Goal: Task Accomplishment & Management: Use online tool/utility

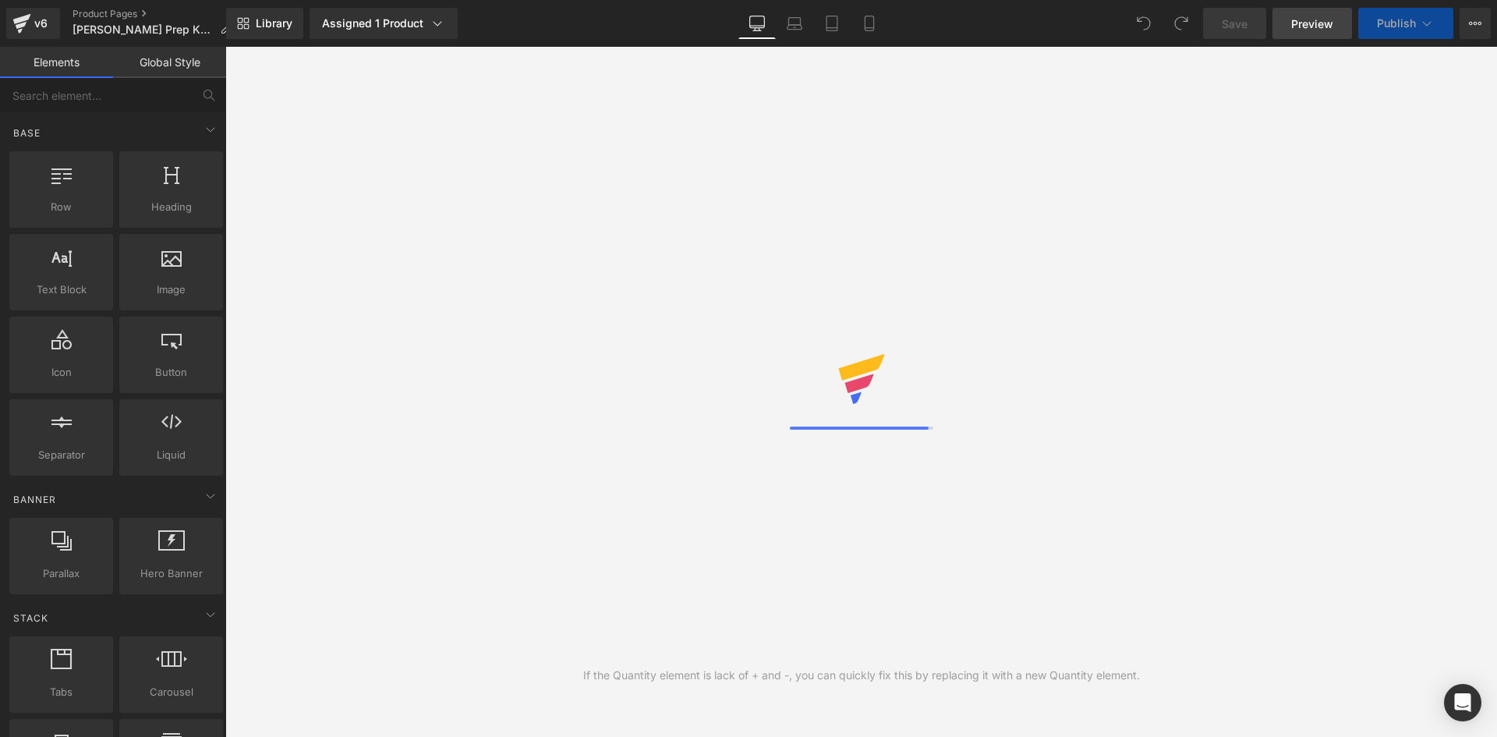
click at [1319, 28] on span "Preview" at bounding box center [1312, 24] width 42 height 16
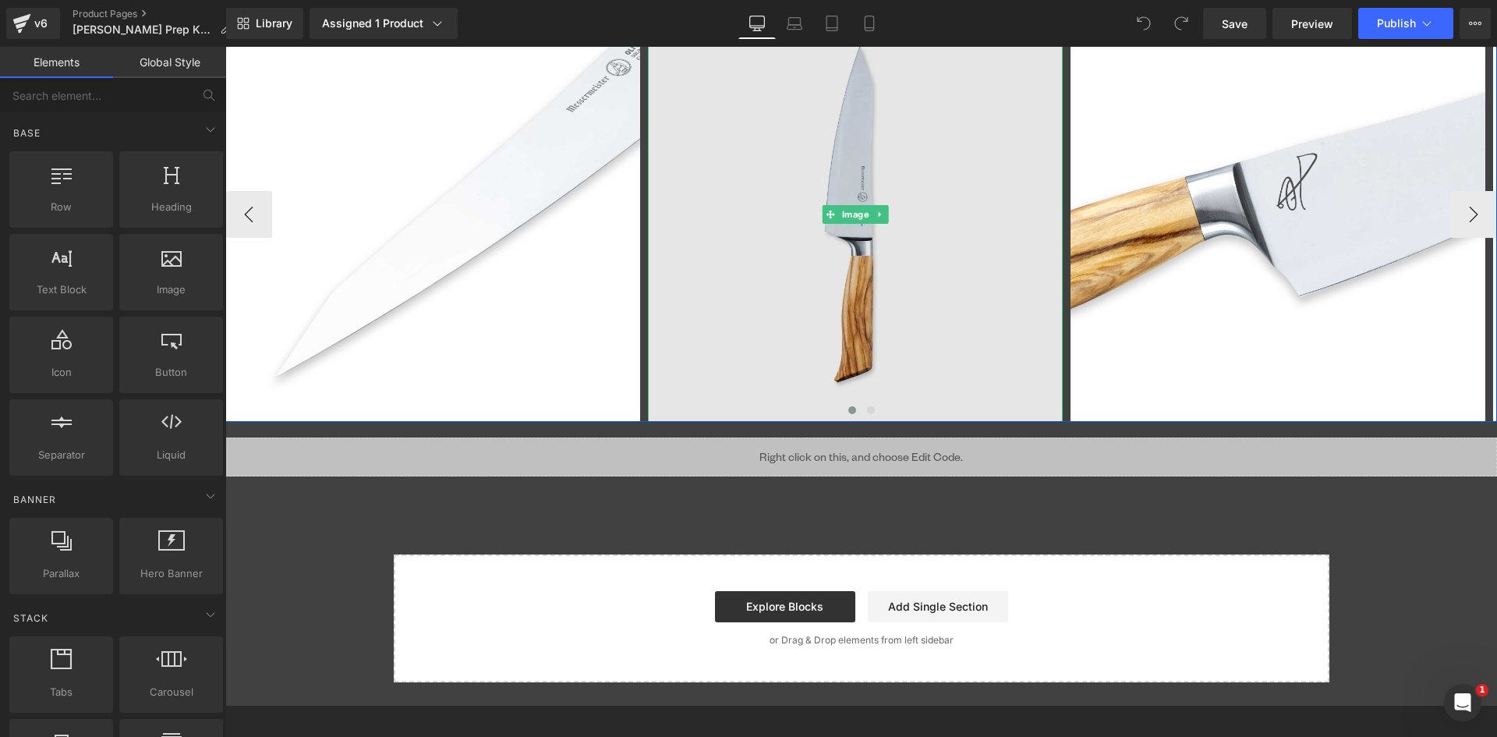
click at [863, 136] on img at bounding box center [855, 214] width 415 height 415
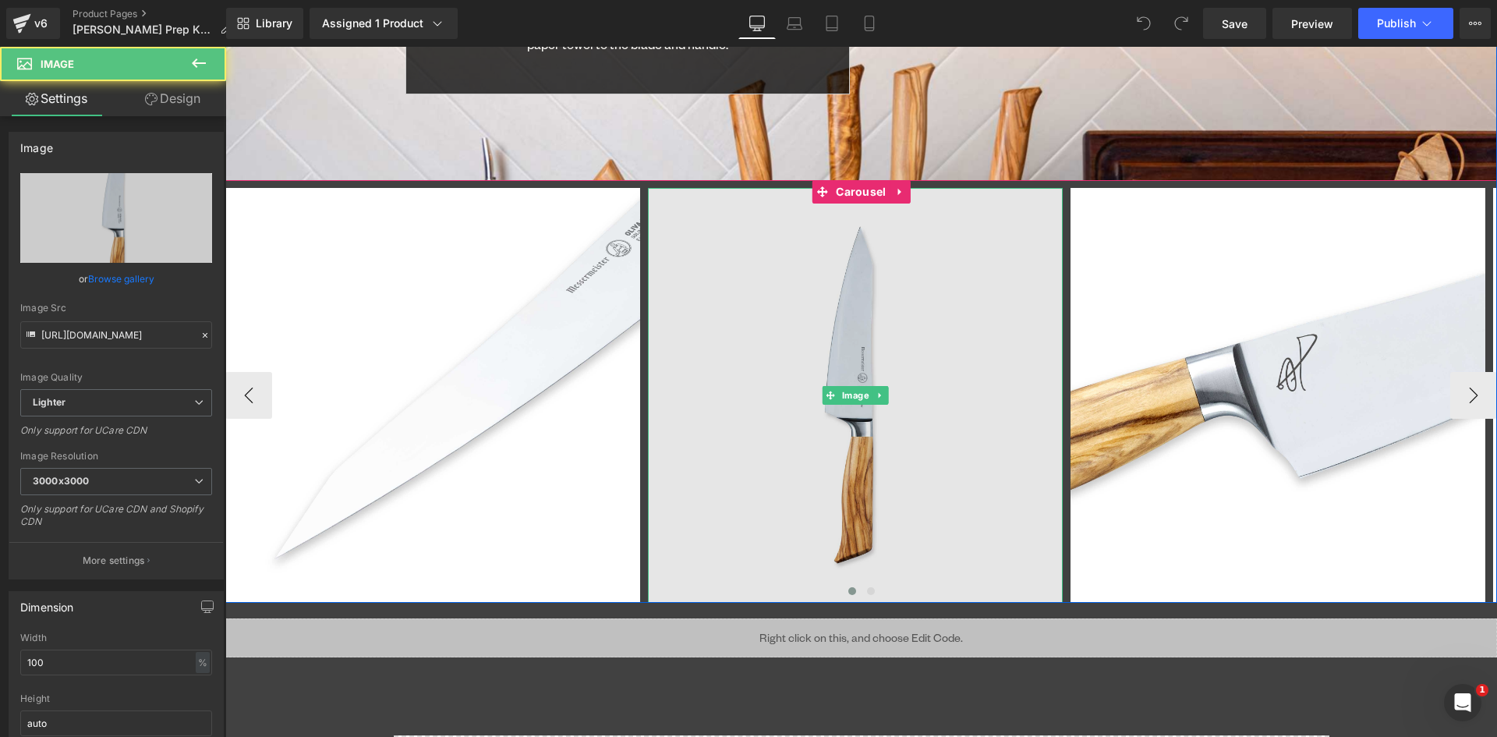
scroll to position [6470, 0]
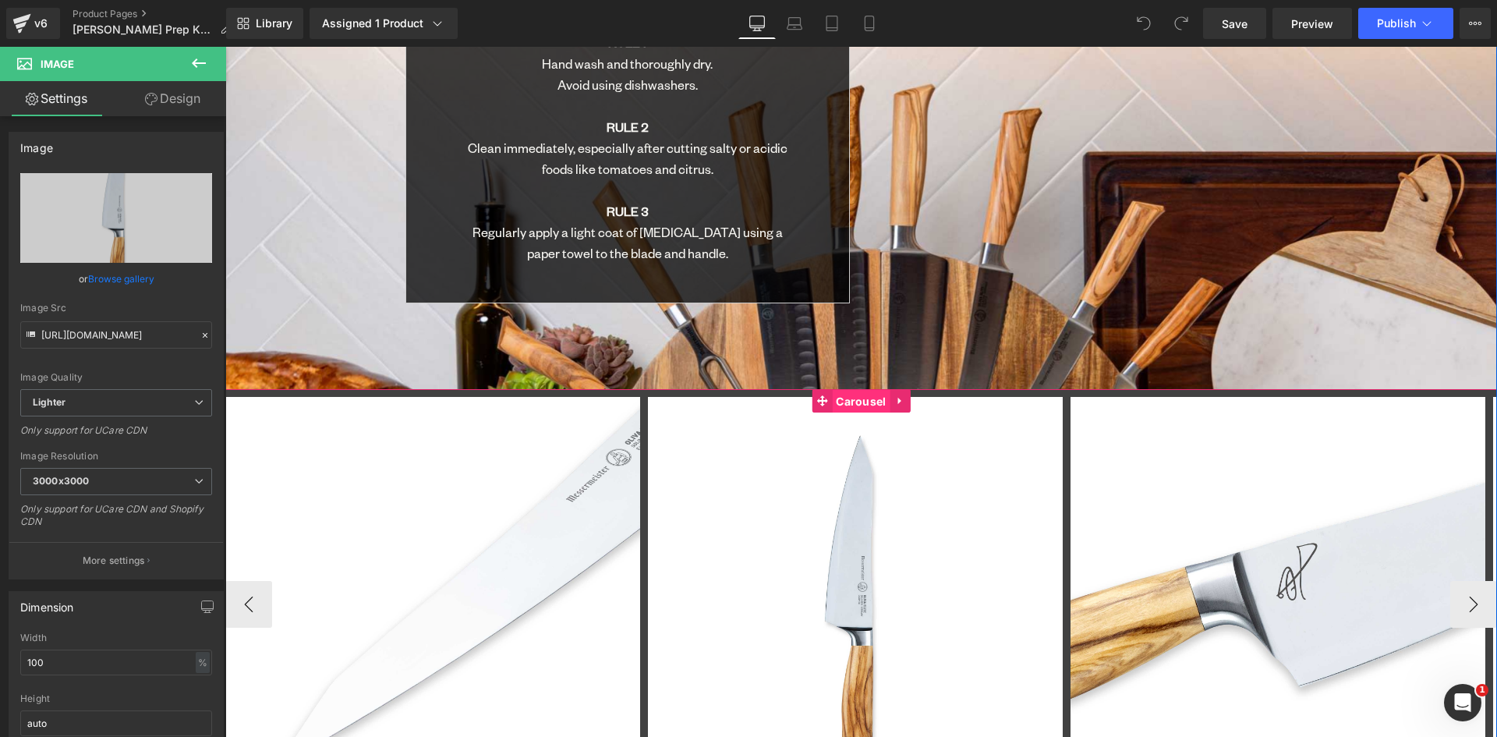
click at [851, 390] on span "Carousel" at bounding box center [861, 401] width 58 height 23
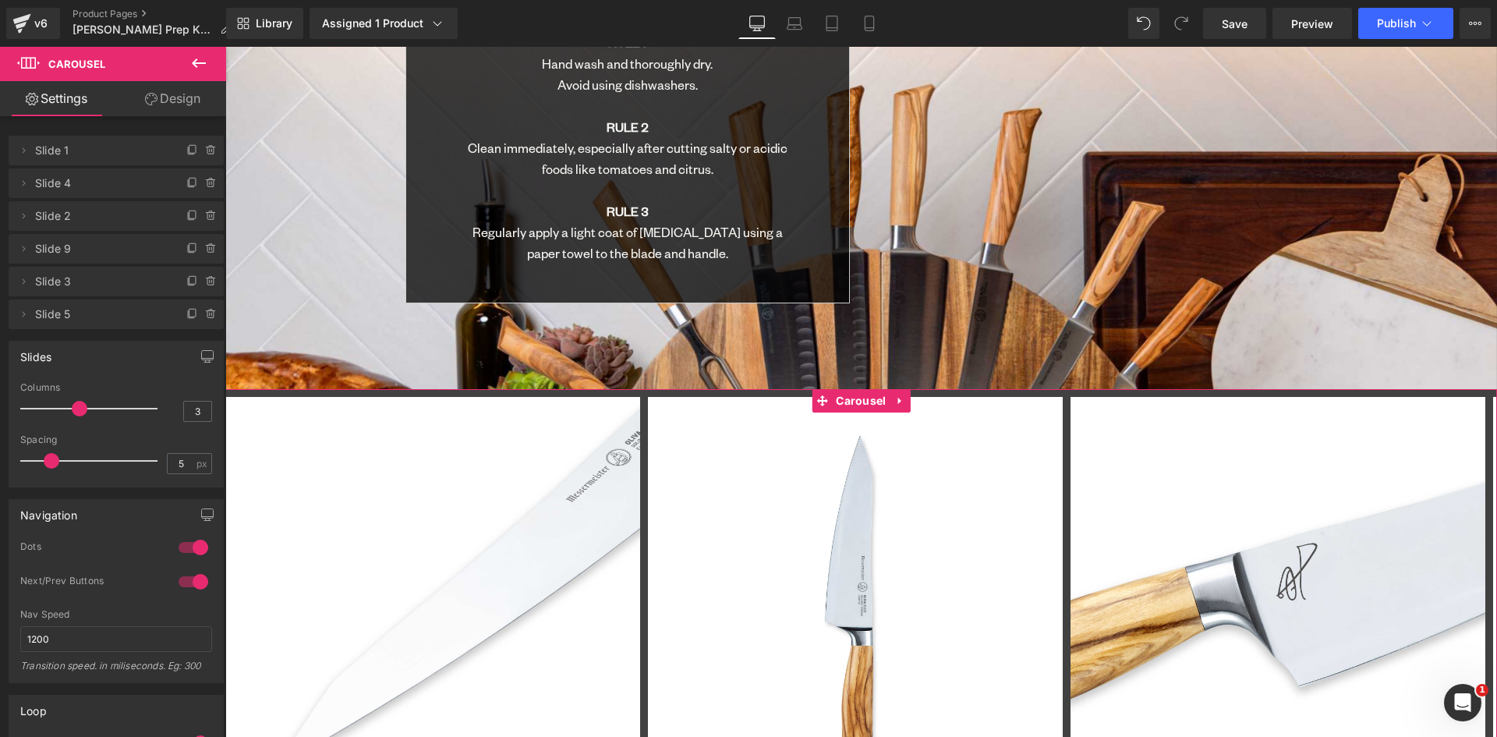
type input "0"
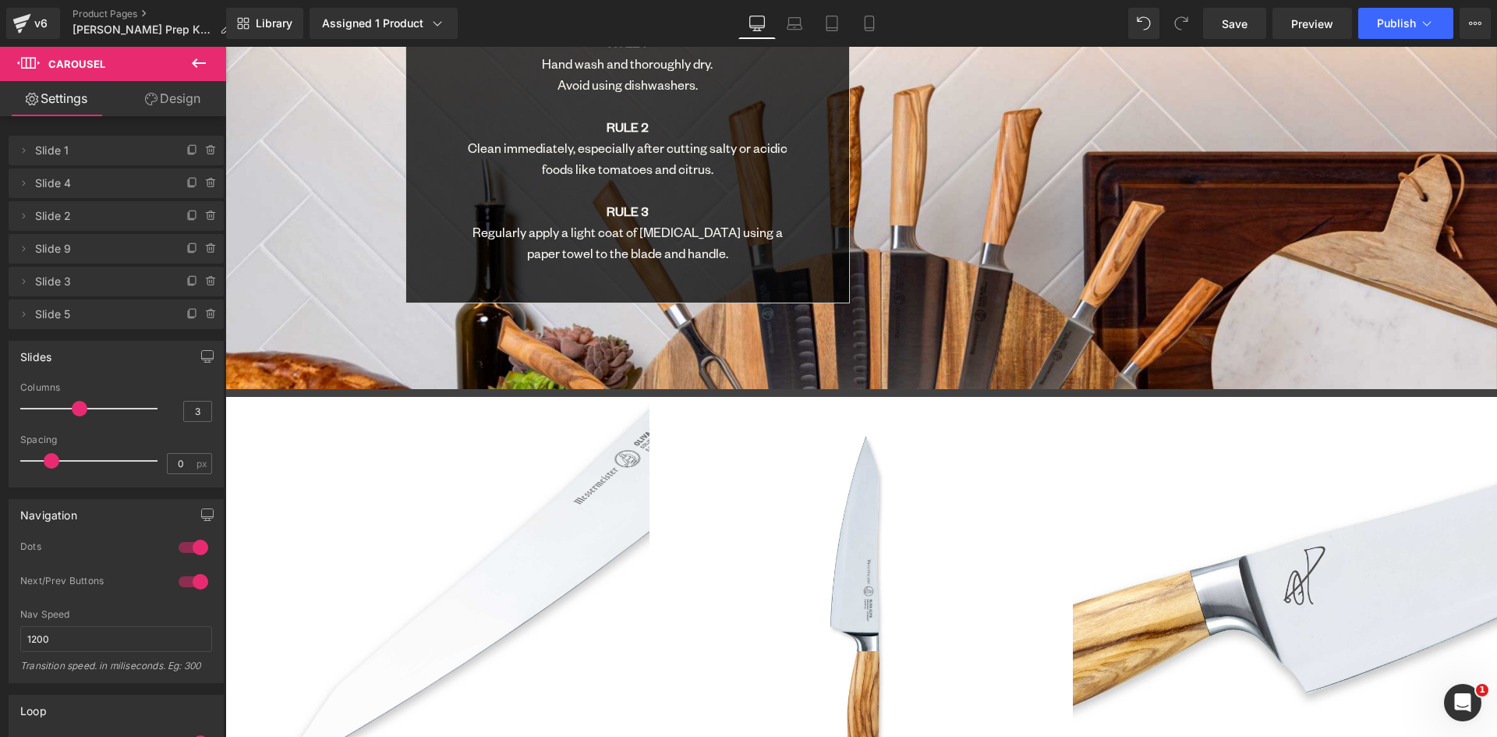
scroll to position [7959, 1260]
drag, startPoint x: 48, startPoint y: 459, endPoint x: -51, endPoint y: 458, distance: 99.0
click at [0, 458] on html "Carousel You are previewing how the will restyle your page. You can not edit El…" at bounding box center [748, 368] width 1497 height 737
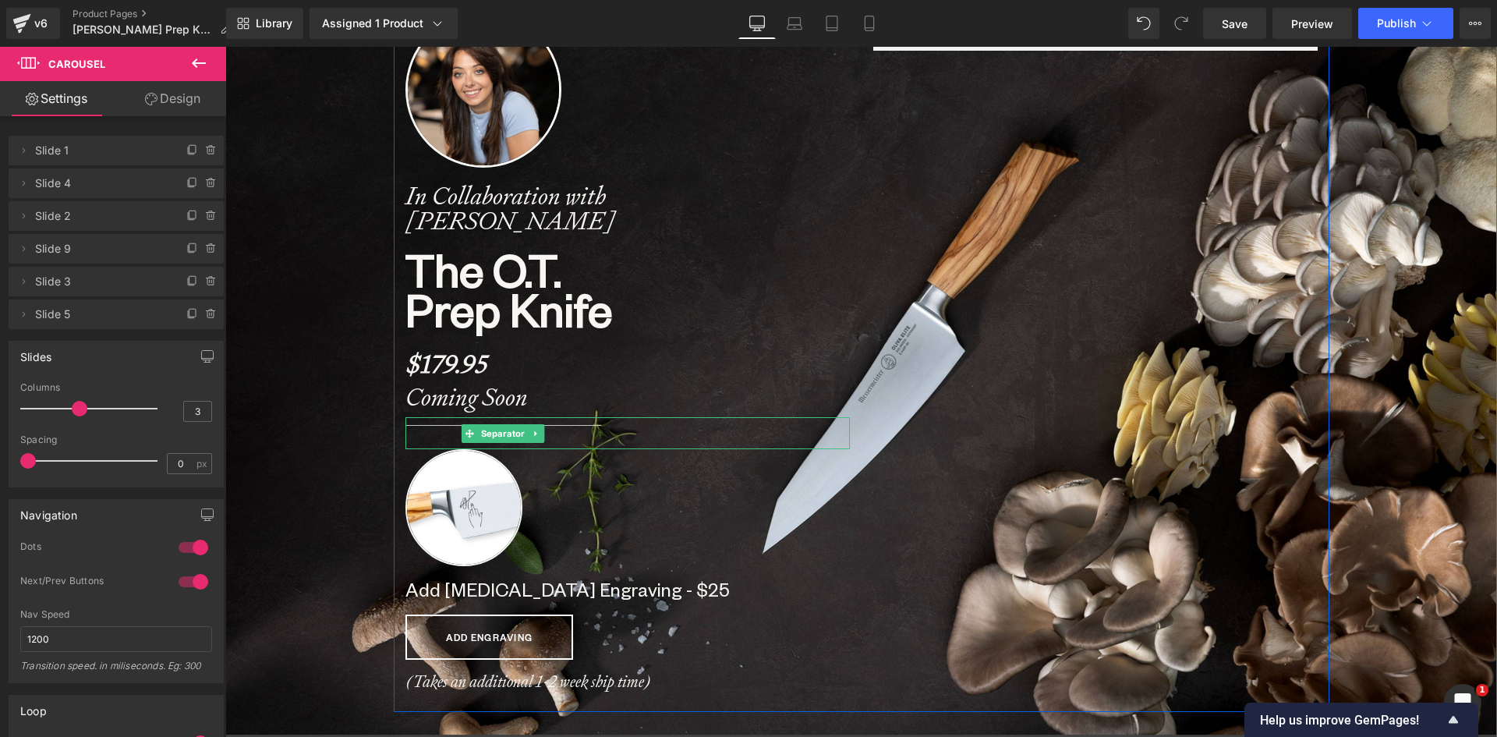
scroll to position [0, 0]
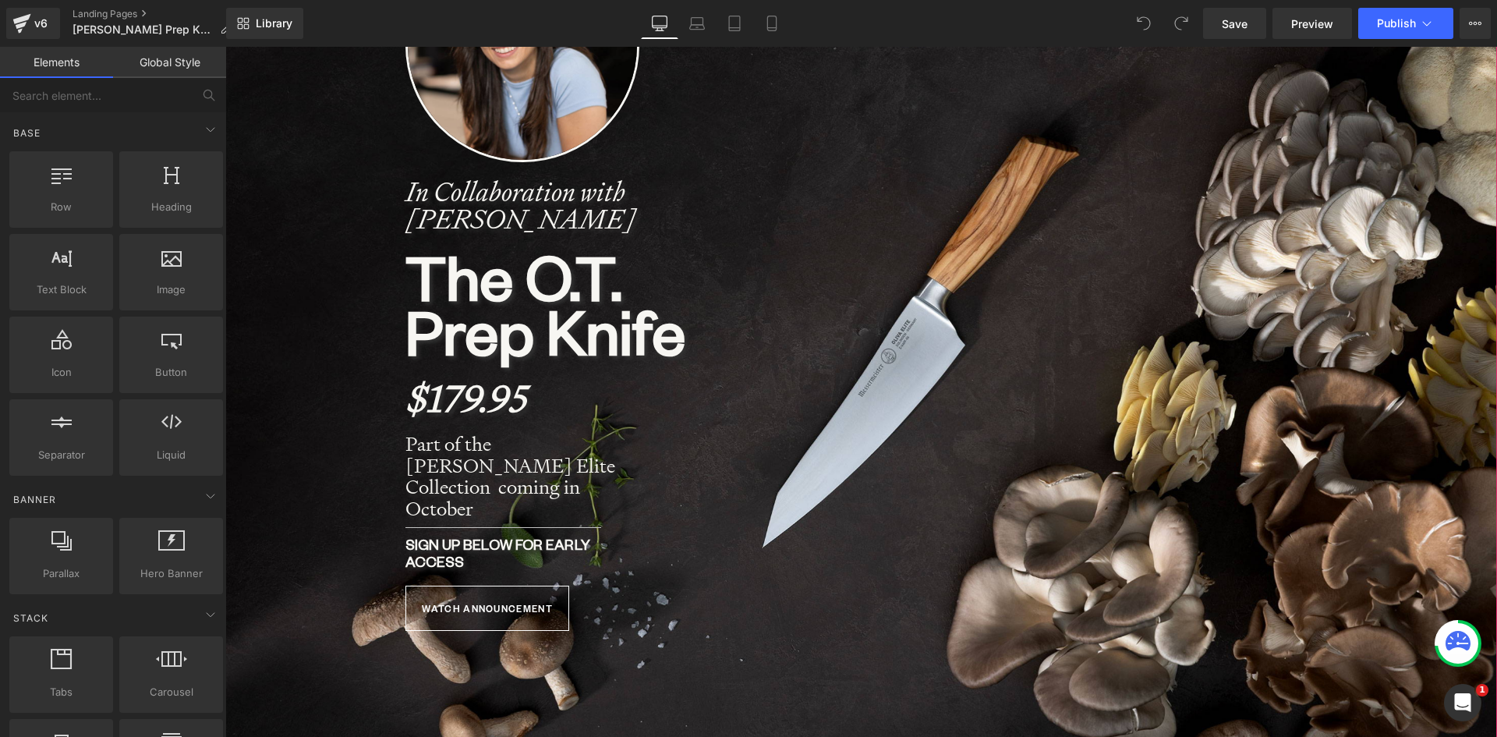
scroll to position [390, 0]
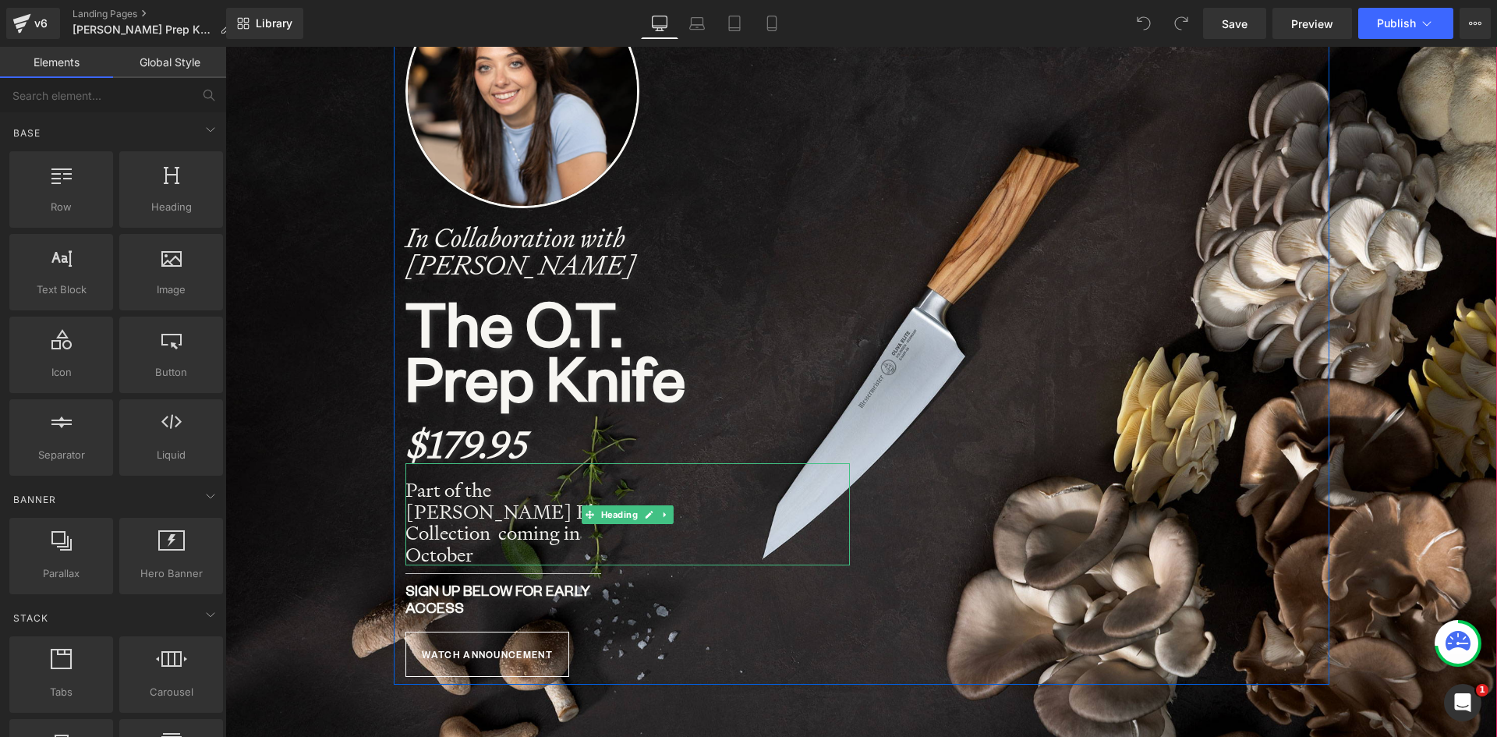
click at [486, 509] on strong "Part of the Oliva Elite Collection coming in October" at bounding box center [510, 522] width 210 height 90
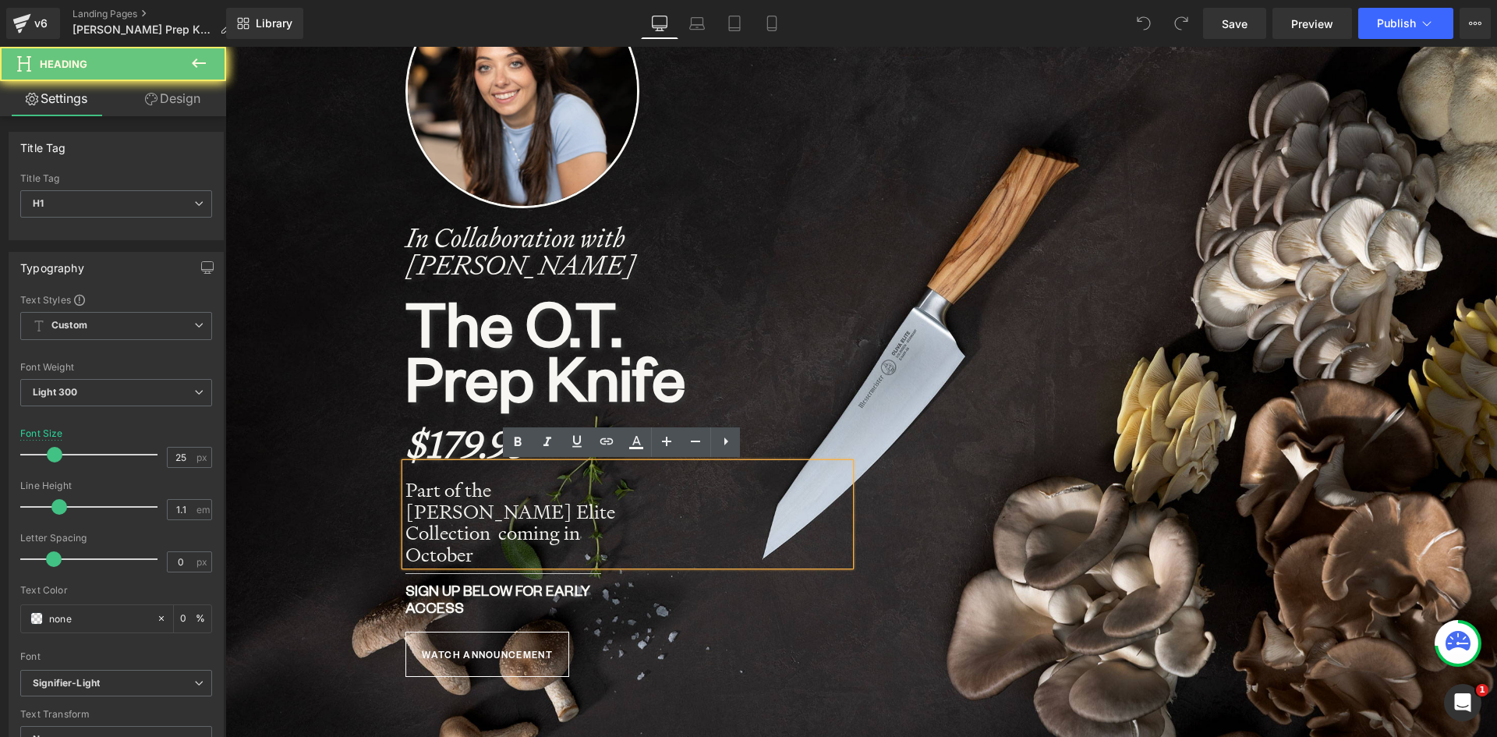
click at [490, 514] on strong "Part of the Oliva Elite Collection coming in October" at bounding box center [510, 522] width 210 height 90
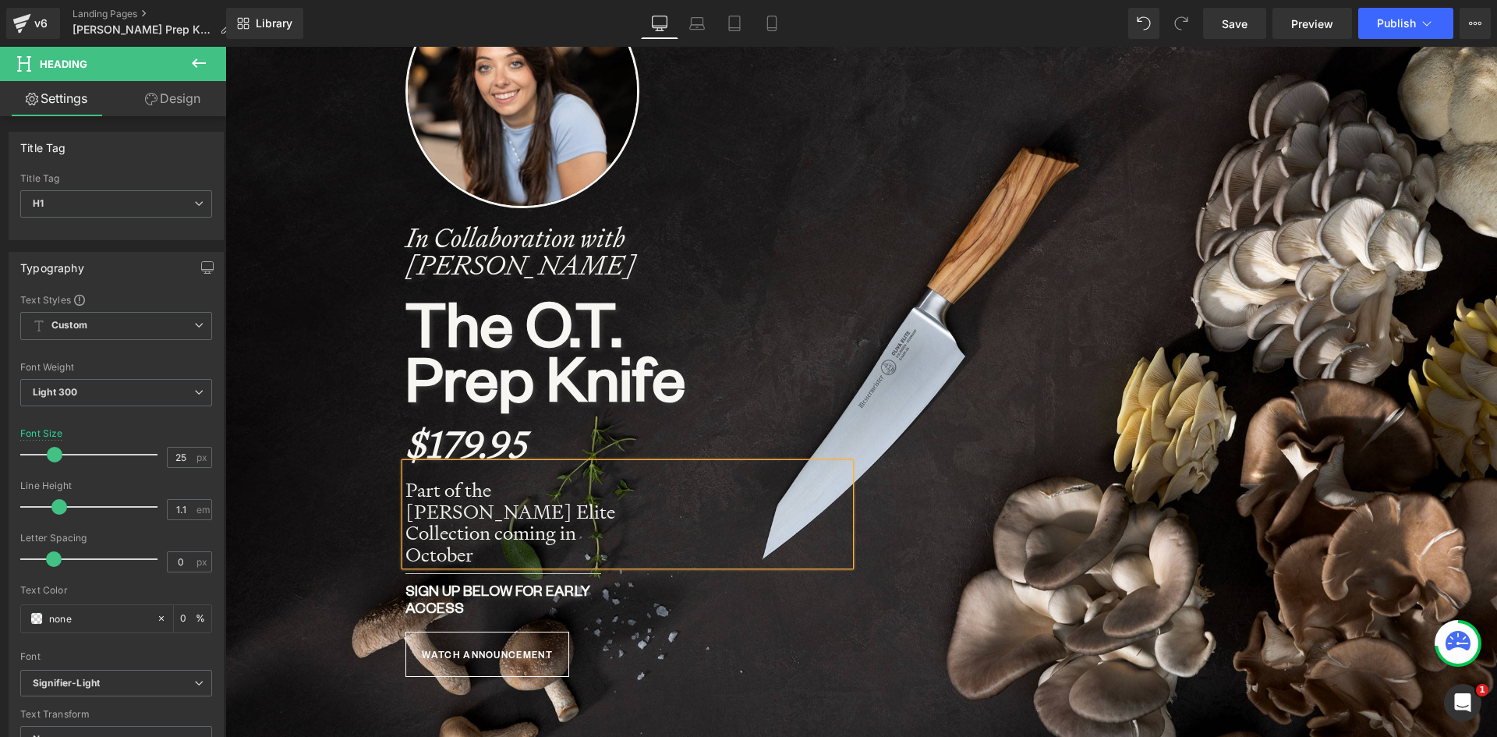
click at [951, 362] on div "Image In Collaboration with Olivia Tiedemann Heading The O.T. Prep Knife Headin…" at bounding box center [861, 318] width 935 height 734
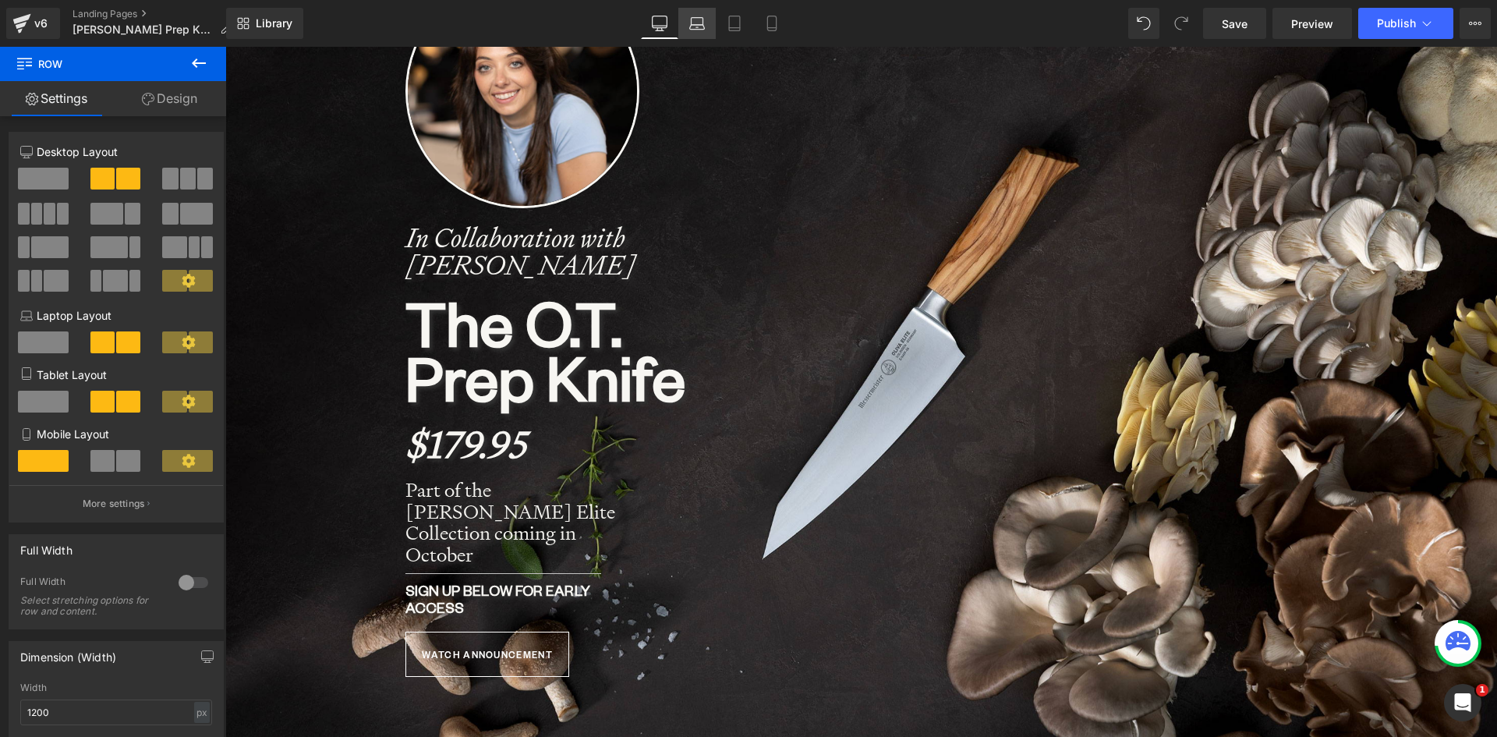
click at [698, 22] on icon at bounding box center [697, 24] width 16 height 16
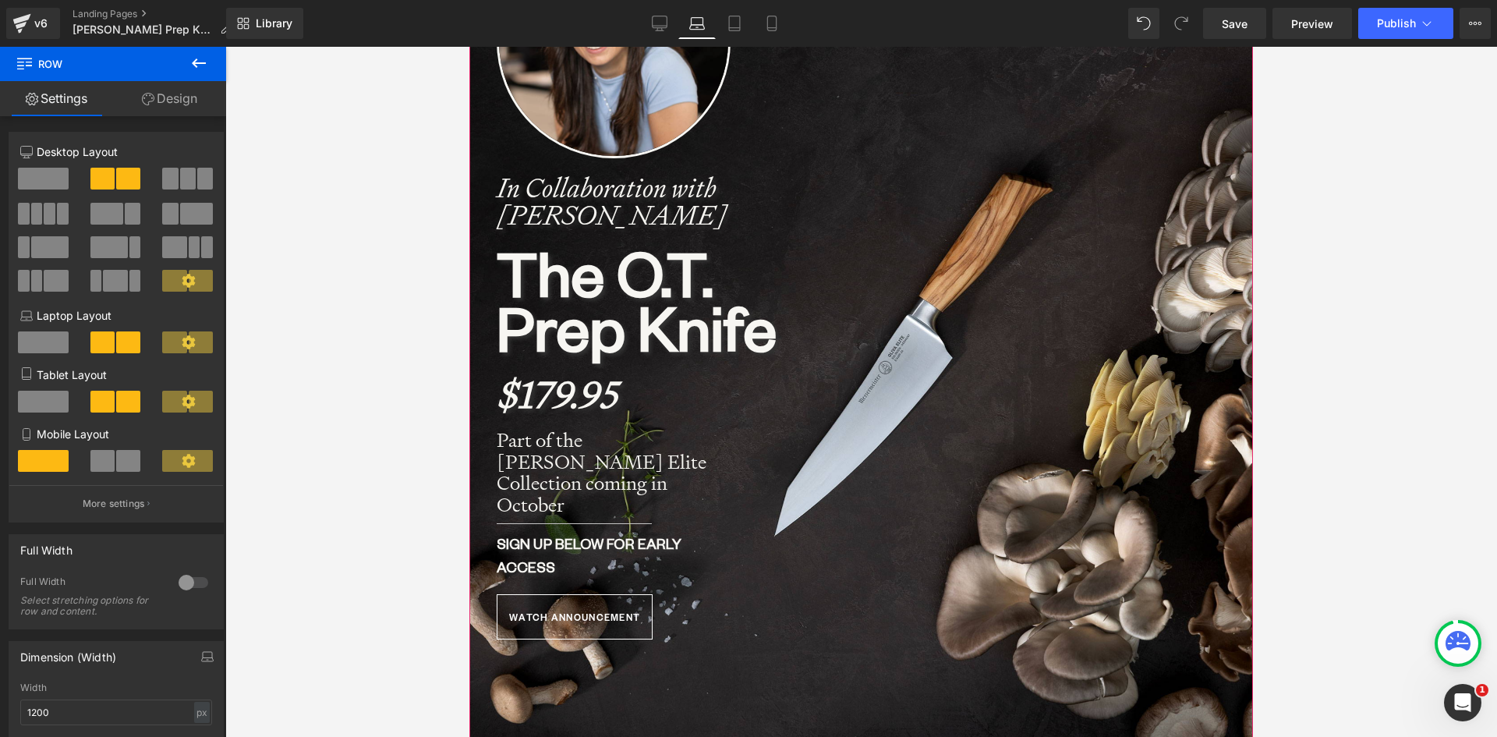
scroll to position [422, 0]
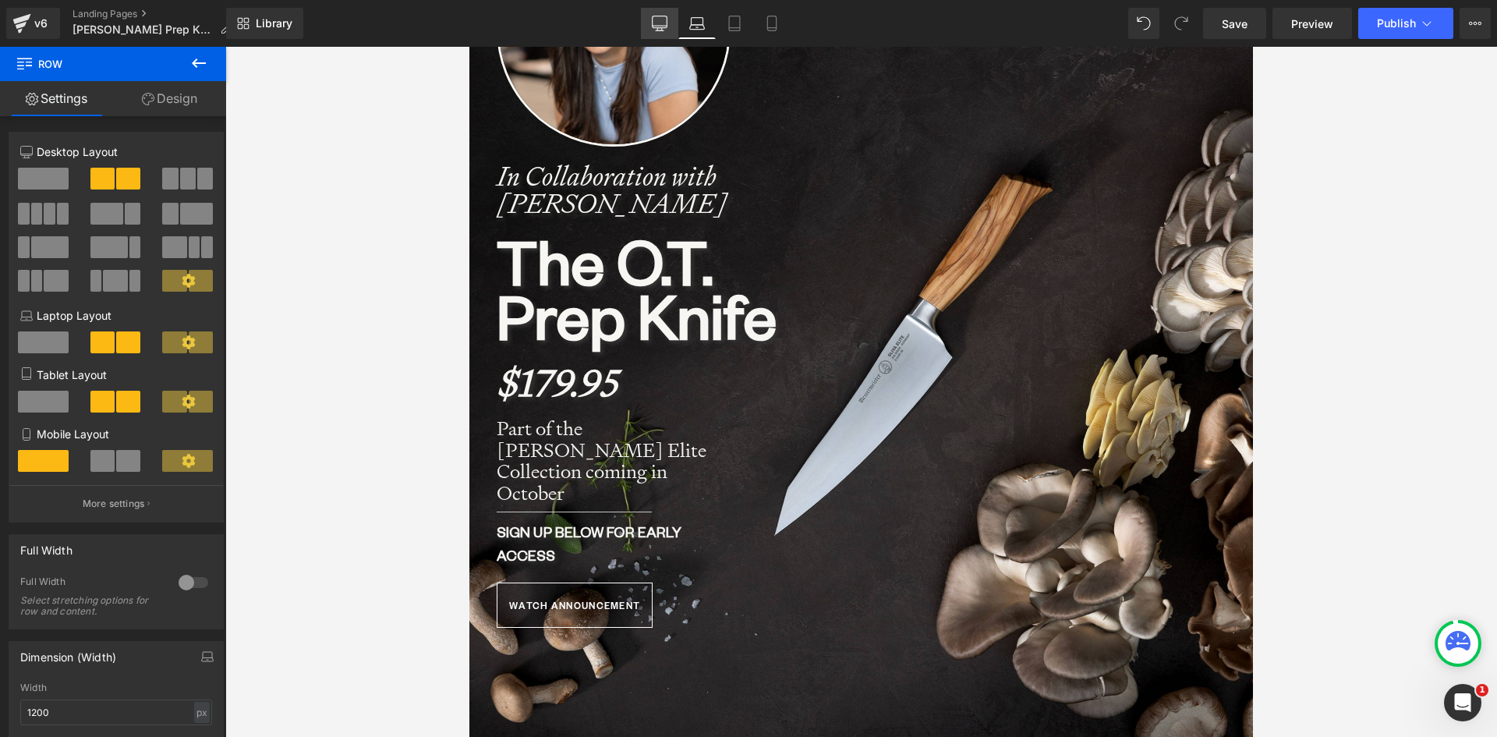
click at [657, 16] on icon at bounding box center [659, 22] width 15 height 12
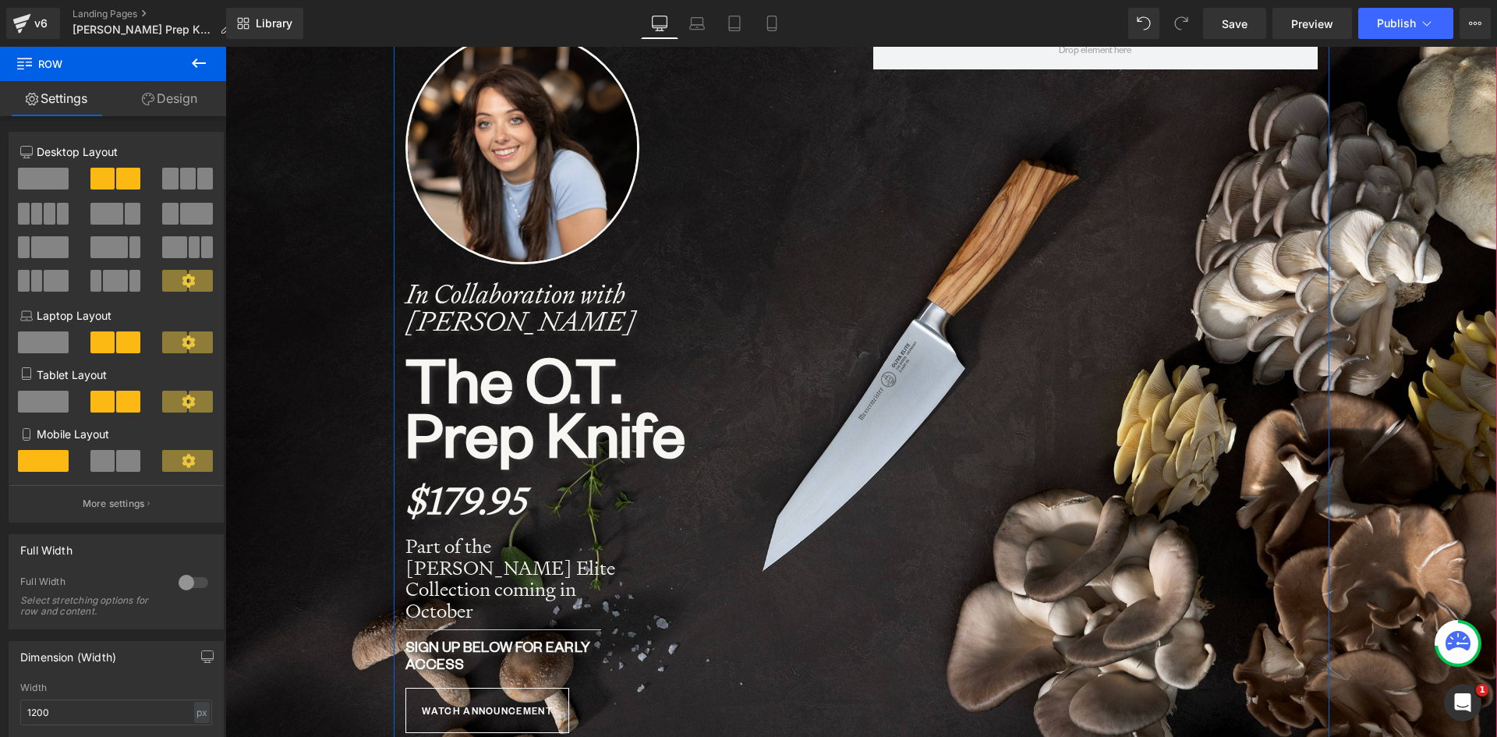
scroll to position [373, 0]
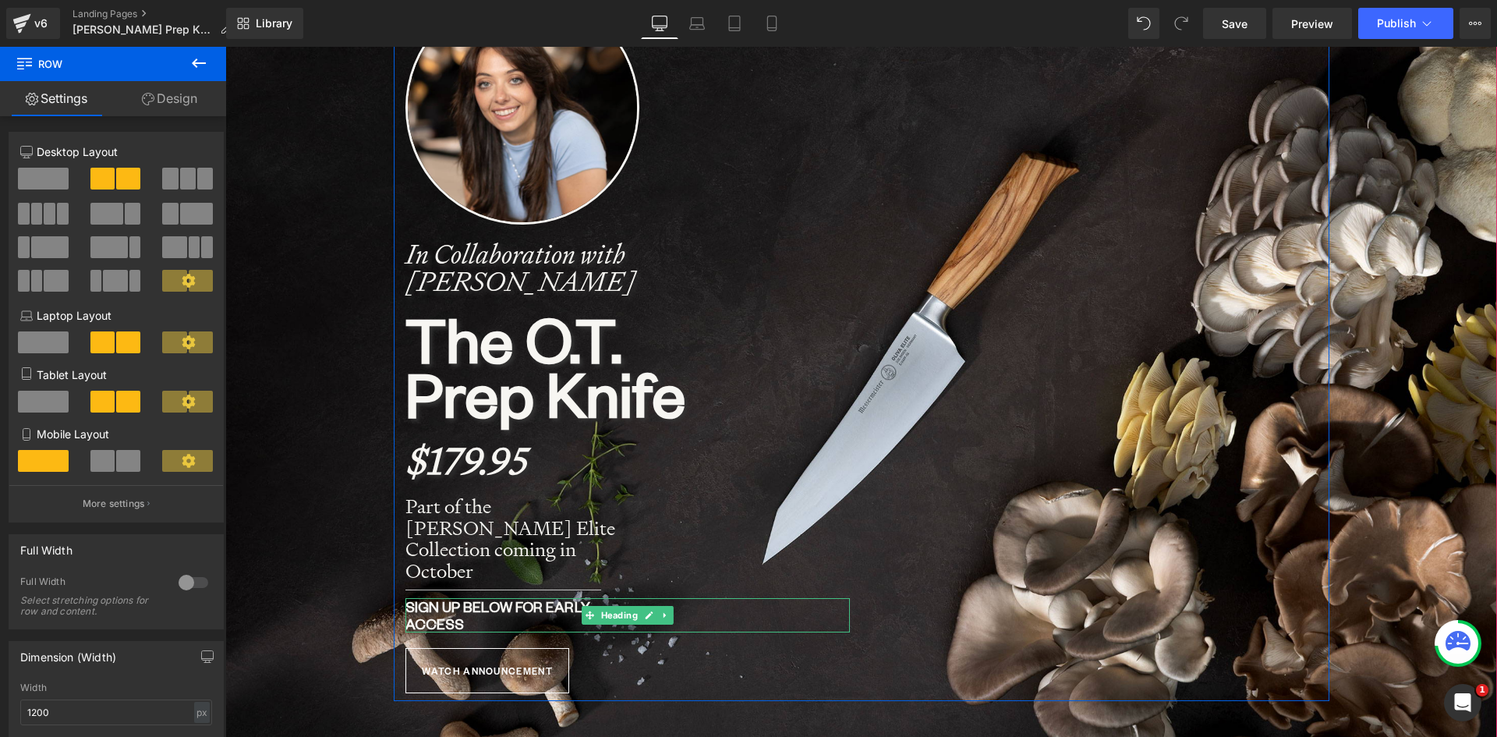
click at [436, 597] on strong "Sign Up Below for early access" at bounding box center [497, 614] width 185 height 35
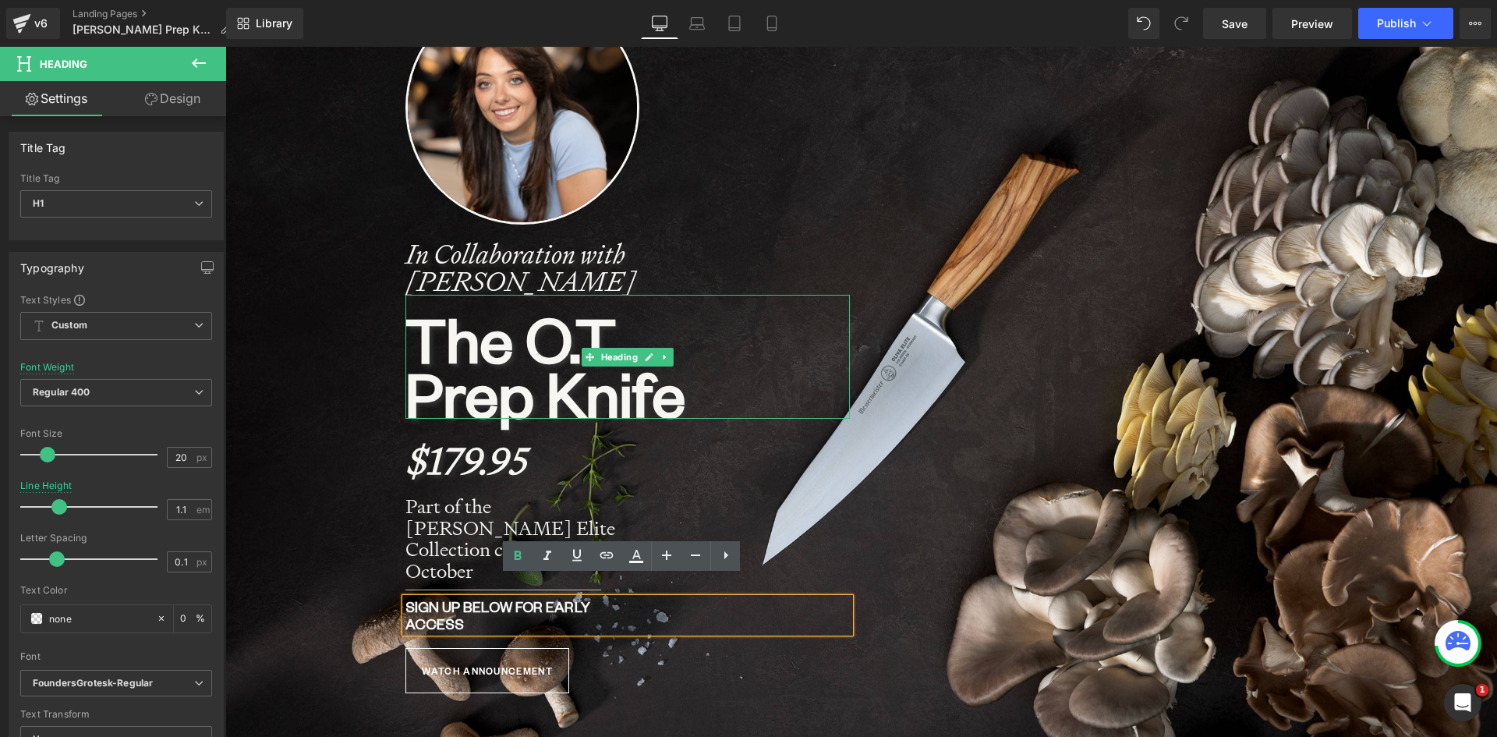
scroll to position [0, 0]
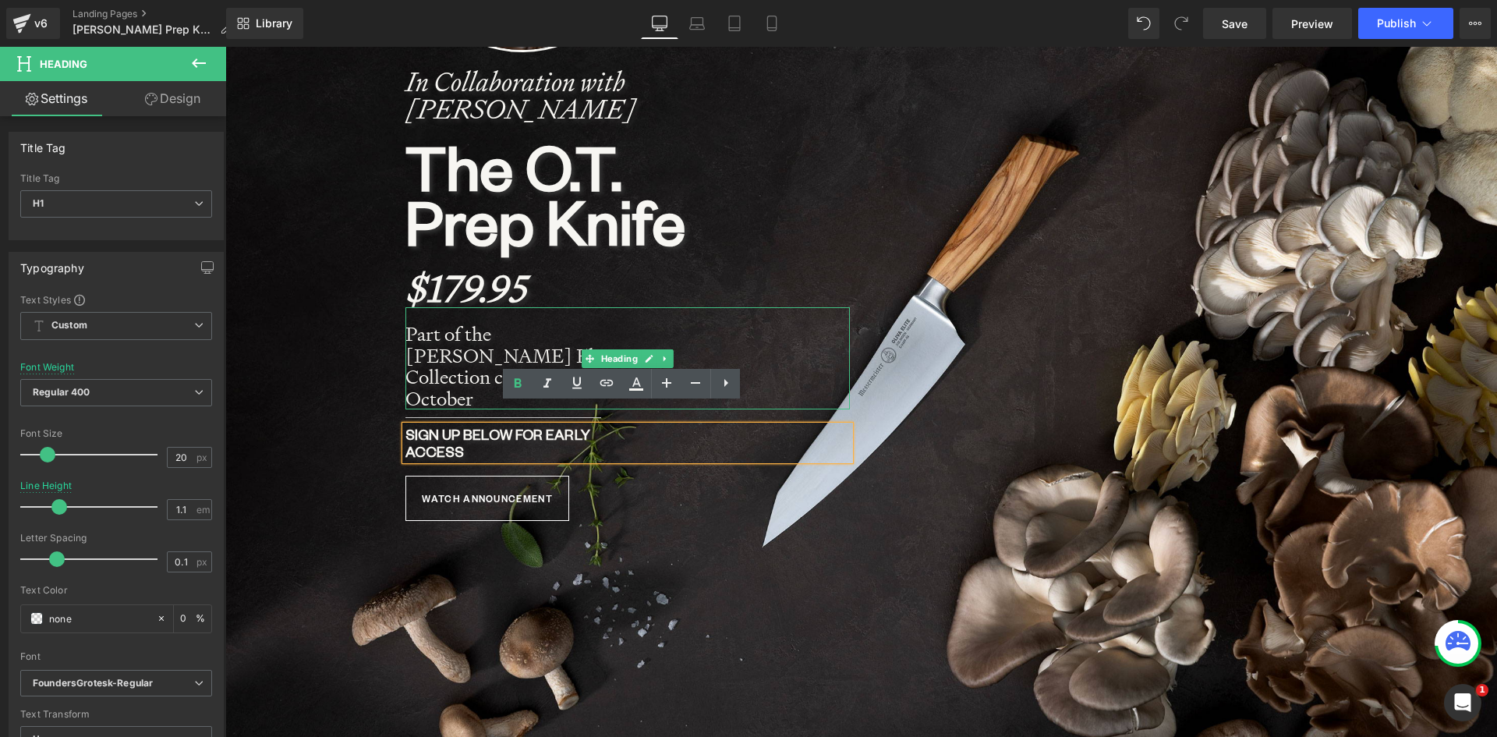
click at [468, 374] on h1 "Part of the Oliva Elite Collection coming in October" at bounding box center [515, 366] width 221 height 86
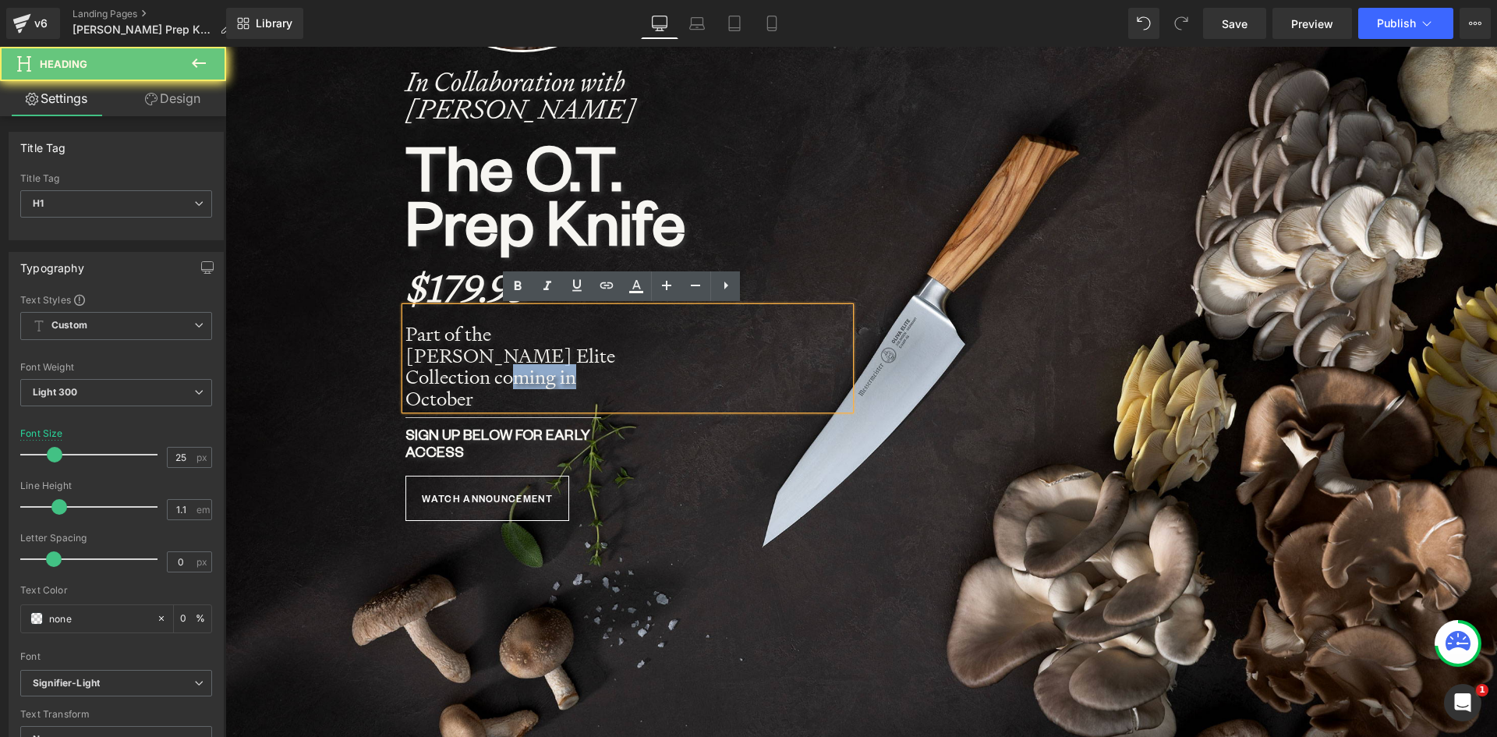
drag, startPoint x: 468, startPoint y: 375, endPoint x: 382, endPoint y: 376, distance: 85.8
click at [382, 376] on span "Image In Collaboration with Olivia Tiedemann Heading The O.T. Prep Knife Headin…" at bounding box center [860, 162] width 1271 height 734
drag, startPoint x: 554, startPoint y: 356, endPoint x: 566, endPoint y: 381, distance: 27.5
click at [566, 381] on h1 "Part of the Oliva Elite Collection coming in October" at bounding box center [515, 366] width 221 height 86
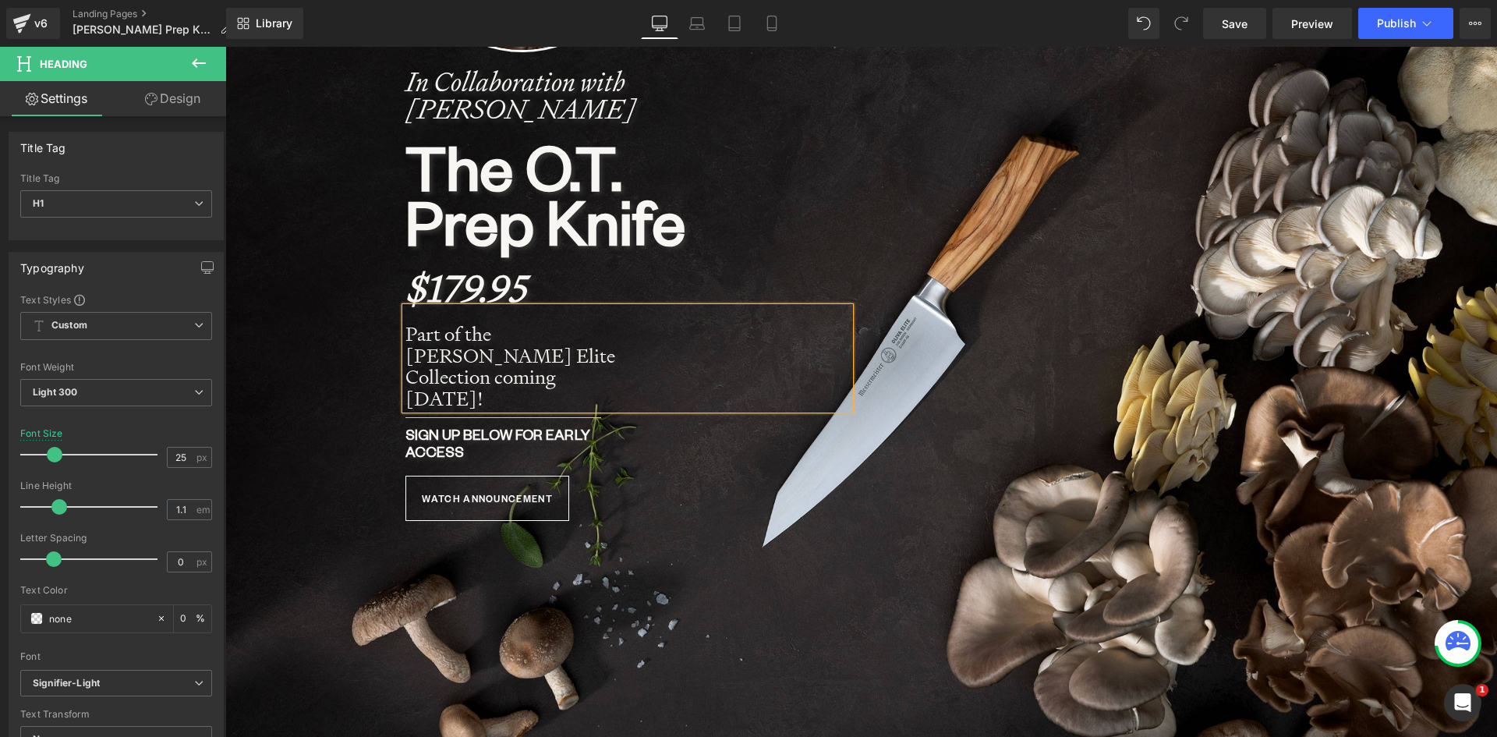
click at [405, 377] on strong "Part of the Oliva Elite Collection coming October 15th!" at bounding box center [510, 366] width 210 height 90
click at [557, 355] on strong "Part of the Oliva Elite Collection coming 12pm PDT, October 15th!" at bounding box center [510, 366] width 210 height 90
click at [490, 386] on strong "12pm PDT, October 15th!" at bounding box center [492, 398] width 175 height 25
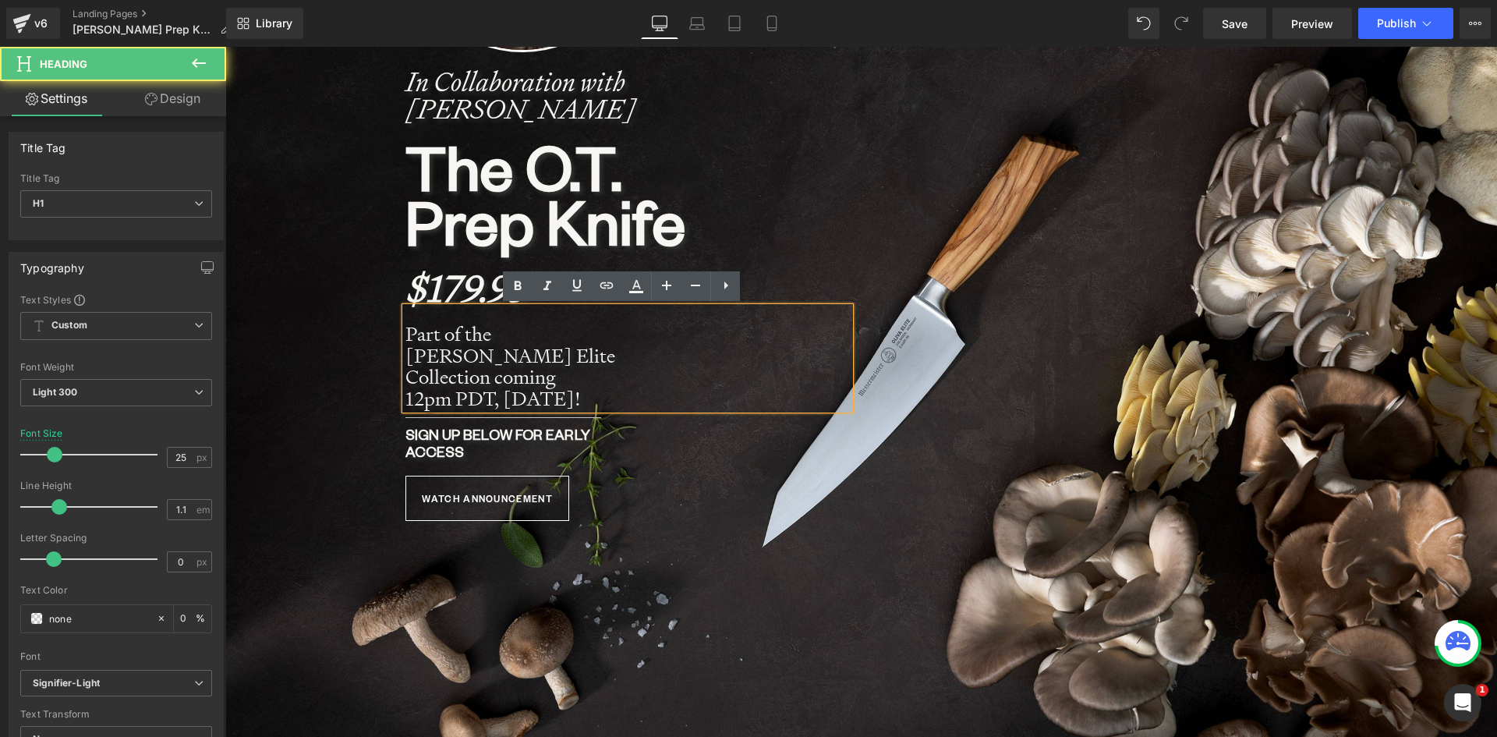
drag, startPoint x: 612, startPoint y: 375, endPoint x: 493, endPoint y: 381, distance: 118.6
click at [493, 388] on h1 "12pm PDT, October 15th!" at bounding box center [515, 399] width 221 height 22
click at [405, 386] on strong "12pm PDT, October 15th!" at bounding box center [492, 398] width 175 height 25
drag, startPoint x: 650, startPoint y: 376, endPoint x: 499, endPoint y: 369, distance: 151.4
click at [499, 369] on div "Part of the Oliva Elite Collection coming 12pm PDT, October 15th!" at bounding box center [627, 358] width 444 height 102
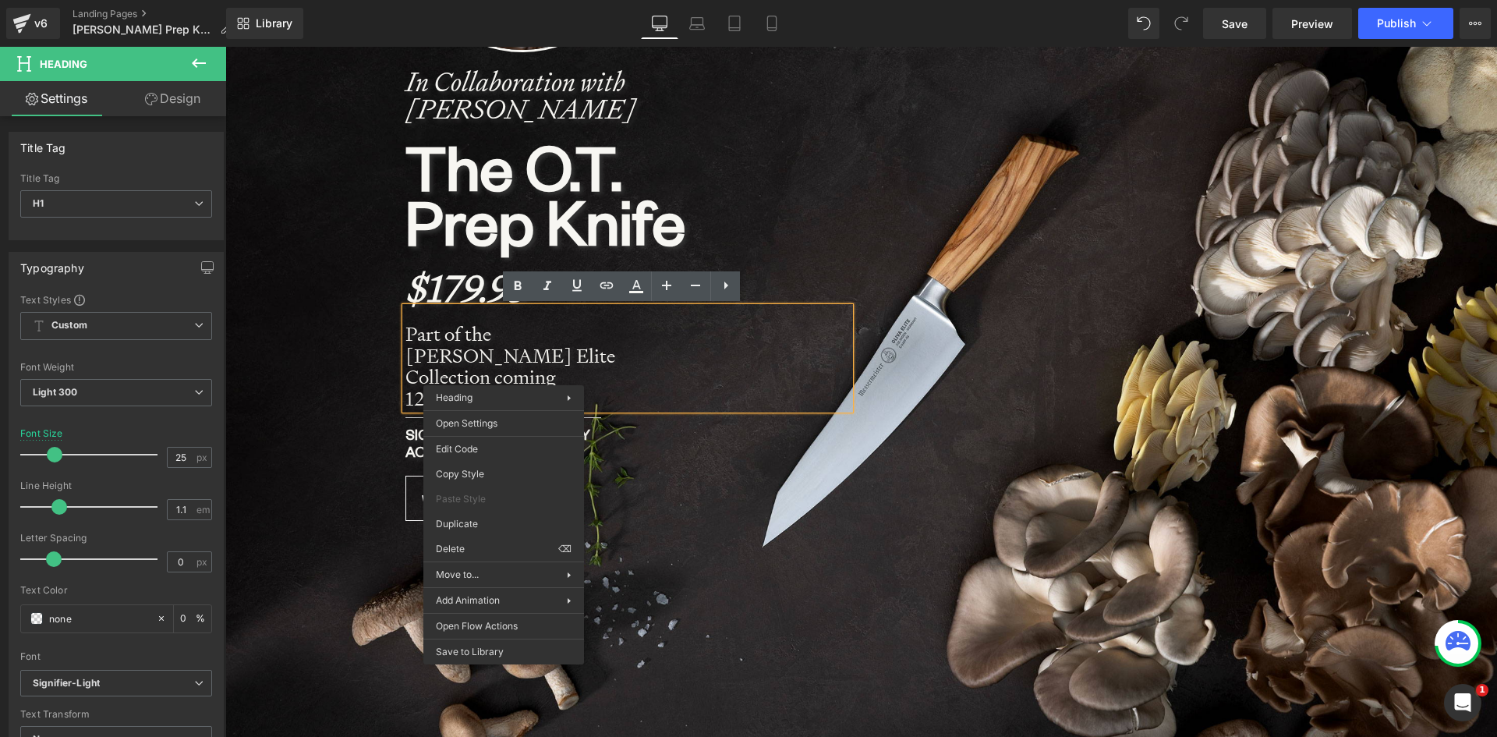
click at [514, 386] on strong "12pm PDT, October 15th!" at bounding box center [492, 398] width 175 height 25
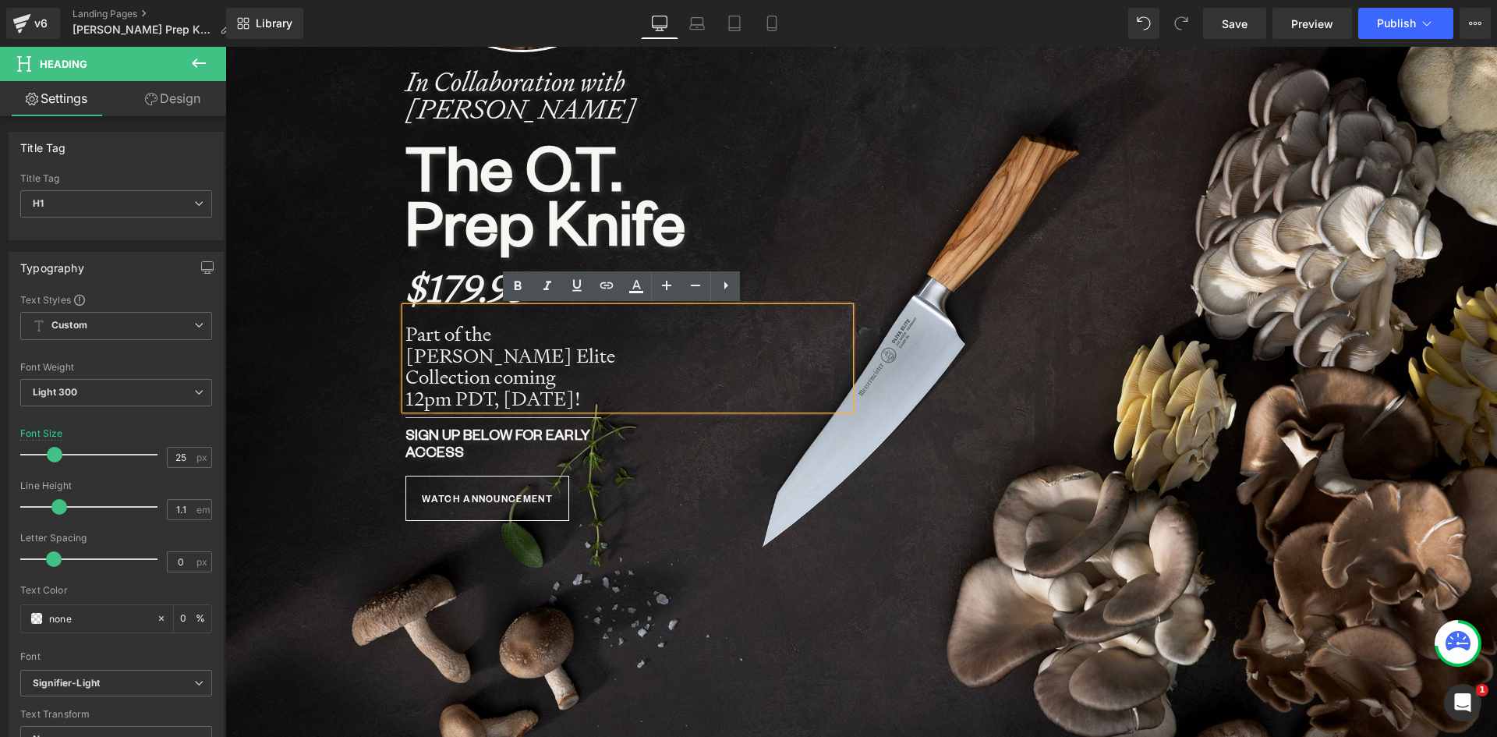
drag, startPoint x: 497, startPoint y: 376, endPoint x: 622, endPoint y: 384, distance: 125.7
click at [623, 383] on div "Part of the Oliva Elite Collection coming 12pm PDT, October 15th!" at bounding box center [627, 358] width 444 height 102
copy strong "October 15th!"
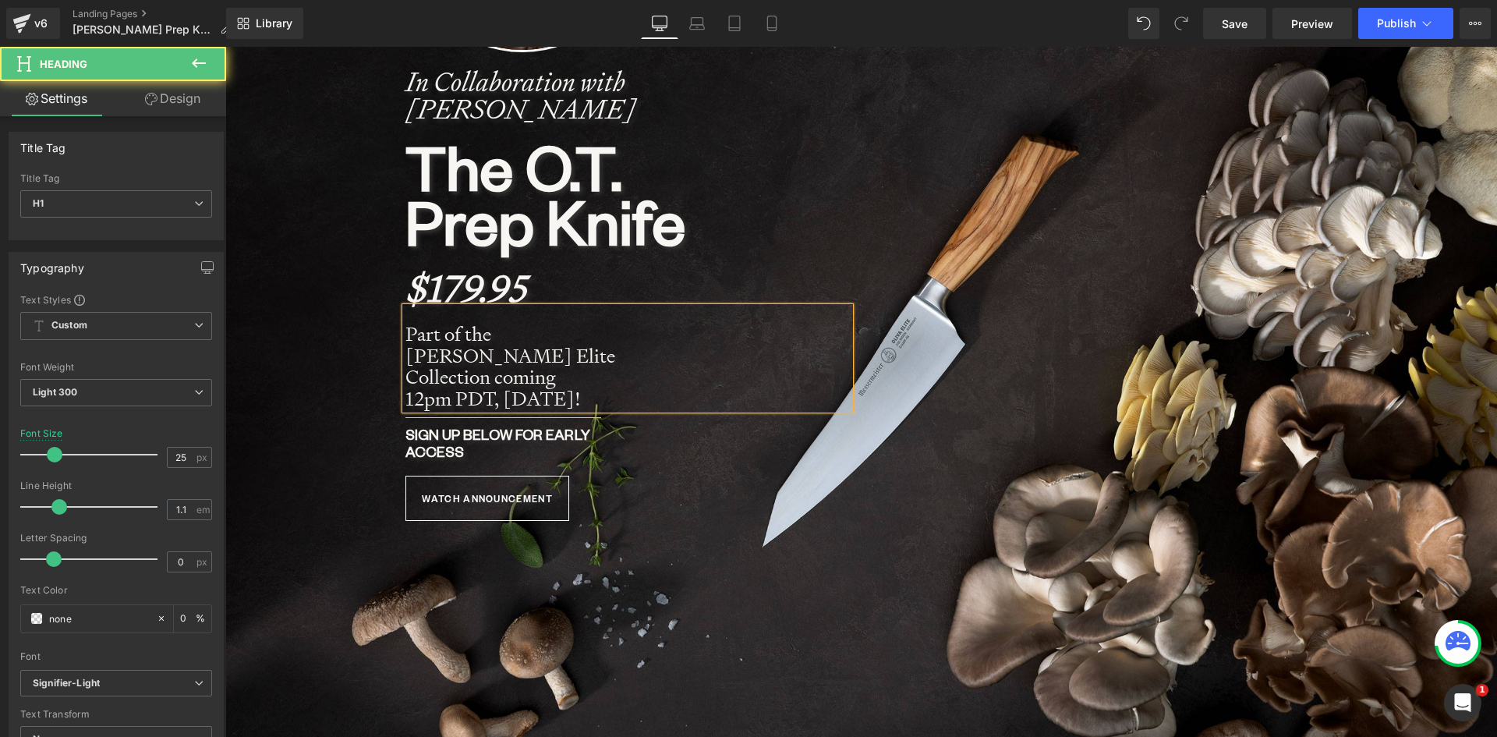
click at [405, 386] on strong "12pm PDT, October 15th!" at bounding box center [492, 398] width 175 height 25
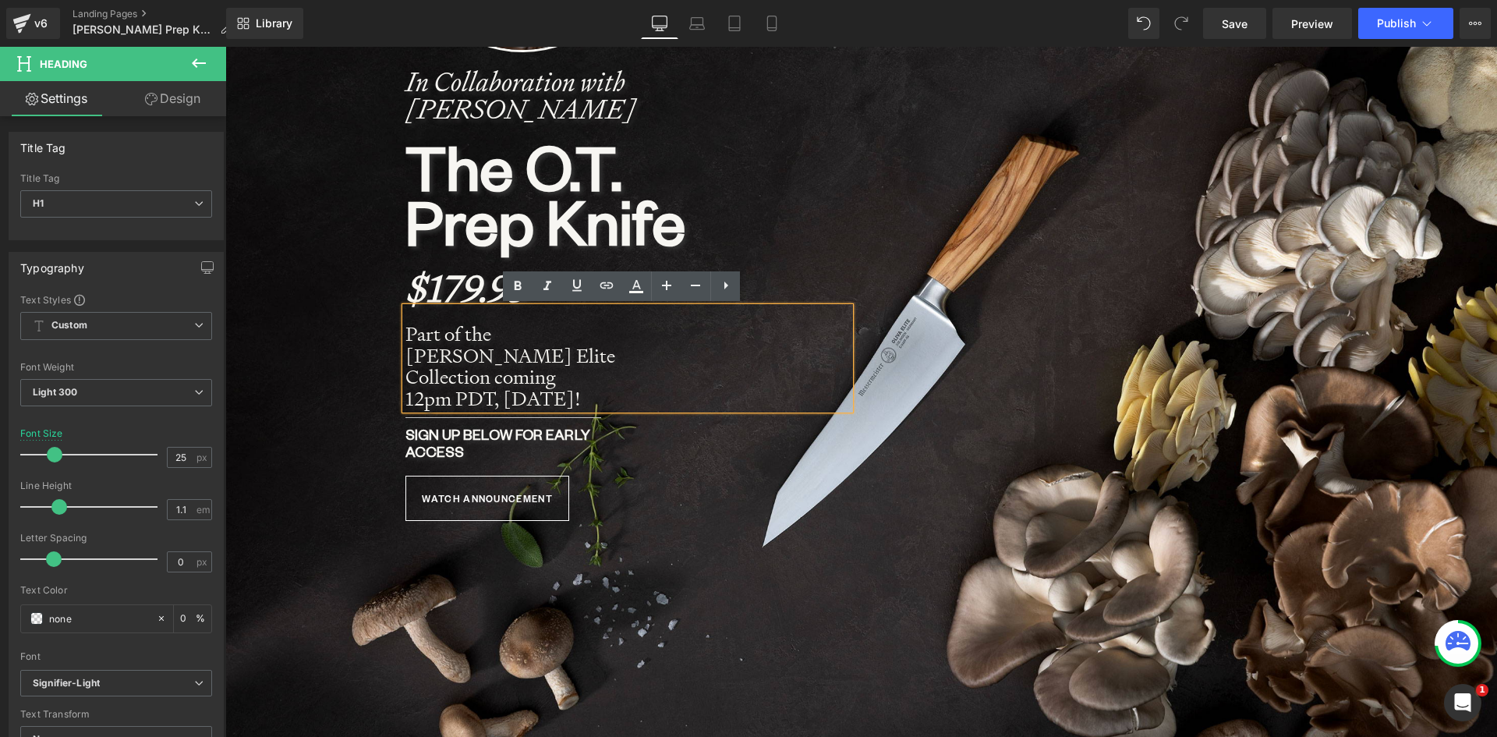
scroll to position [8475, 1260]
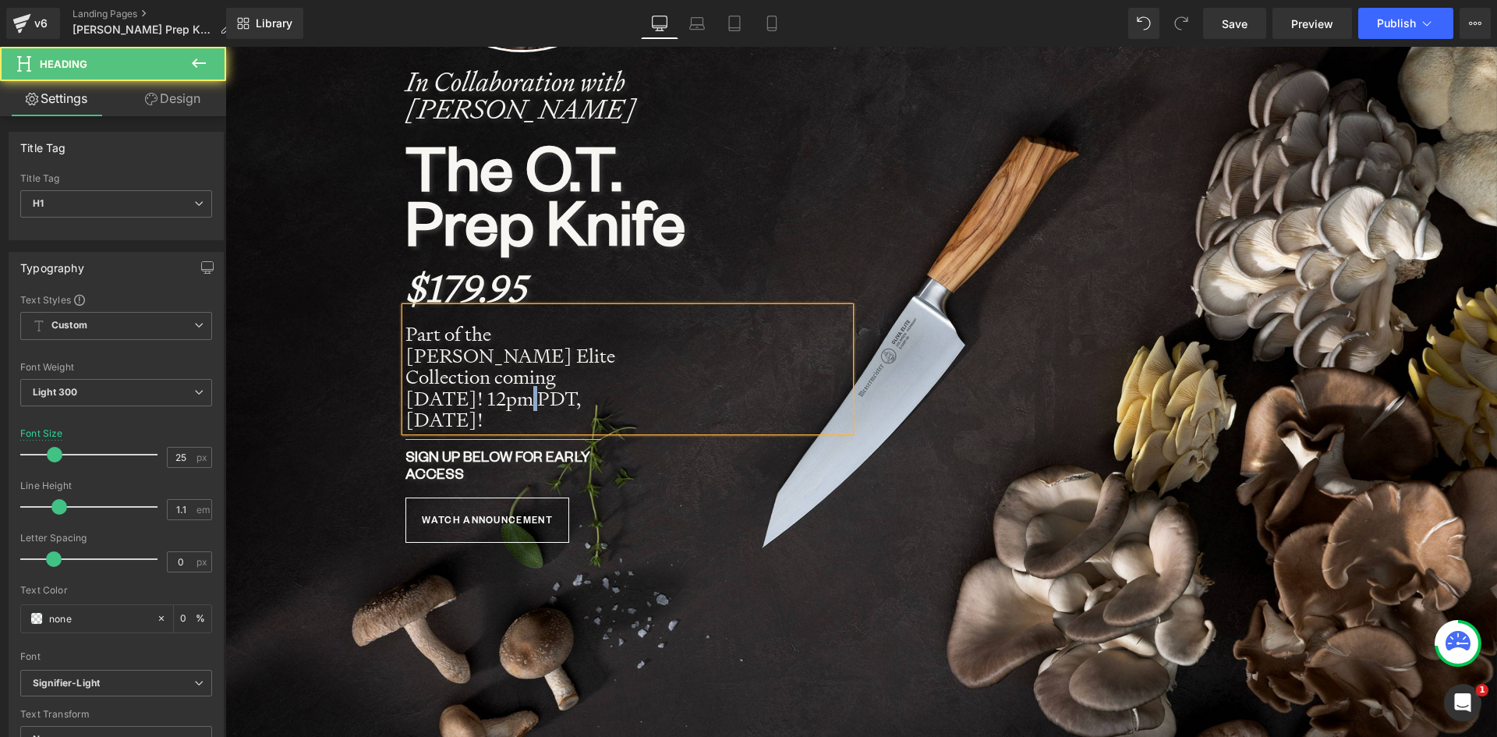
click at [508, 386] on strong "October 15th! 12pm PDT, October 15th!" at bounding box center [492, 409] width 175 height 47
drag, startPoint x: 567, startPoint y: 398, endPoint x: 440, endPoint y: 401, distance: 127.9
click at [440, 401] on h1 "October 15th at 12pm PDT, October 15th!" at bounding box center [515, 409] width 221 height 43
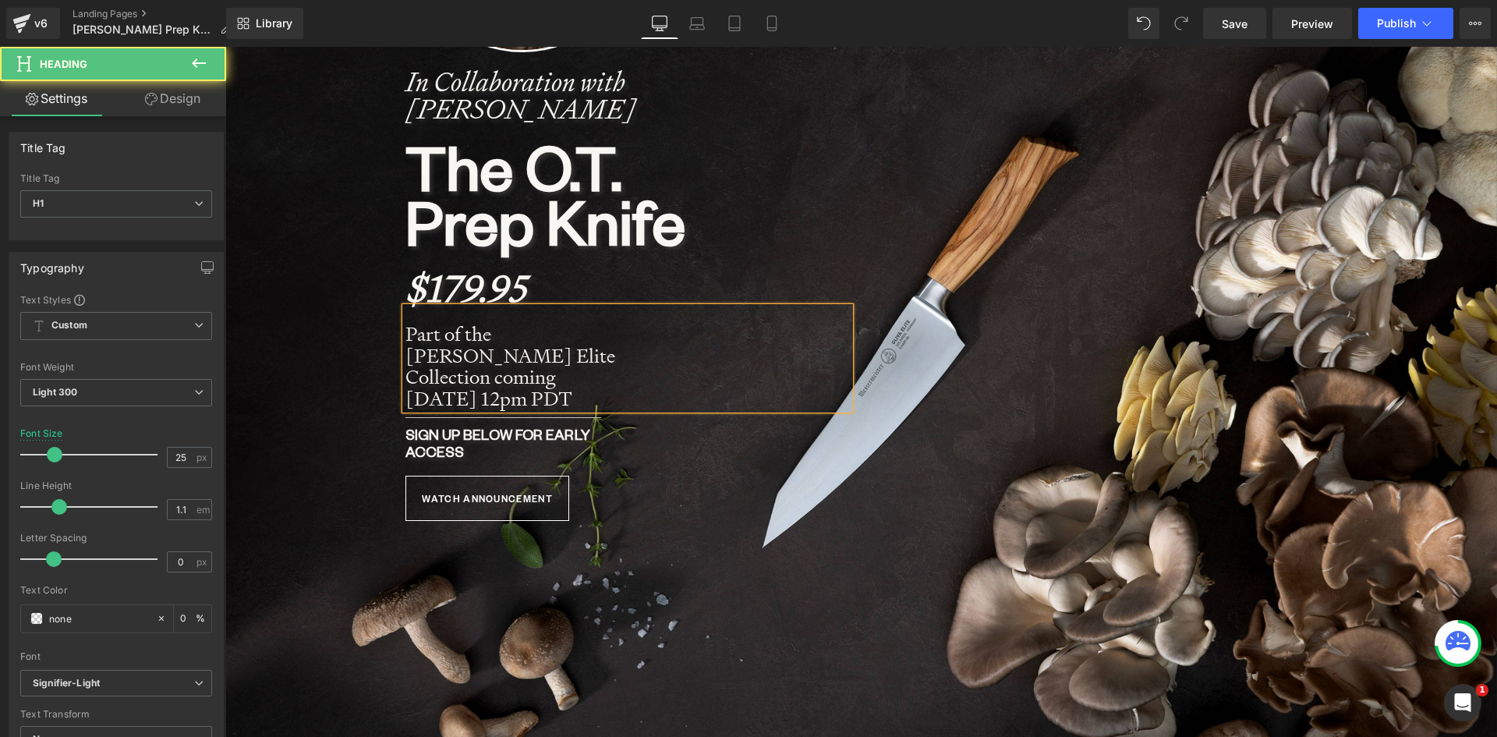
click at [532, 386] on strong "October 15th at 12pm PDT" at bounding box center [488, 398] width 167 height 25
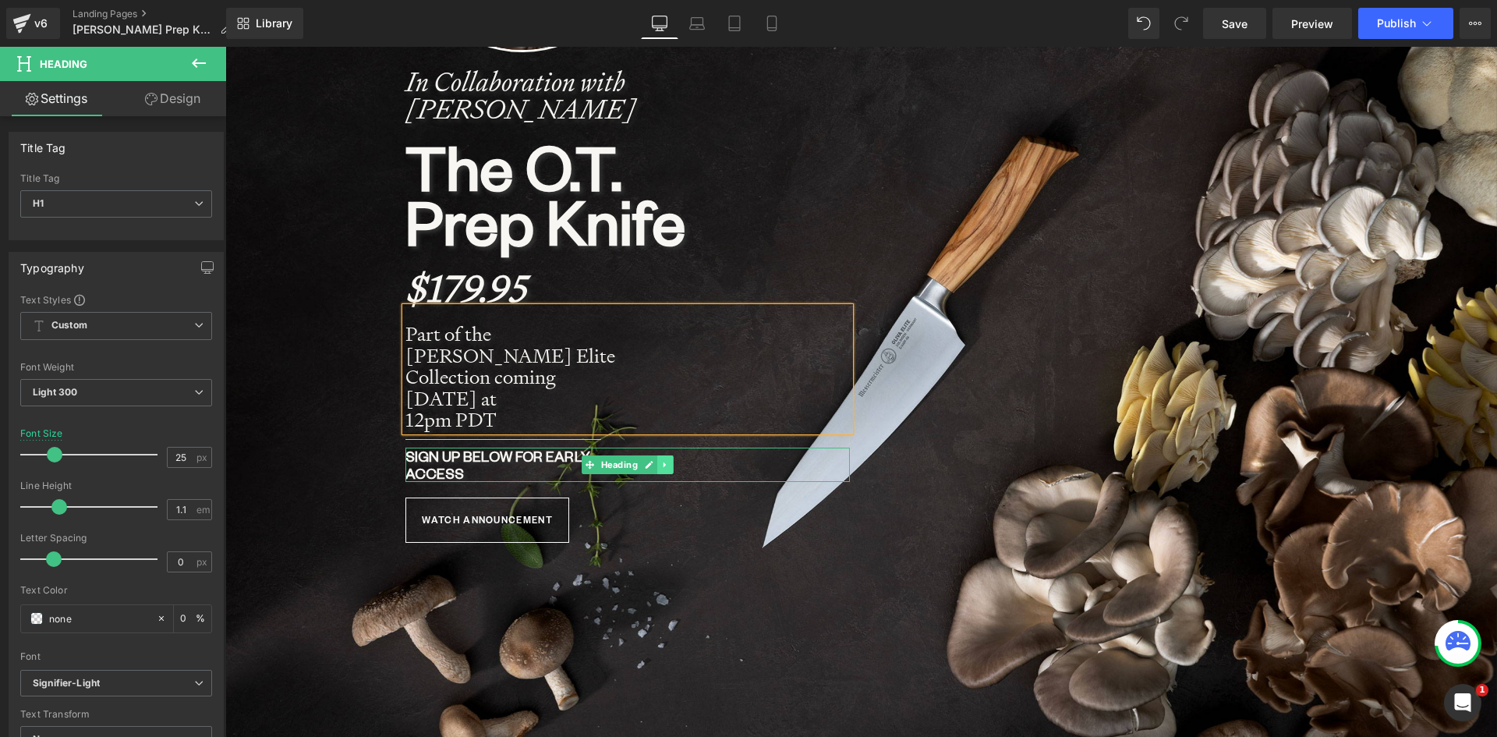
click at [663, 461] on icon at bounding box center [664, 463] width 2 height 5
click at [669, 460] on icon at bounding box center [673, 464] width 9 height 9
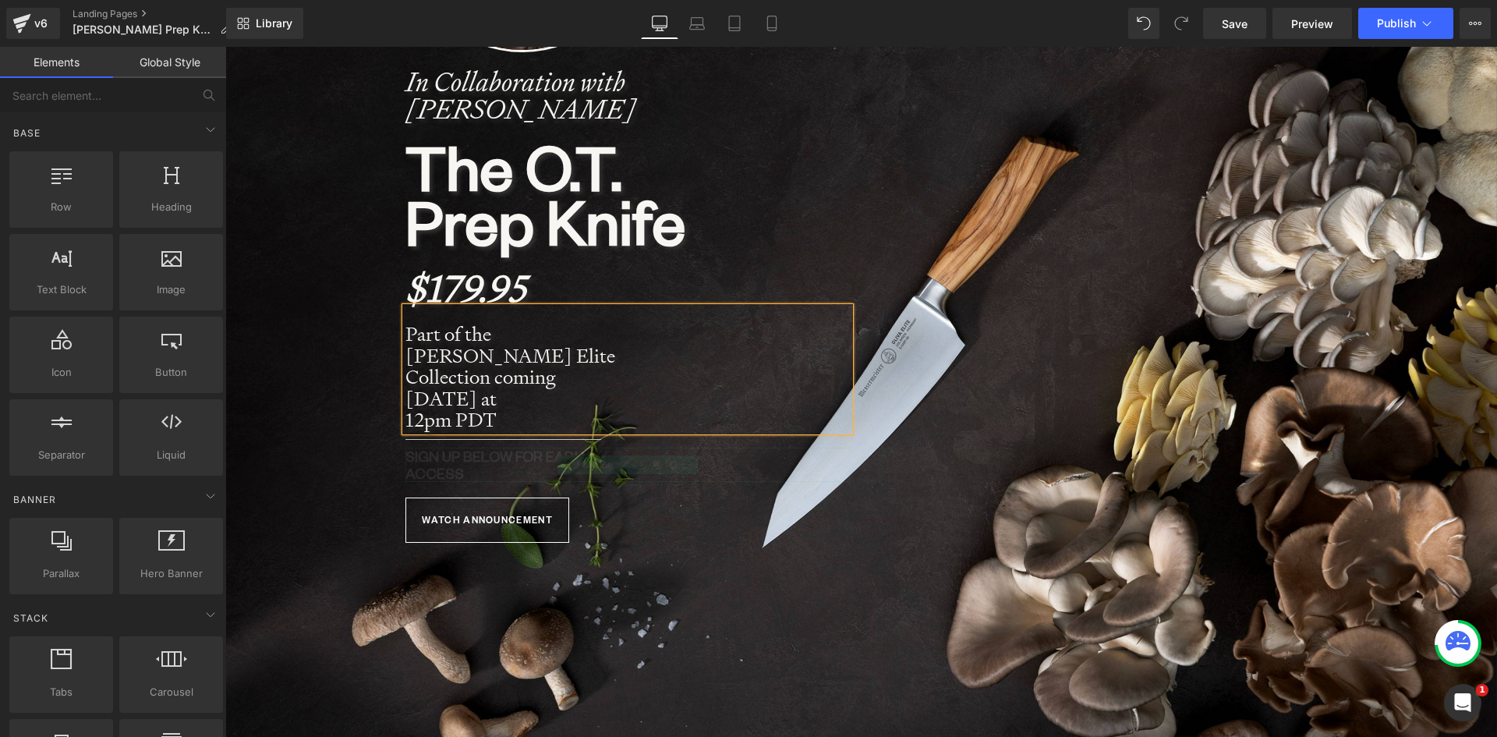
scroll to position [8440, 1260]
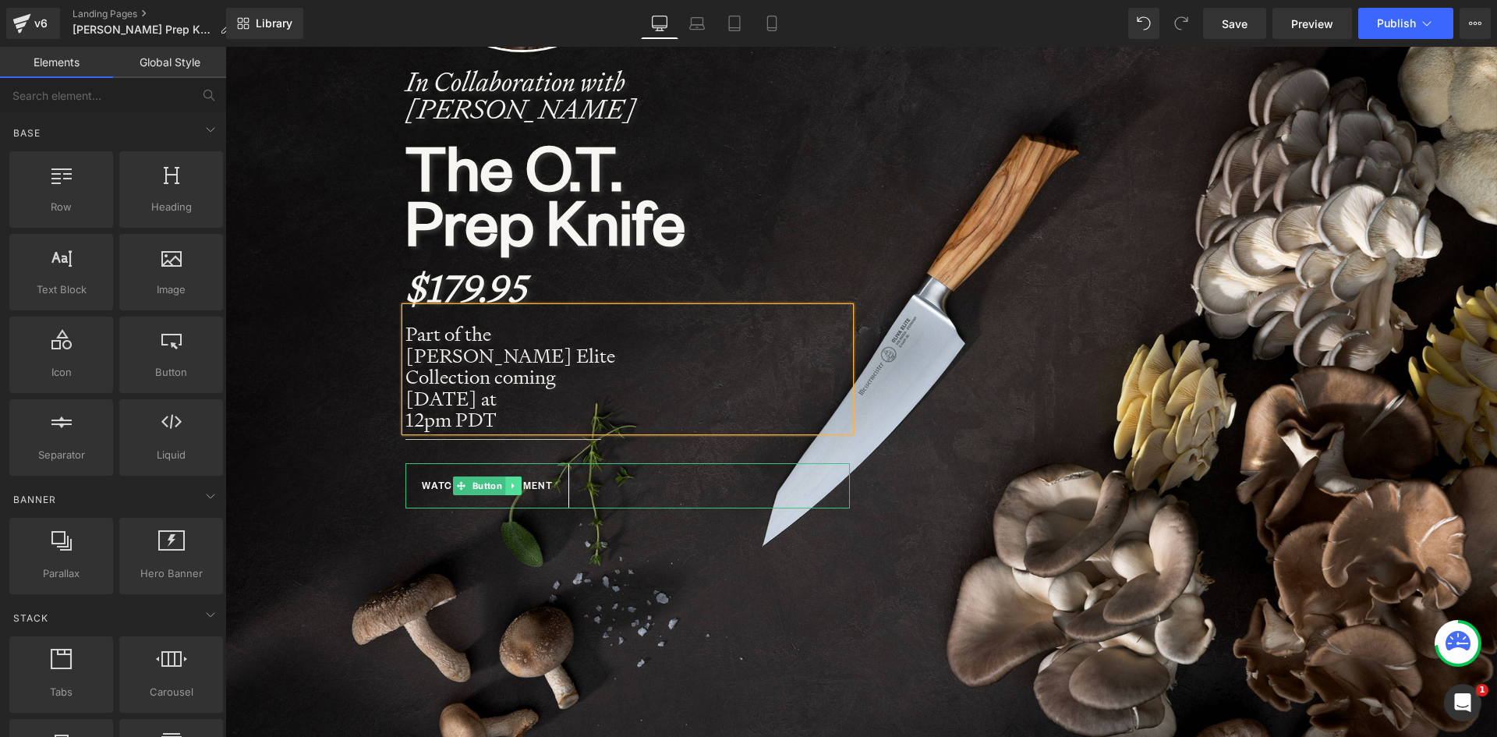
click at [515, 476] on link at bounding box center [514, 485] width 16 height 19
click at [518, 481] on icon at bounding box center [522, 485] width 9 height 9
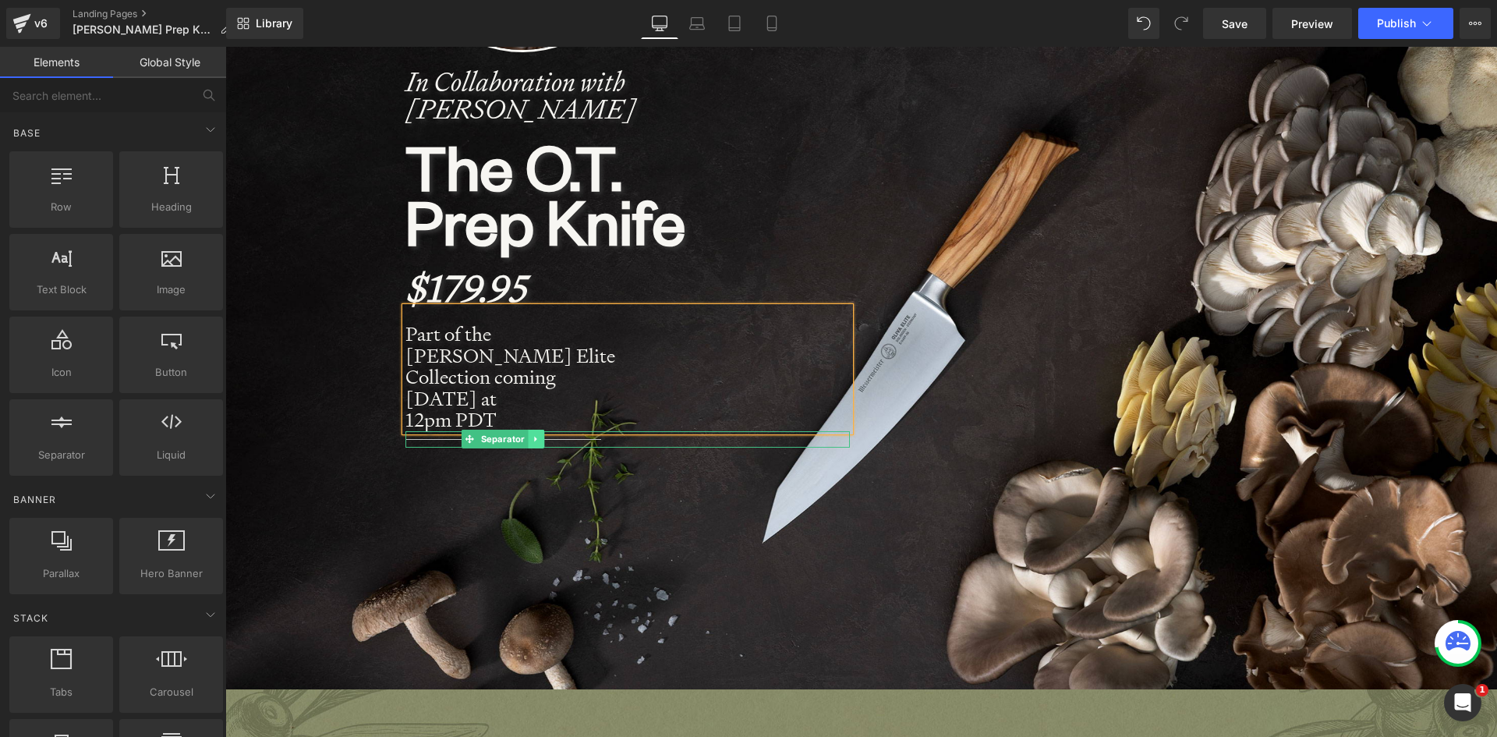
click at [534, 437] on icon at bounding box center [535, 439] width 2 height 5
click at [544, 430] on link at bounding box center [544, 439] width 16 height 19
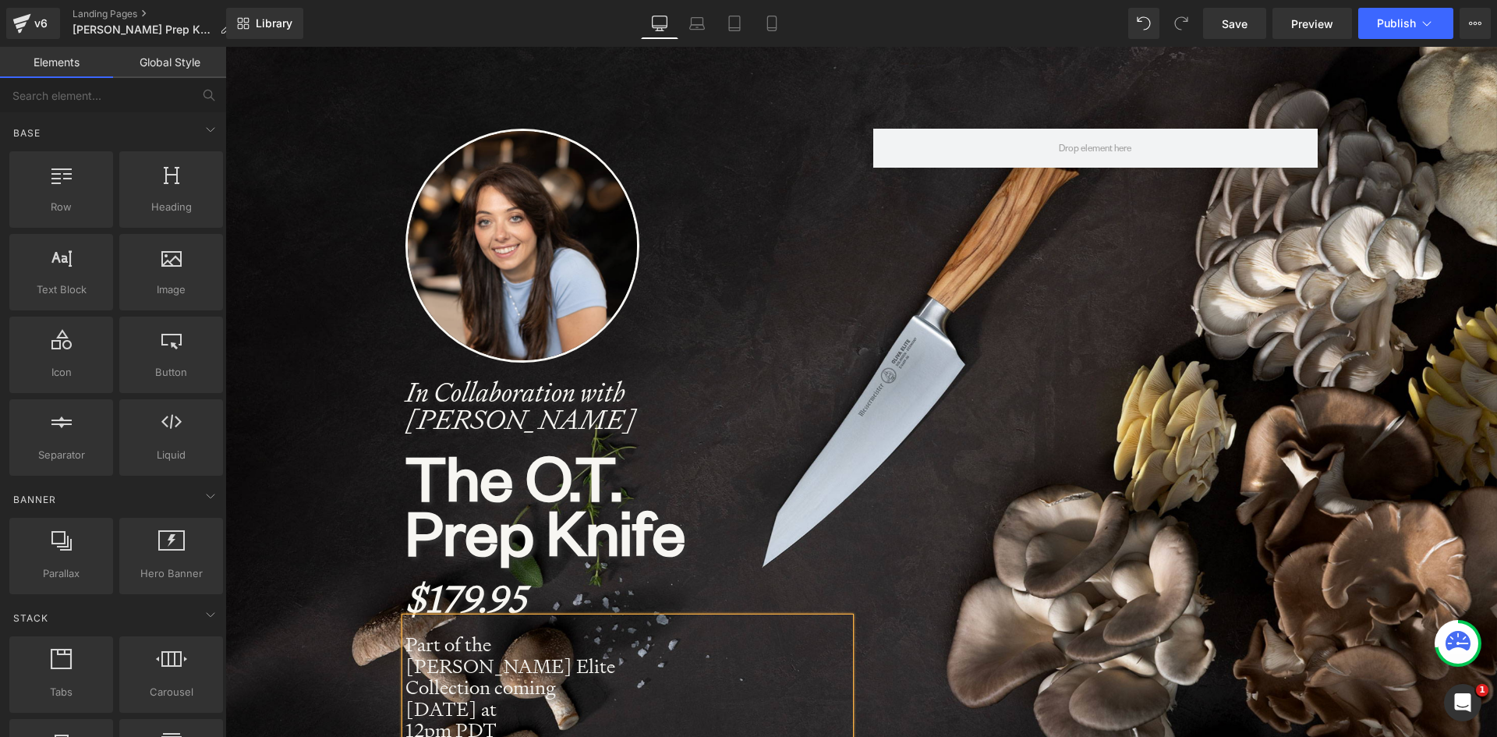
scroll to position [312, 0]
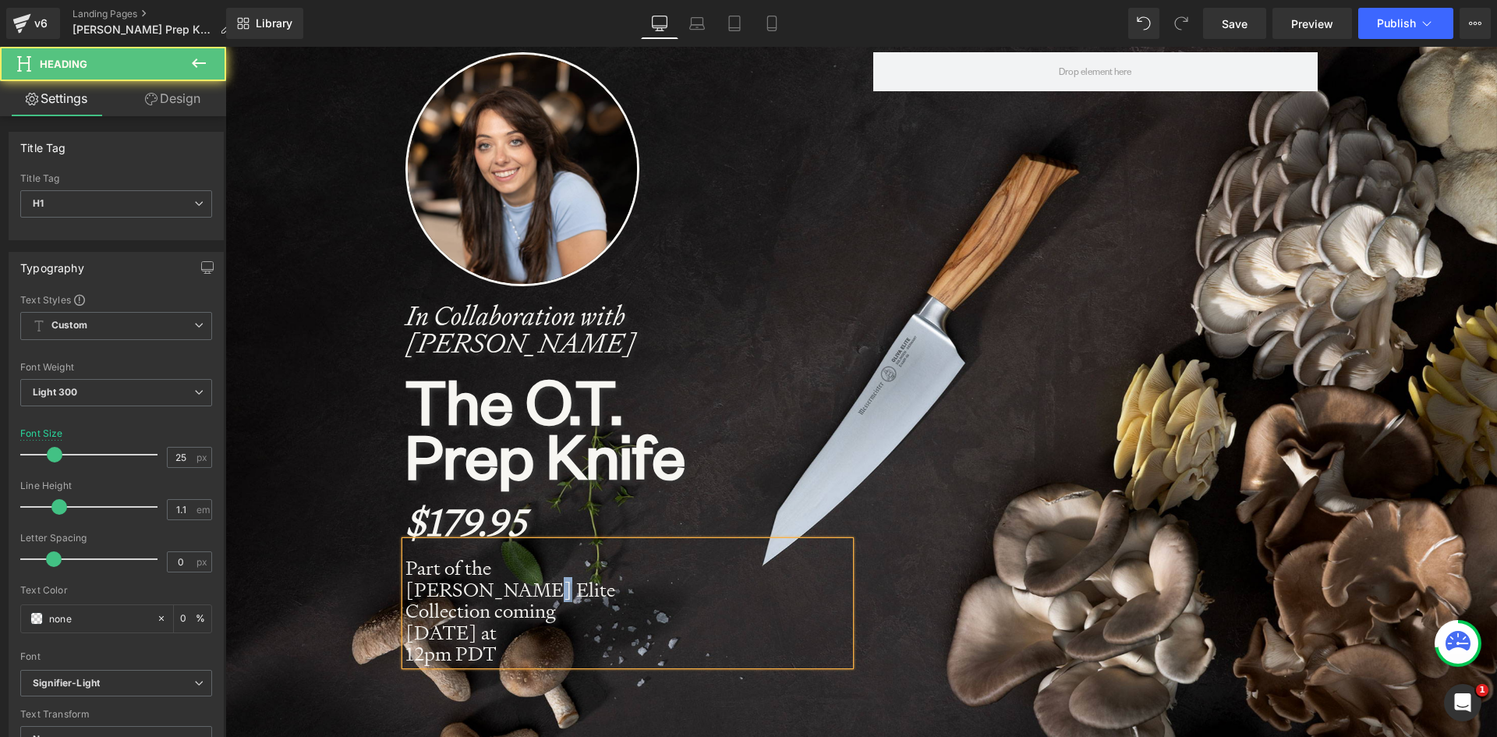
click at [405, 589] on strong "Part of the Oliva Elite Collection coming" at bounding box center [510, 589] width 210 height 68
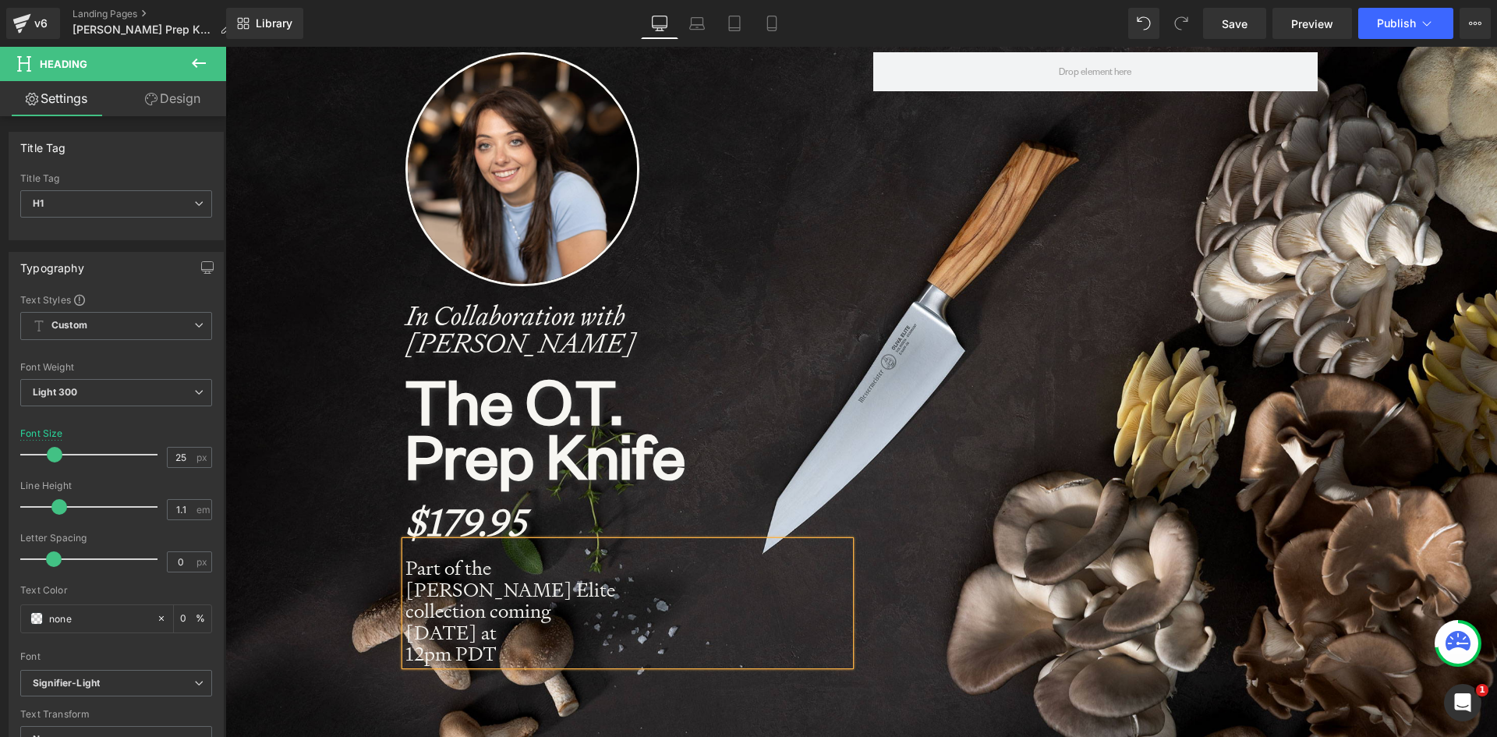
scroll to position [468, 0]
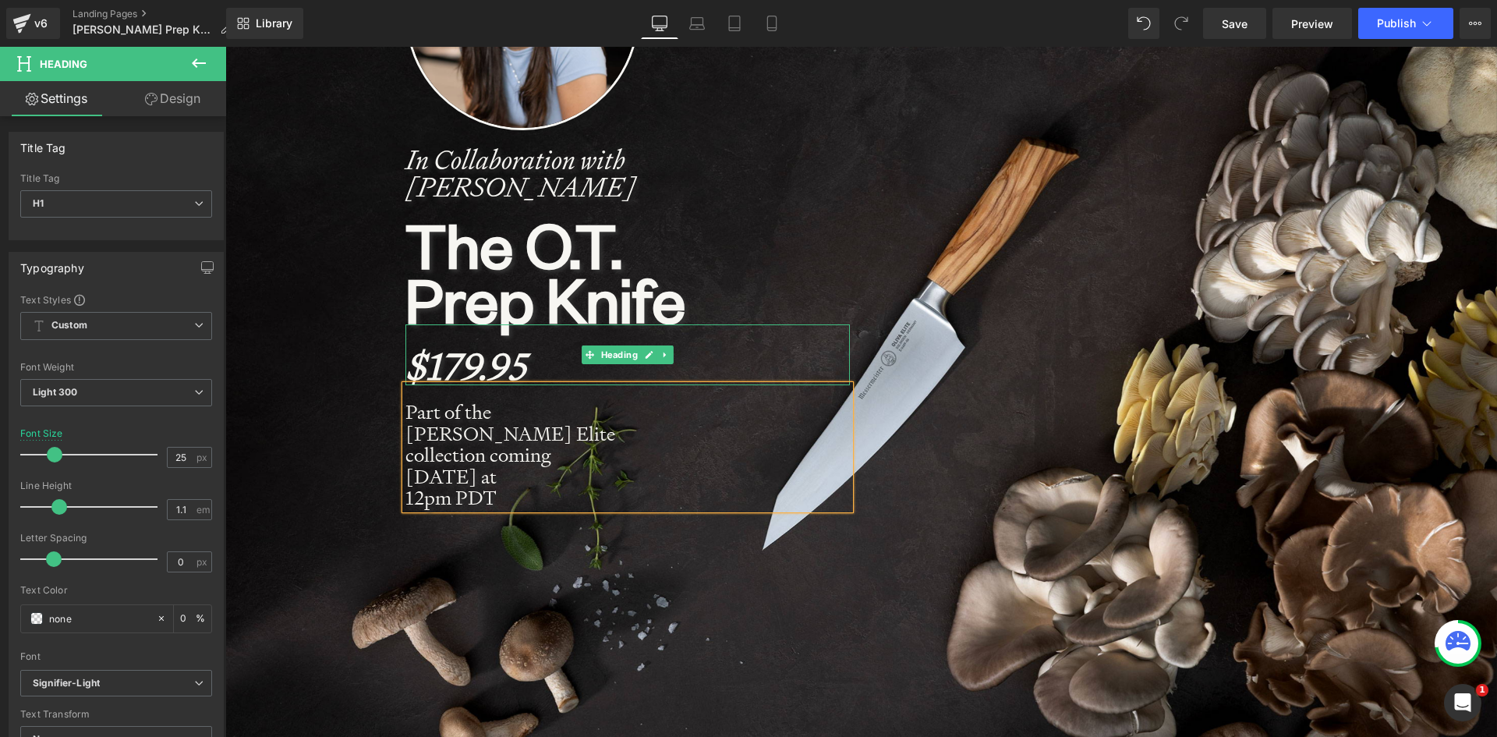
click at [542, 368] on h1 "$179.95" at bounding box center [627, 366] width 444 height 37
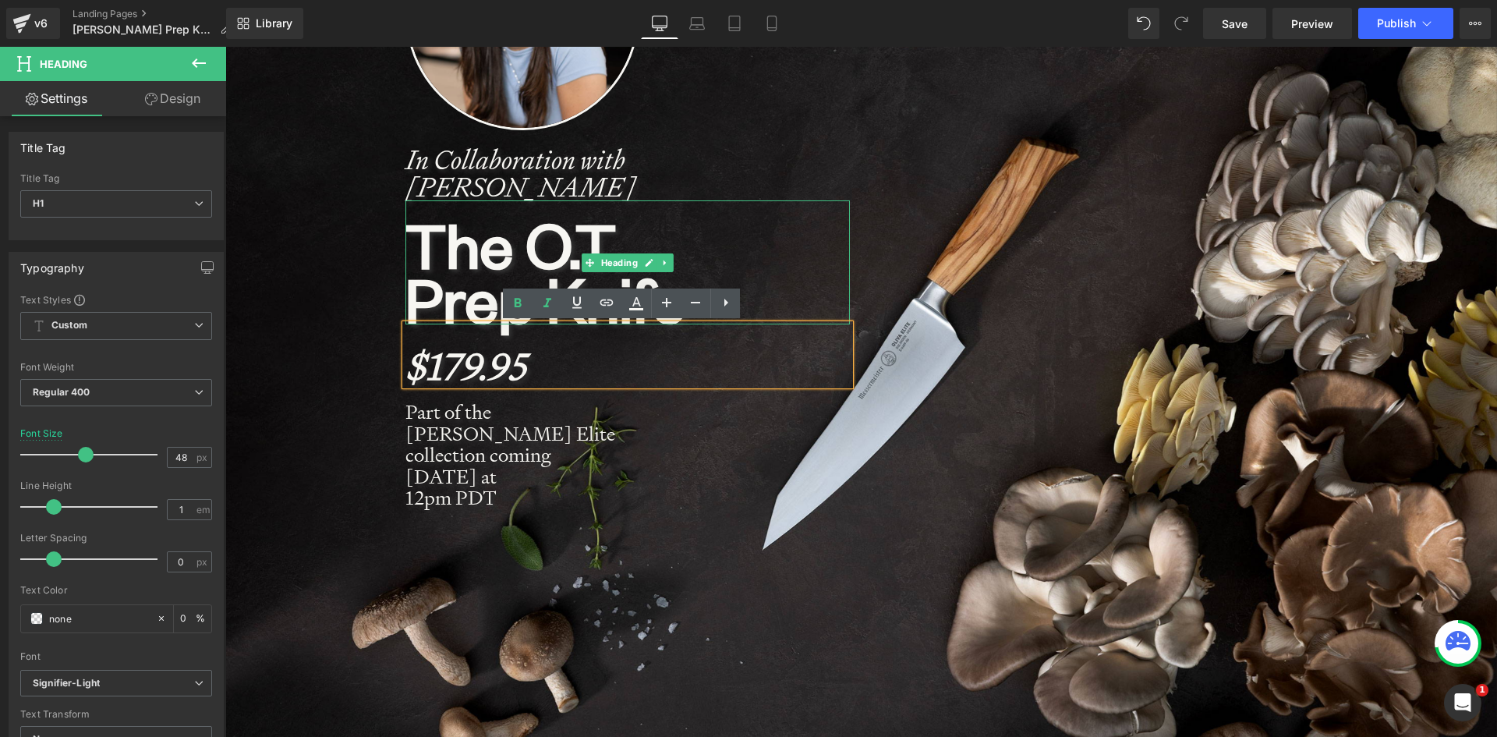
click at [450, 294] on b "Prep Knife" at bounding box center [545, 297] width 280 height 80
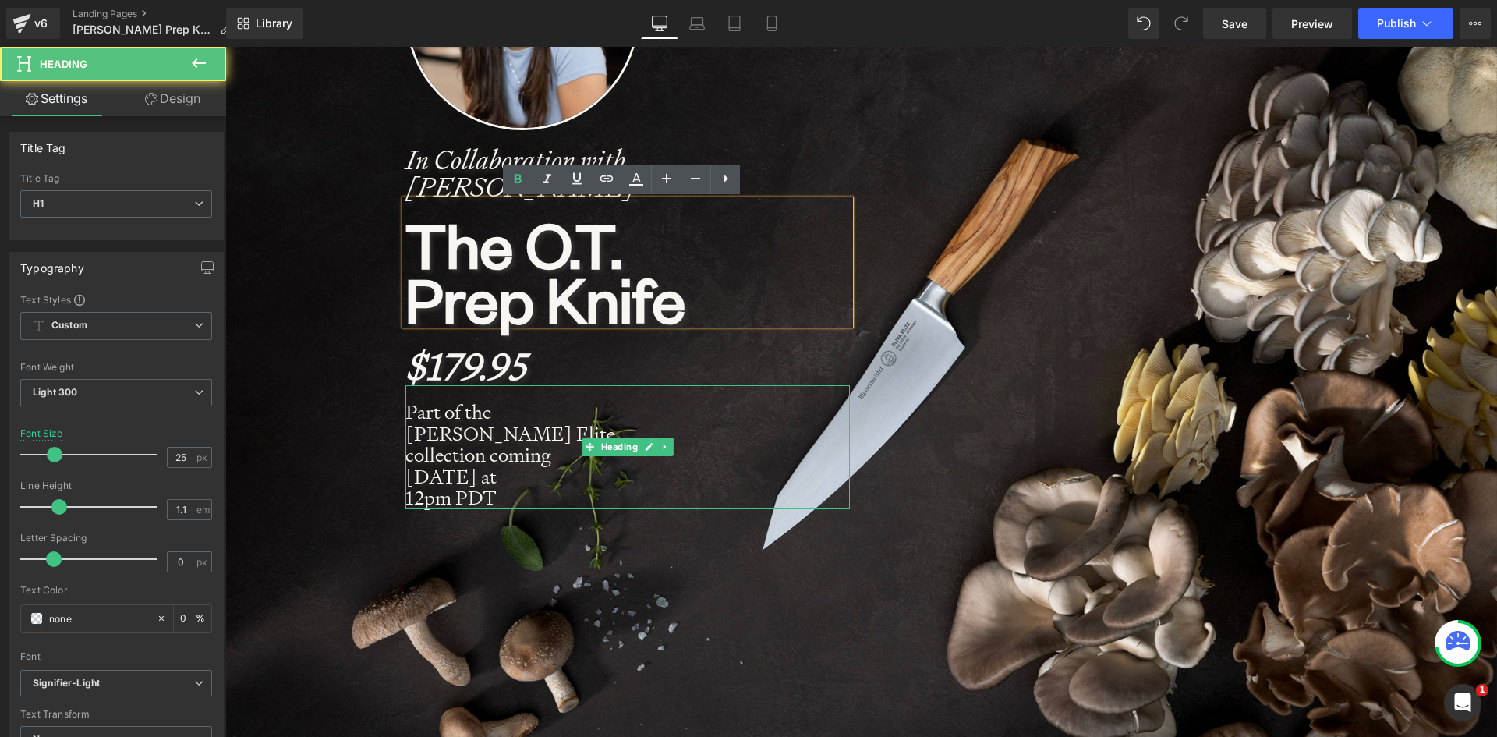
click at [535, 487] on h1 "12pm PDT" at bounding box center [515, 498] width 221 height 22
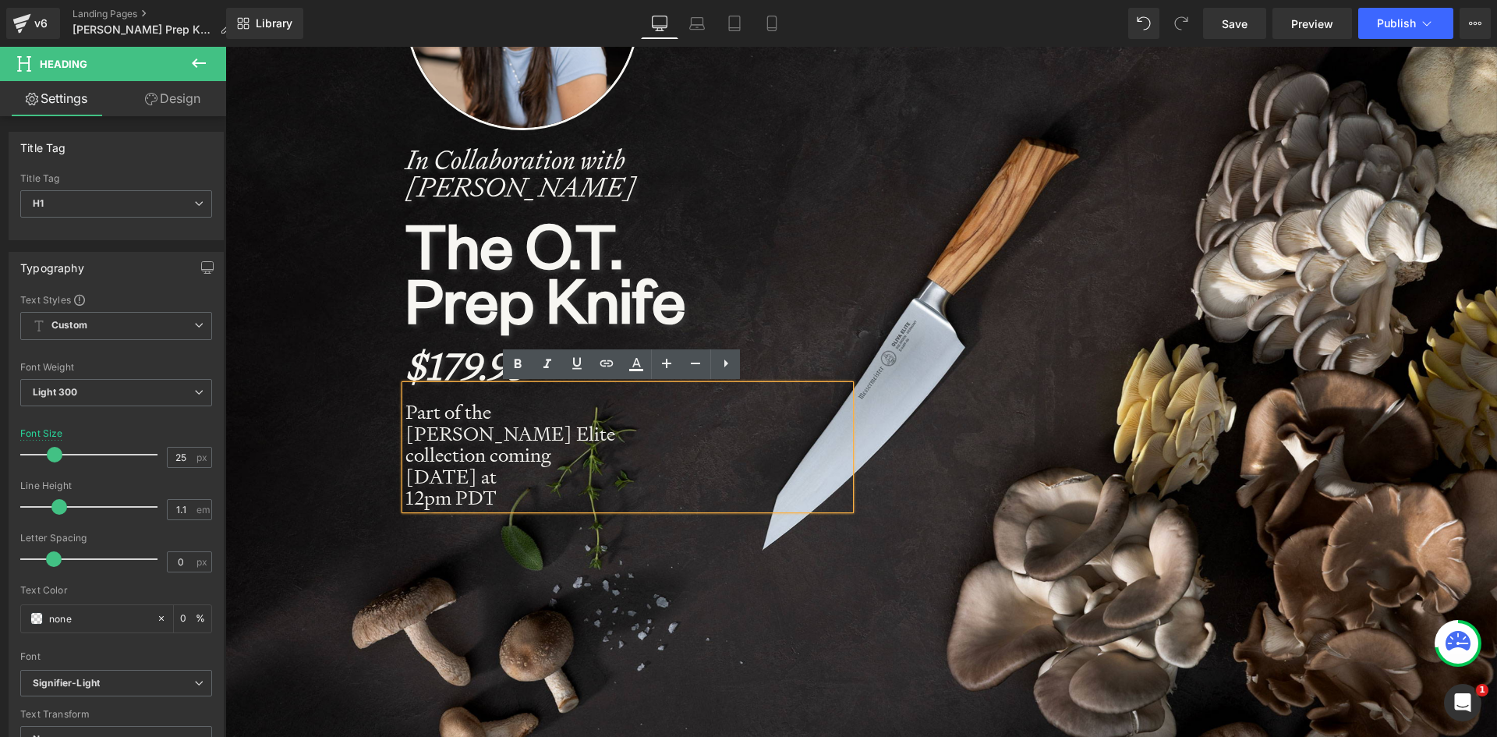
click at [461, 485] on strong "12pm PDT" at bounding box center [450, 497] width 91 height 25
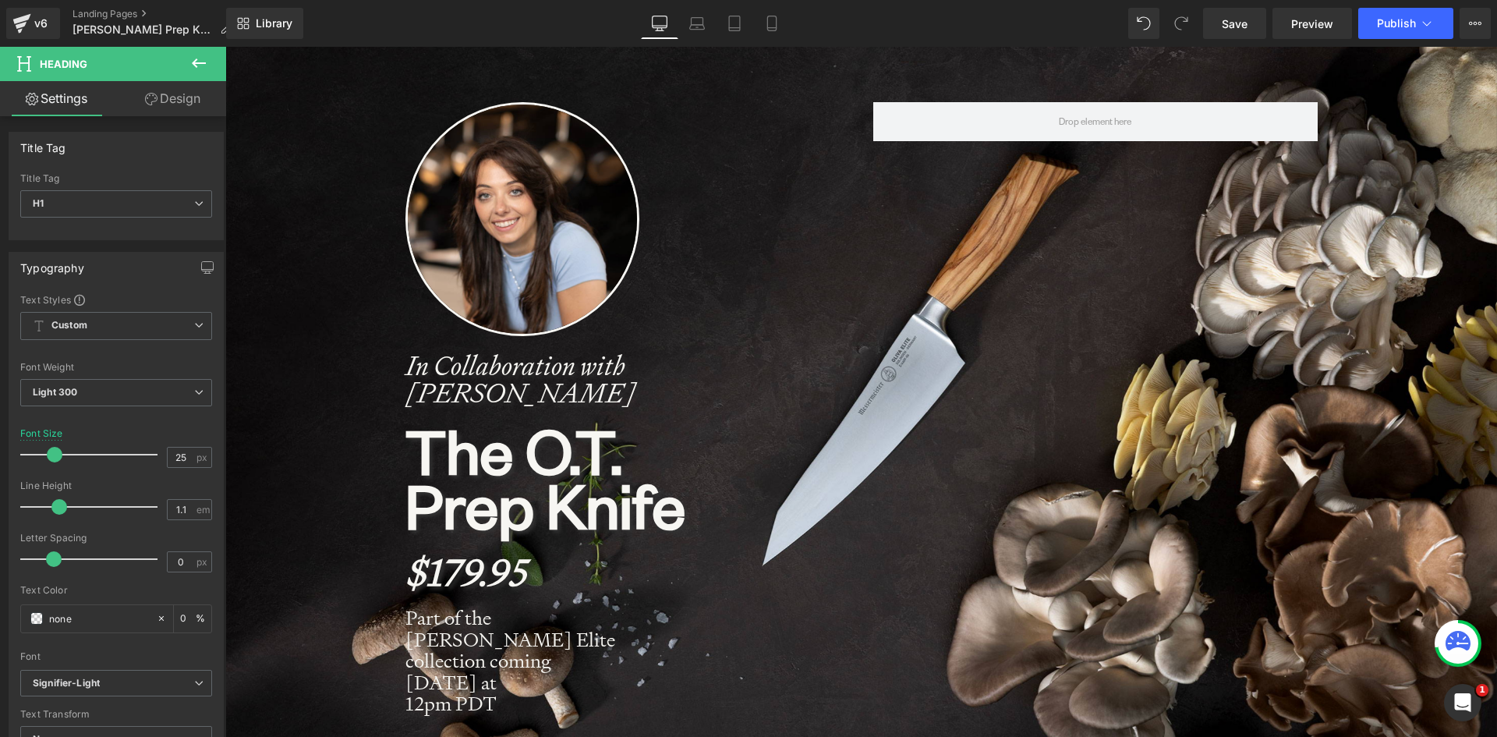
scroll to position [234, 0]
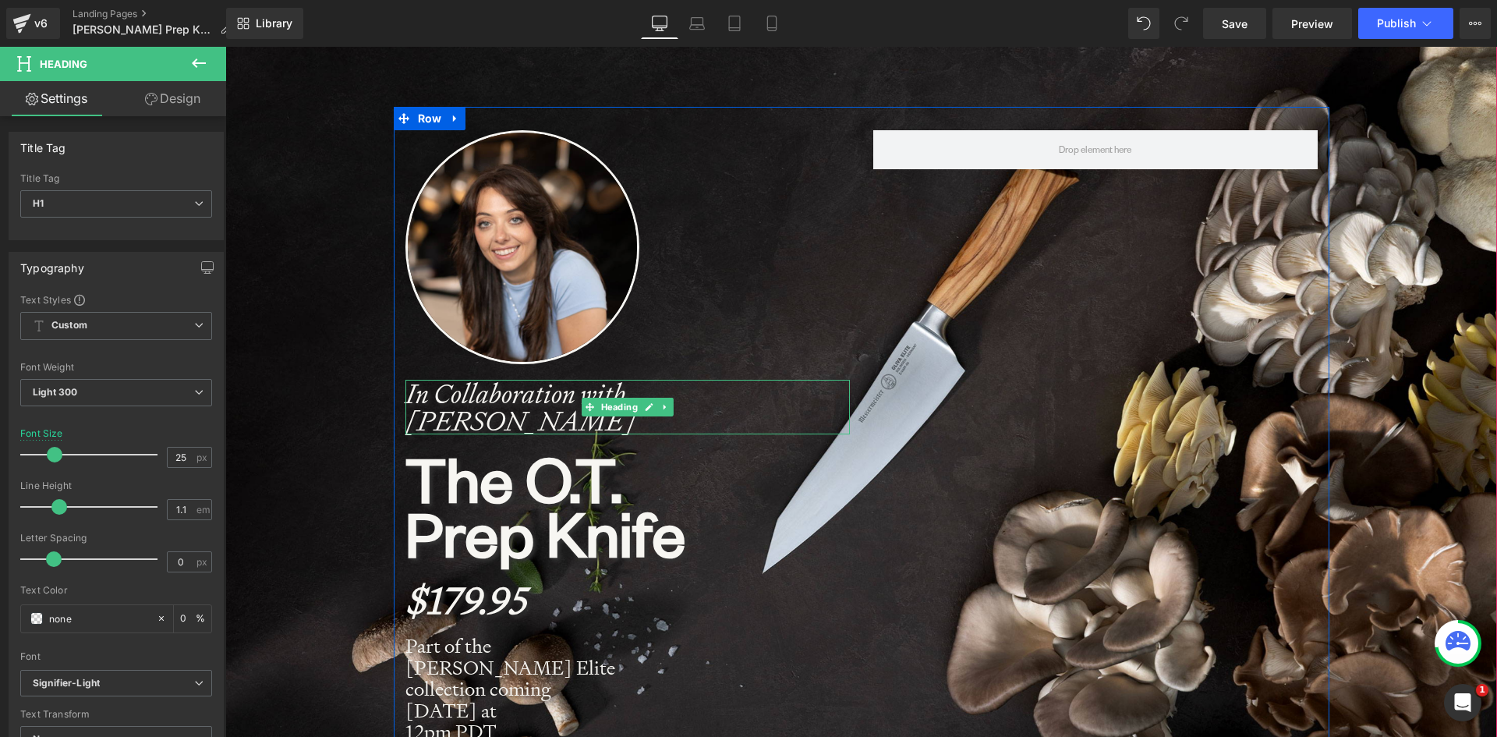
click at [405, 392] on strong "In Collaboration with Olivia Tiedemann" at bounding box center [520, 407] width 230 height 62
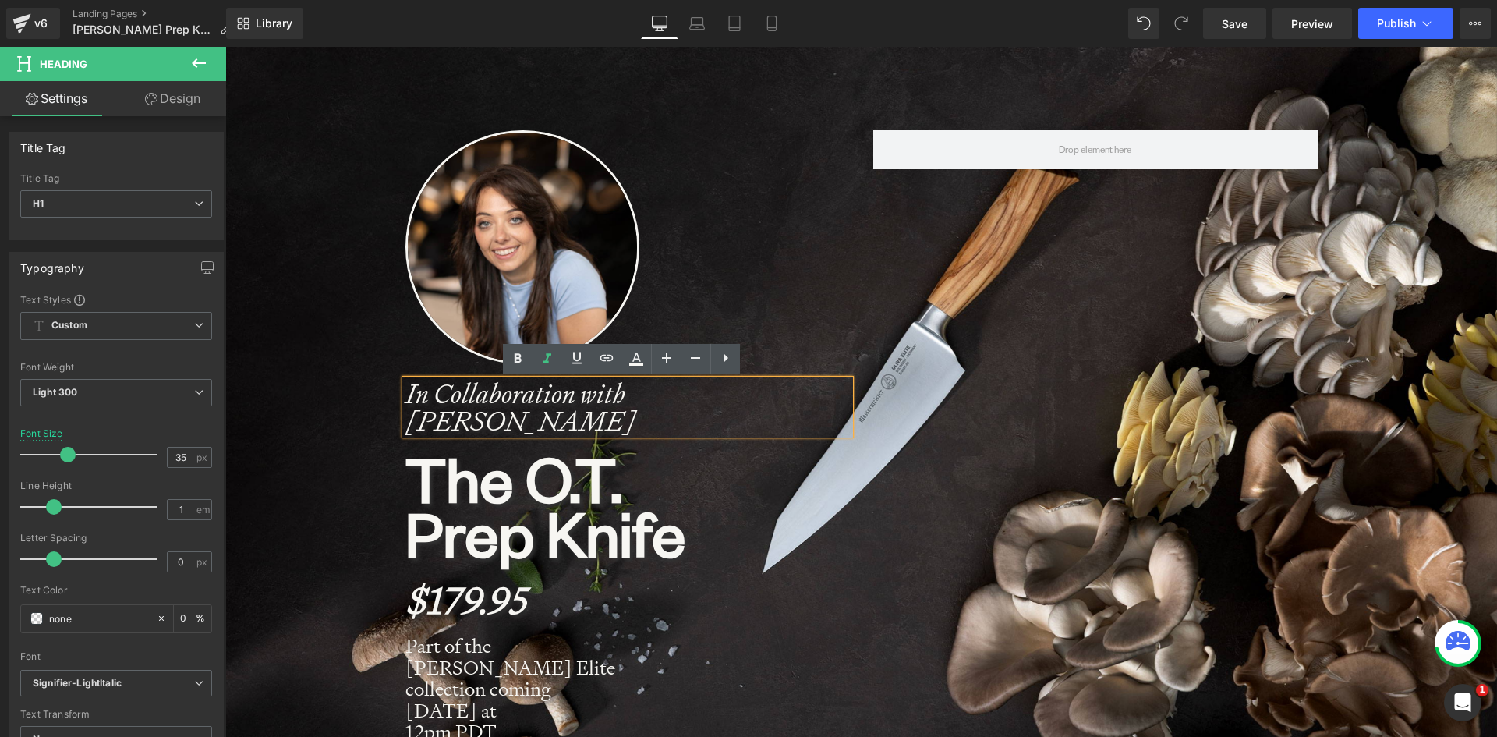
drag, startPoint x: 403, startPoint y: 391, endPoint x: 604, endPoint y: 426, distance: 204.3
click at [604, 426] on h1 "In Collaboration with Olivia Tiedemann" at bounding box center [627, 407] width 444 height 55
click at [405, 396] on strong "In Collaboration with Olivia Tiedemann" at bounding box center [520, 407] width 230 height 62
click at [405, 392] on div "In Collaboration with Olivia Tiedemann" at bounding box center [627, 407] width 444 height 55
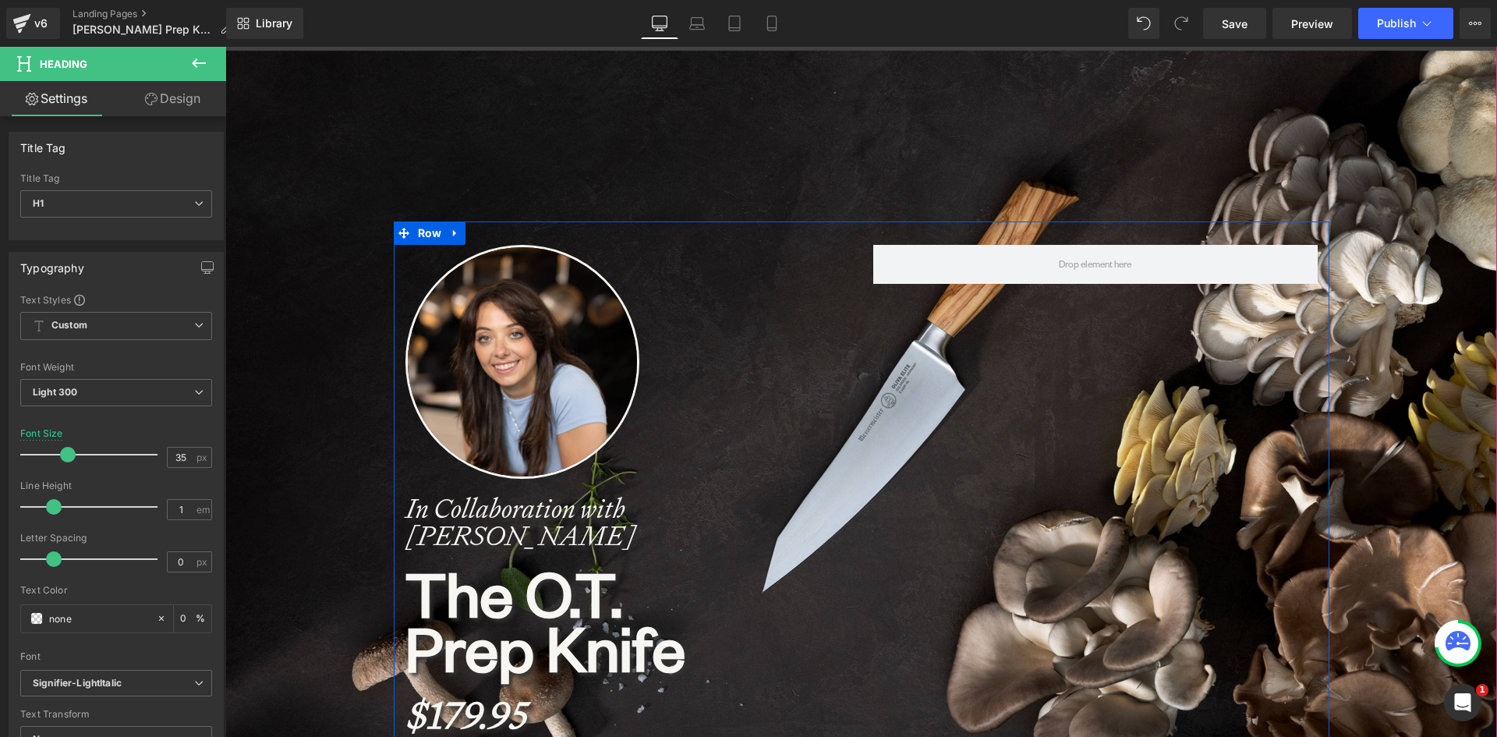
scroll to position [312, 0]
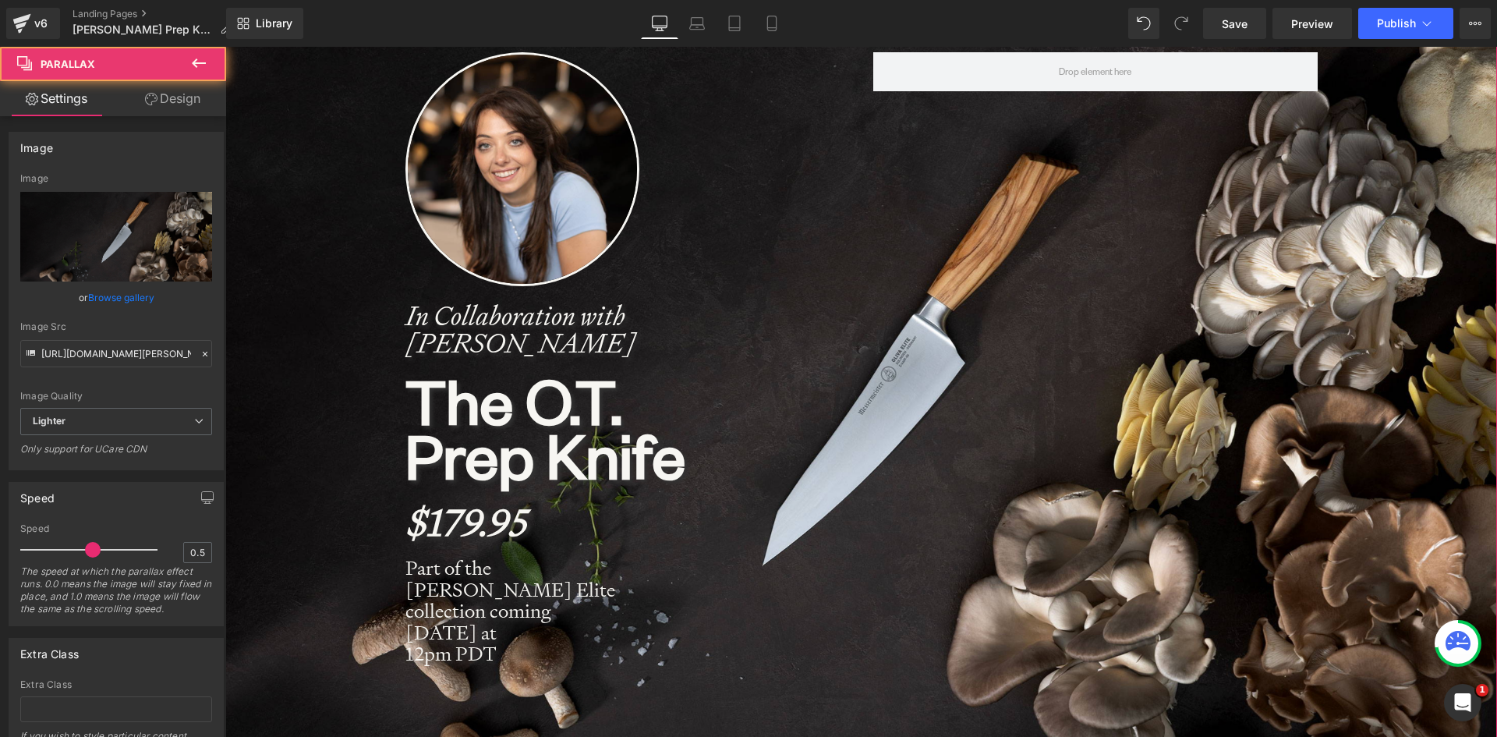
click at [339, 435] on span "Image In Collaboration with Olivia Tiedemann Heading The O.T. Prep Knife Headin…" at bounding box center [860, 351] width 1271 height 644
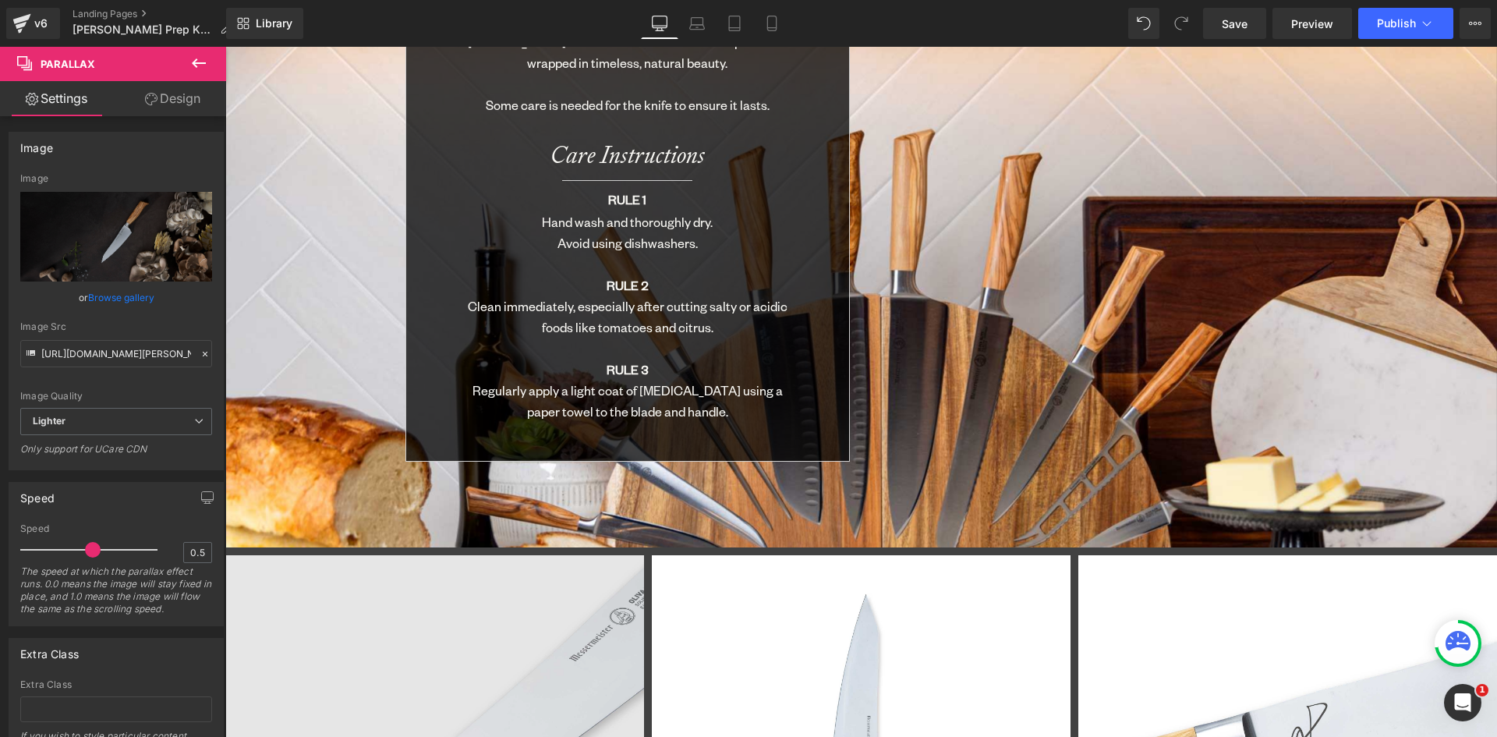
scroll to position [6895, 0]
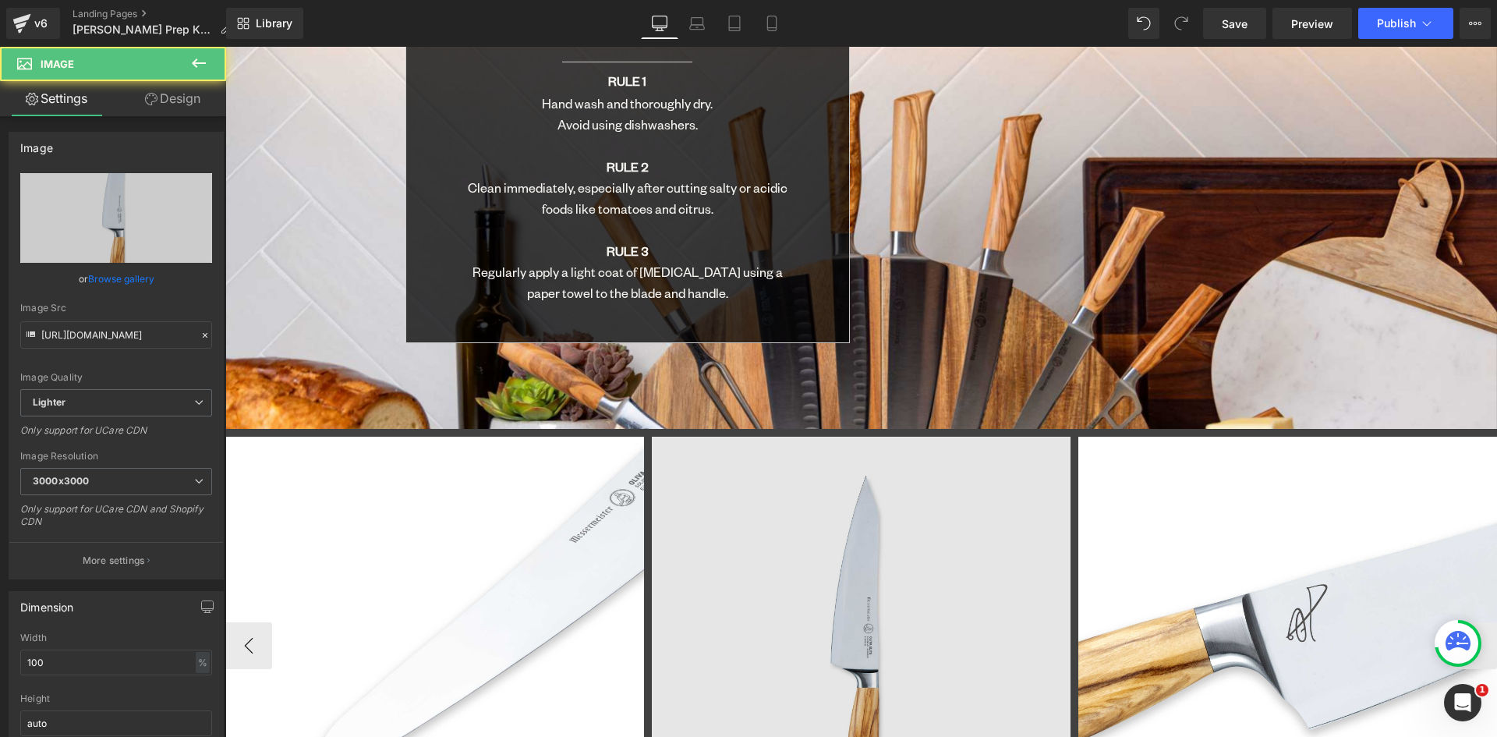
click at [756, 437] on img at bounding box center [861, 646] width 419 height 419
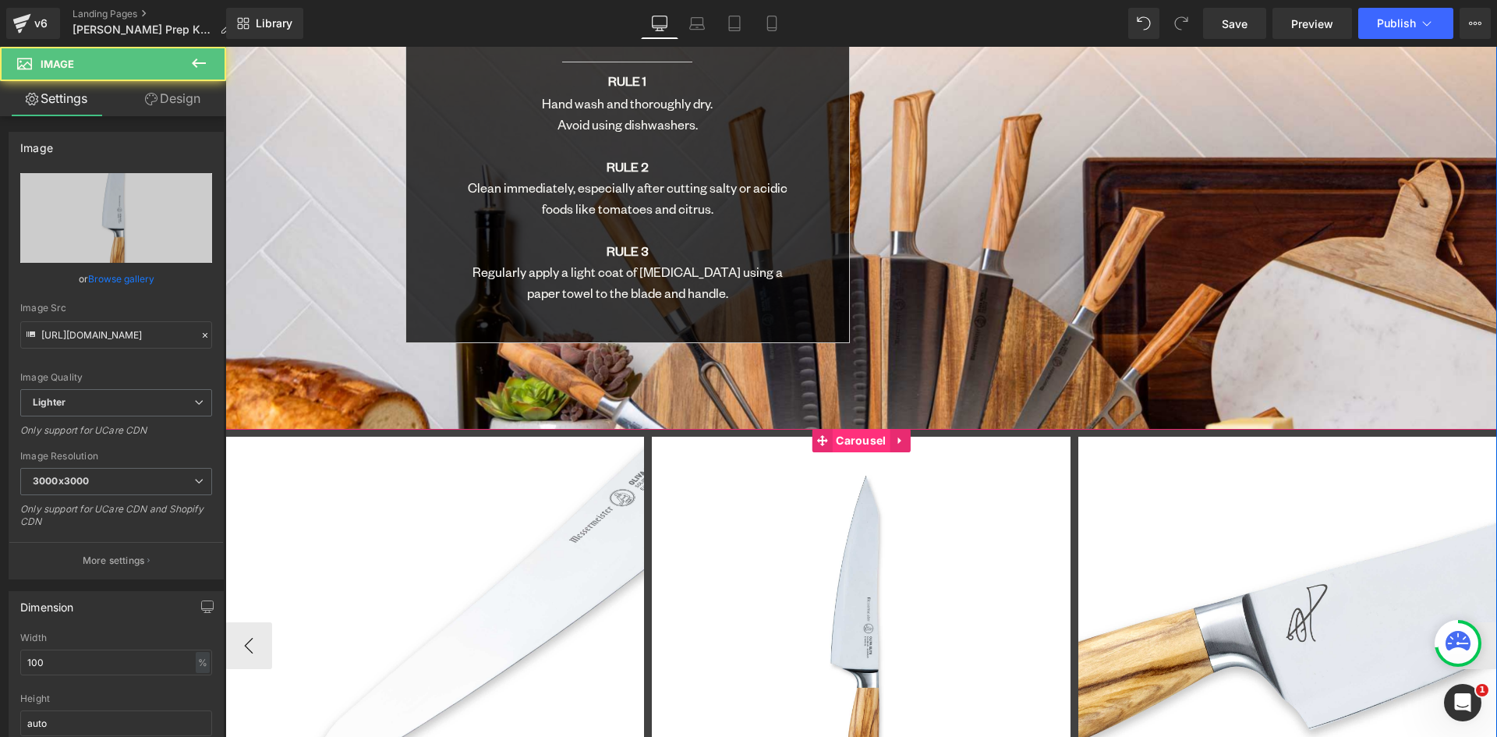
click at [852, 429] on span "Carousel" at bounding box center [861, 440] width 58 height 23
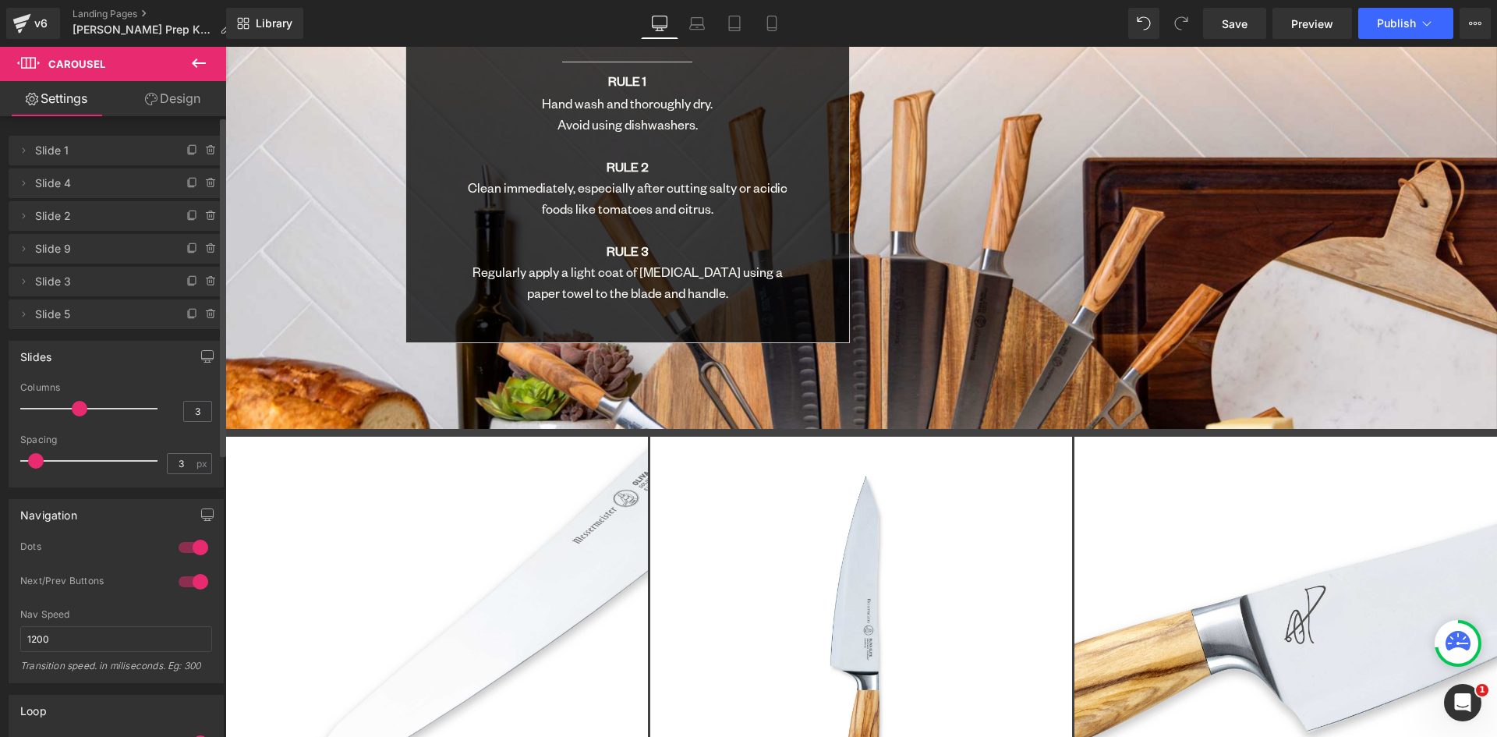
scroll to position [8367, 1260]
type input "2"
drag, startPoint x: 54, startPoint y: 454, endPoint x: 34, endPoint y: 459, distance: 21.0
click at [34, 459] on span at bounding box center [34, 461] width 16 height 16
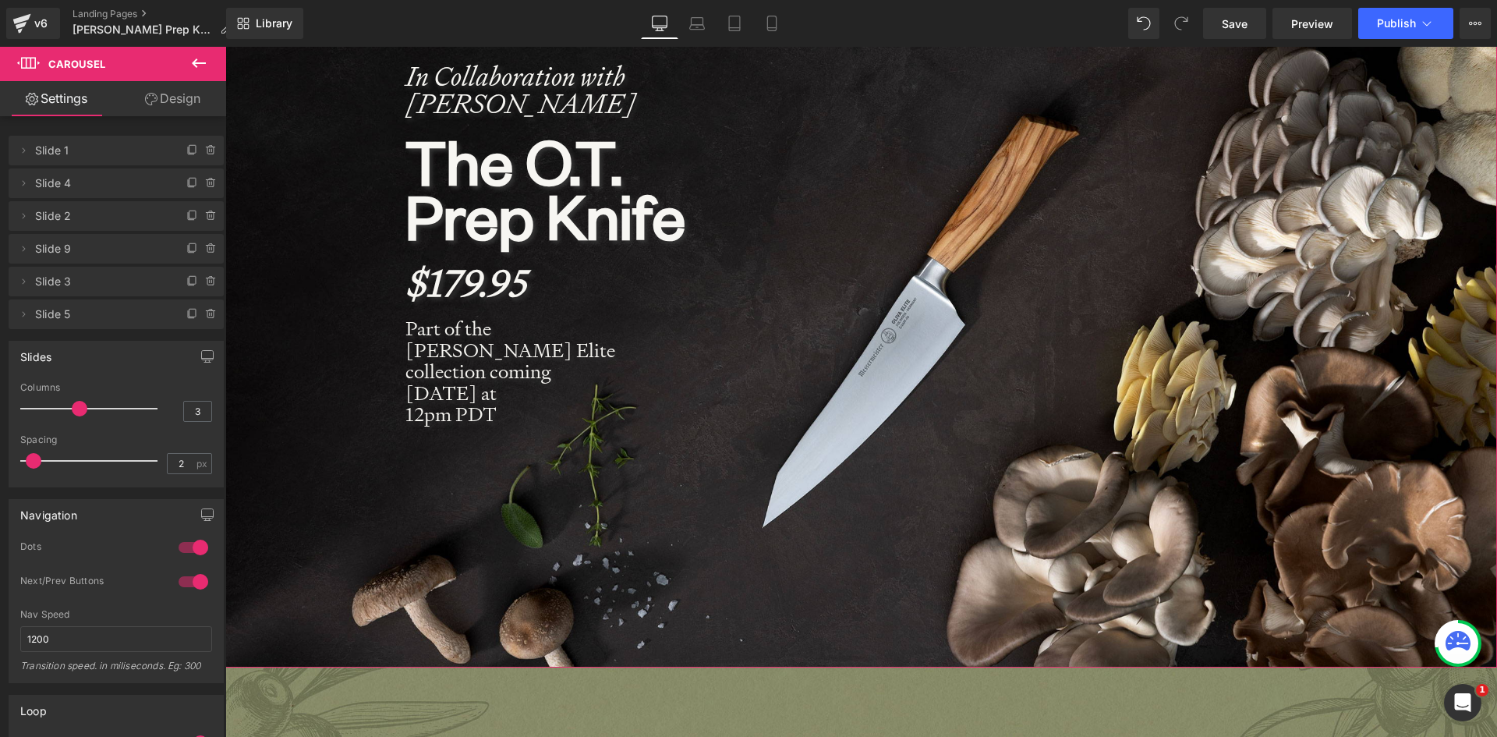
scroll to position [347, 0]
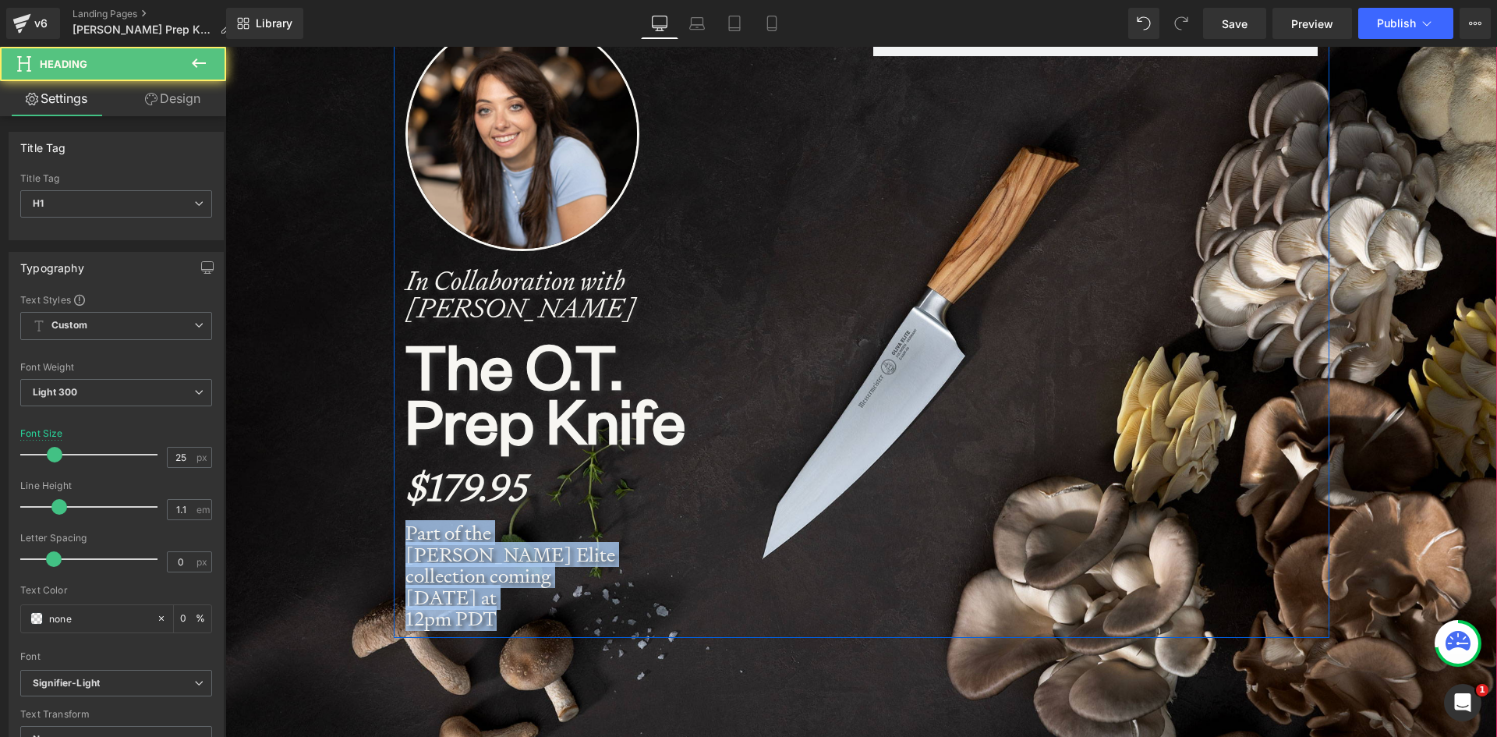
drag, startPoint x: 418, startPoint y: 556, endPoint x: 398, endPoint y: 538, distance: 27.1
click at [398, 538] on div "Image In Collaboration with Olivia Tiedemann Heading The O.T. Prep Knife Headin…" at bounding box center [628, 323] width 468 height 613
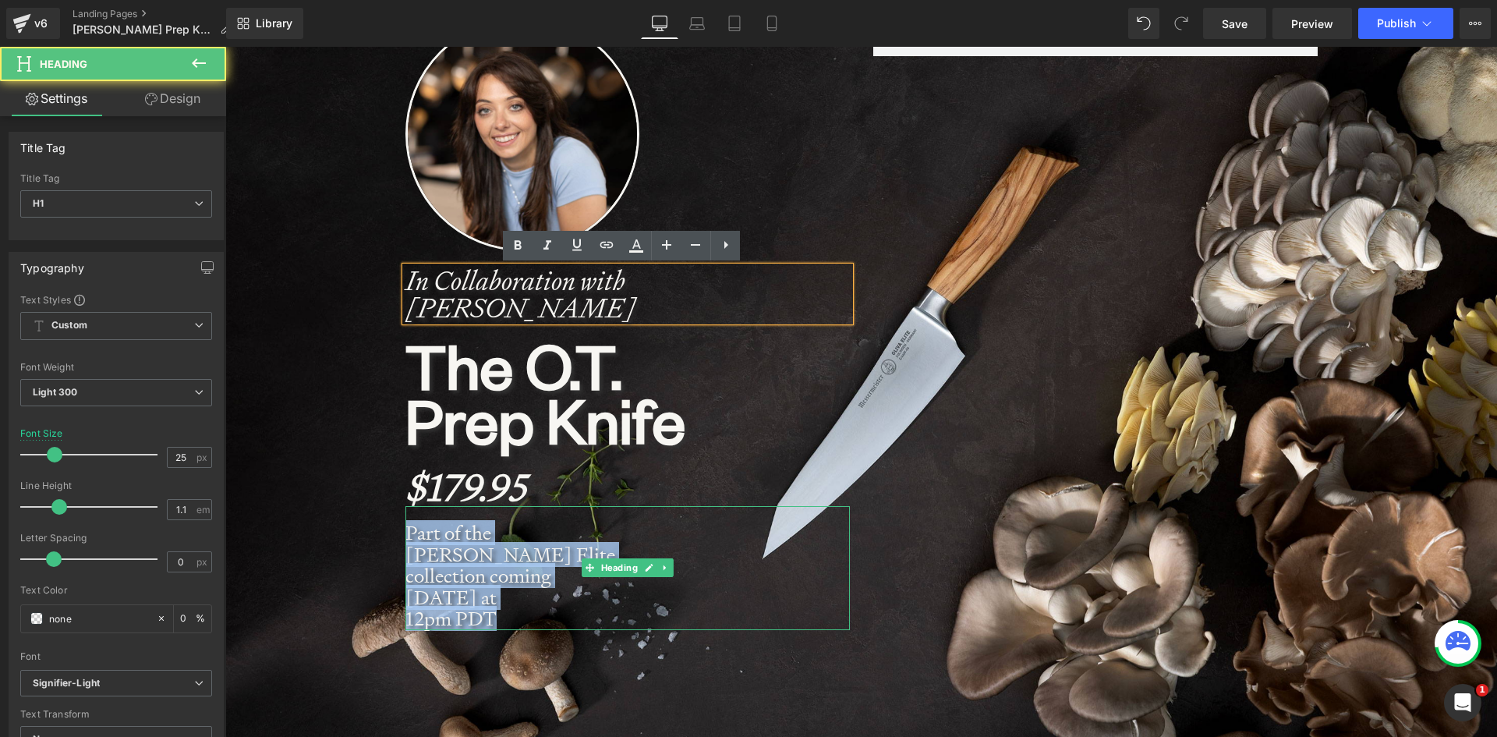
click at [559, 549] on h1 "Part of the Oliva Elite collection coming" at bounding box center [515, 554] width 221 height 65
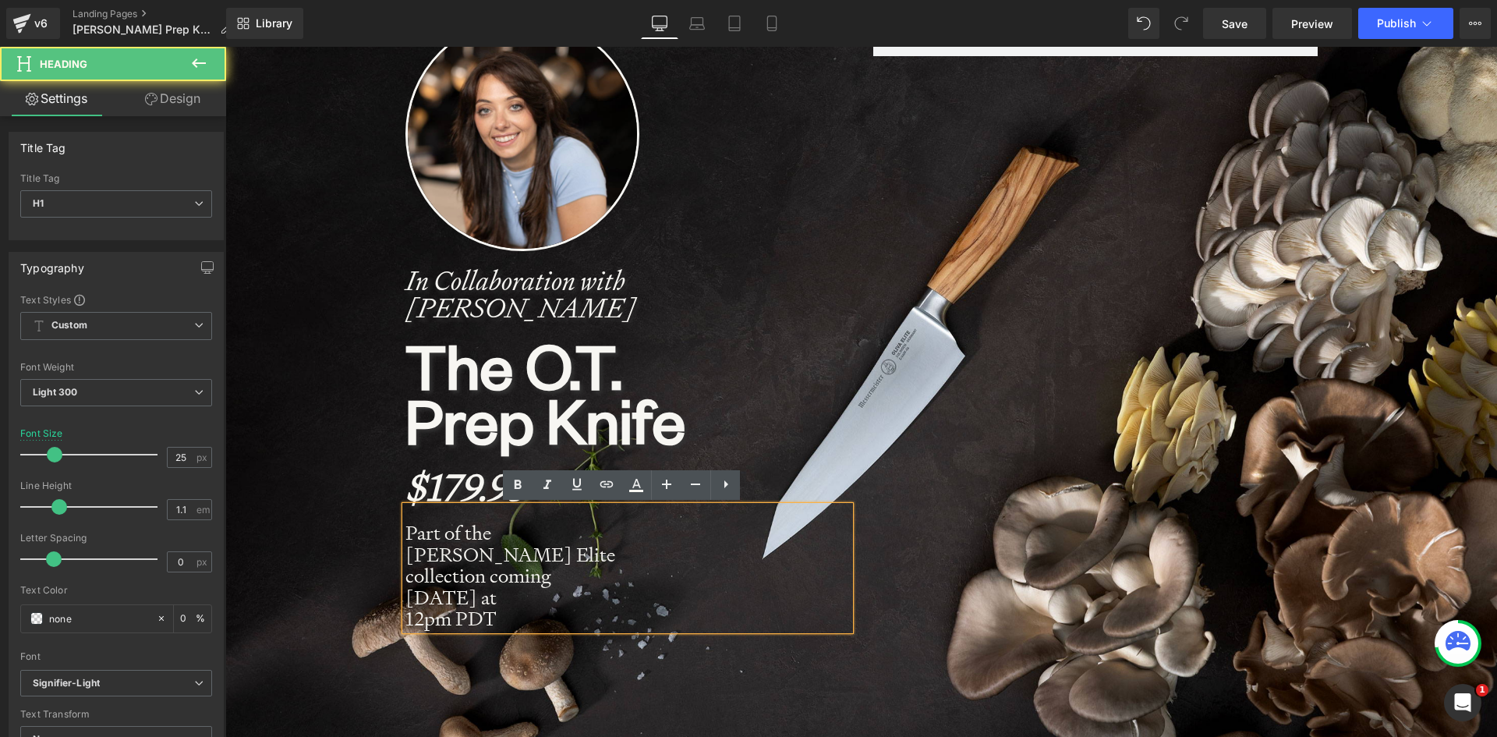
click at [497, 585] on strong "October 15th at" at bounding box center [450, 597] width 91 height 25
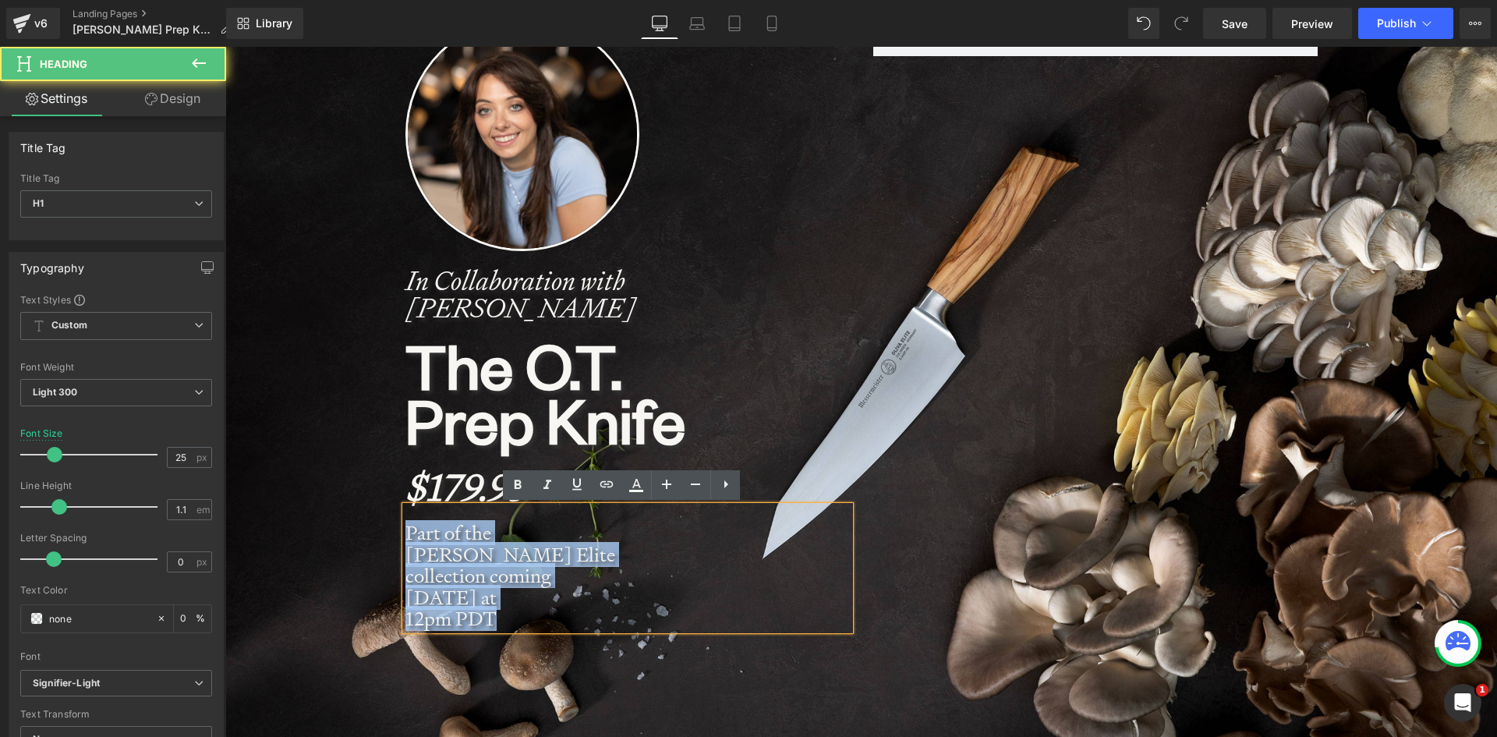
drag, startPoint x: 451, startPoint y: 580, endPoint x: 374, endPoint y: 521, distance: 97.3
click at [374, 521] on span "Image In Collaboration with Olivia Tiedemann Heading The O.T. Prep Knife Headin…" at bounding box center [860, 316] width 1271 height 644
copy div "Part of the Oliva Elite collection coming October 15th at 12pm PDT"
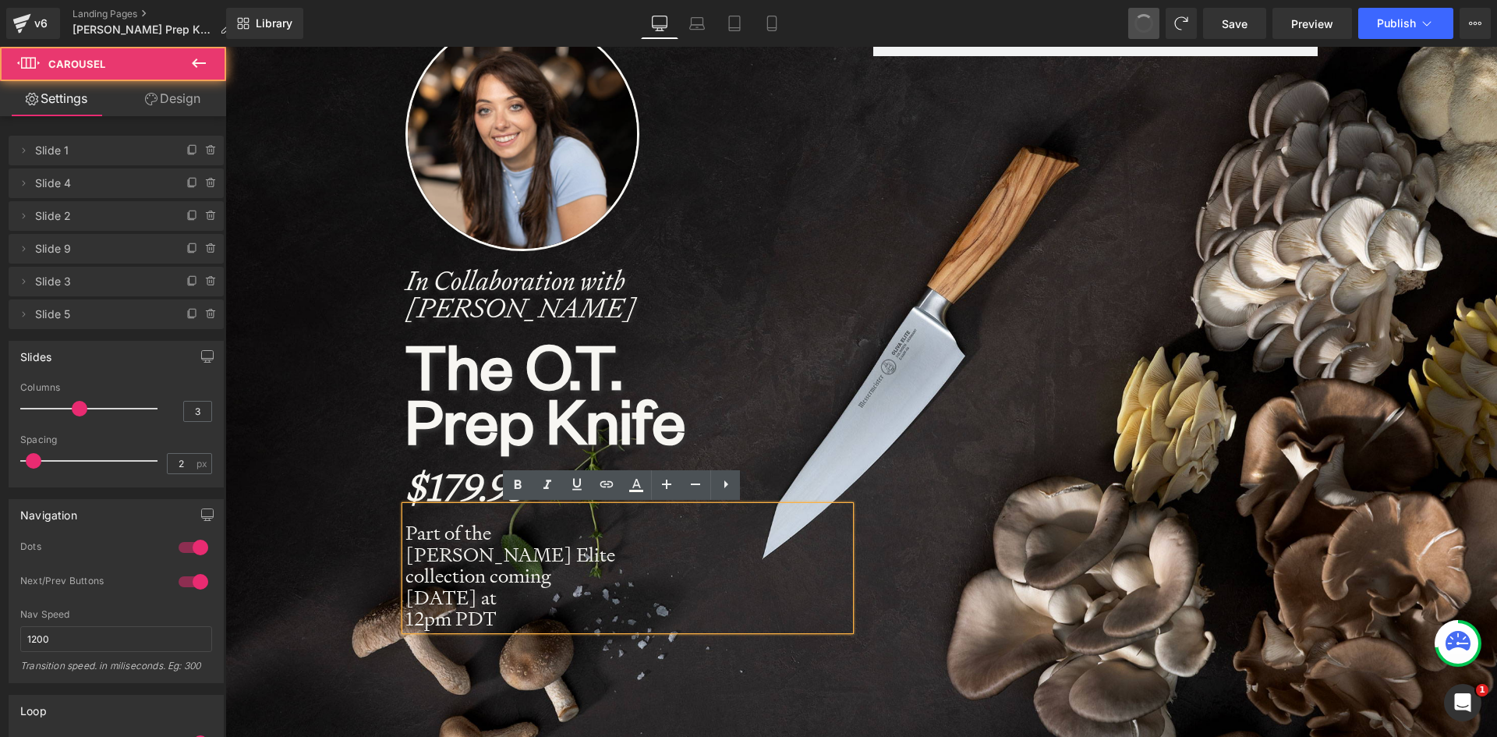
type input "10"
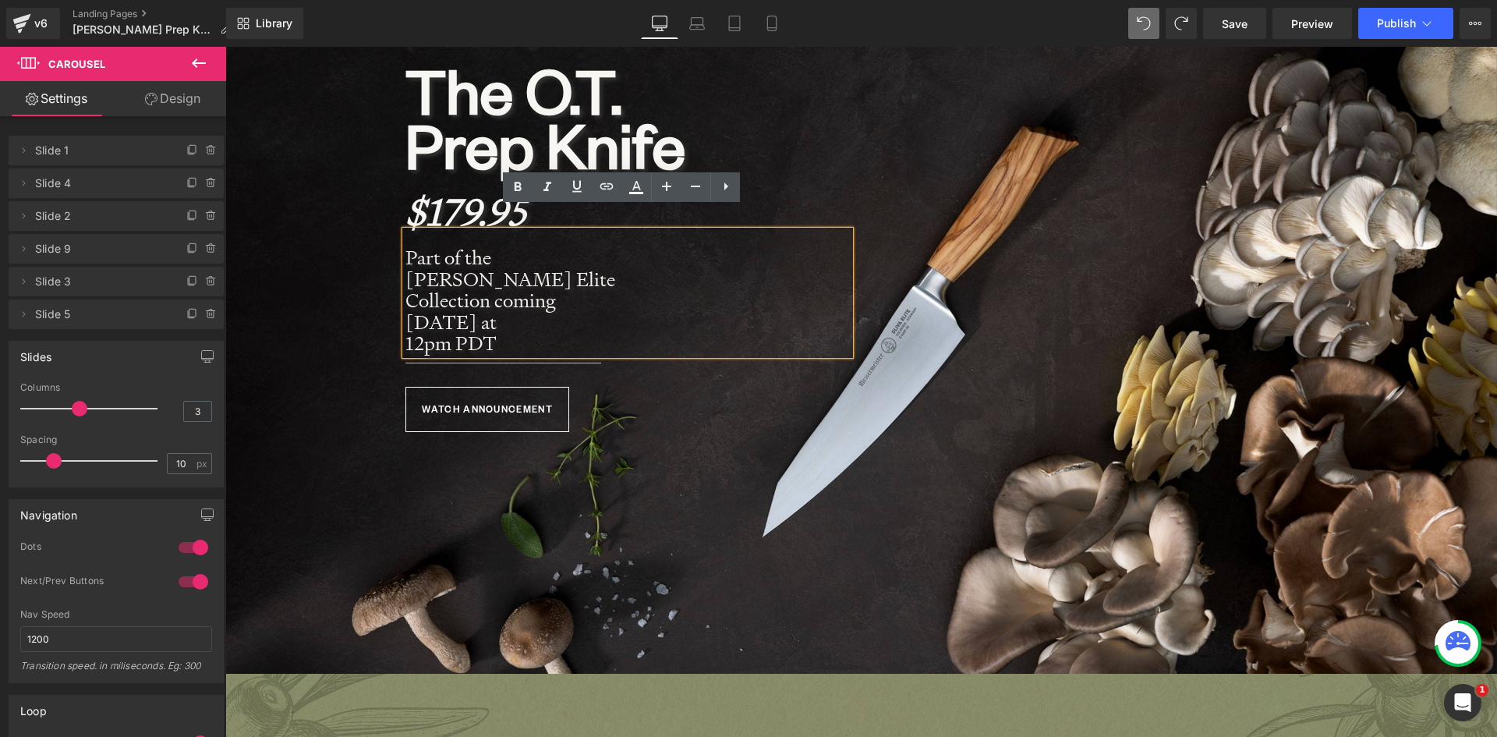
scroll to position [598, 0]
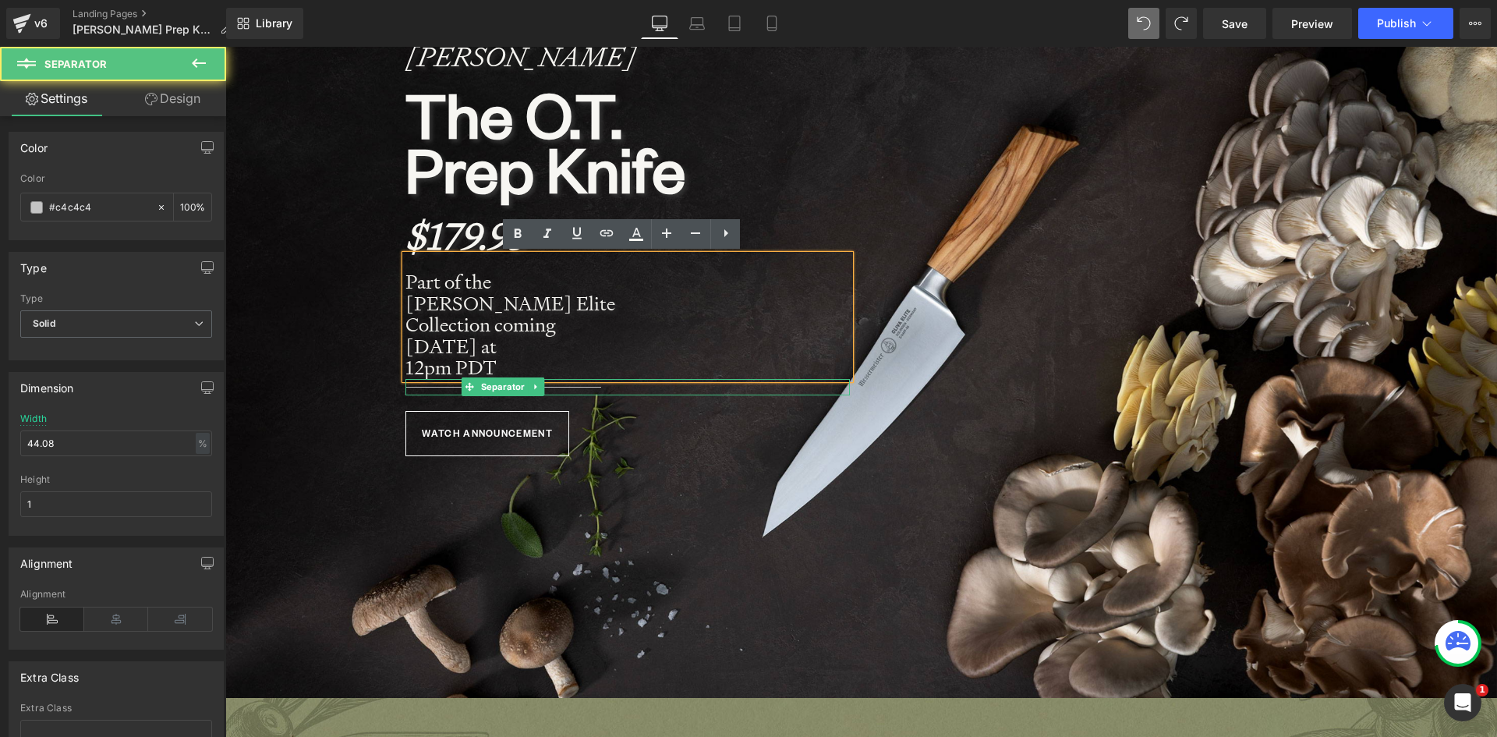
click at [552, 387] on hr at bounding box center [503, 391] width 196 height 9
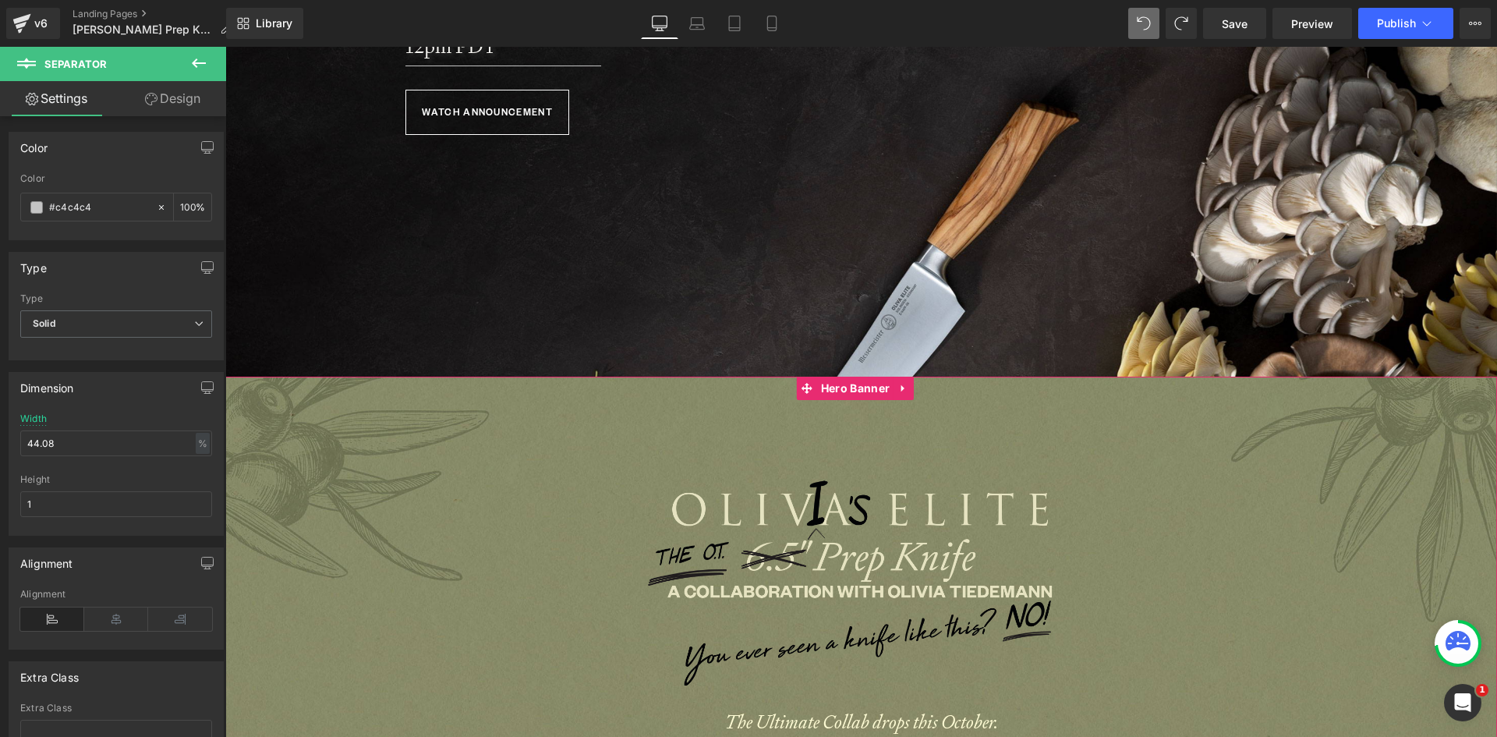
scroll to position [1066, 0]
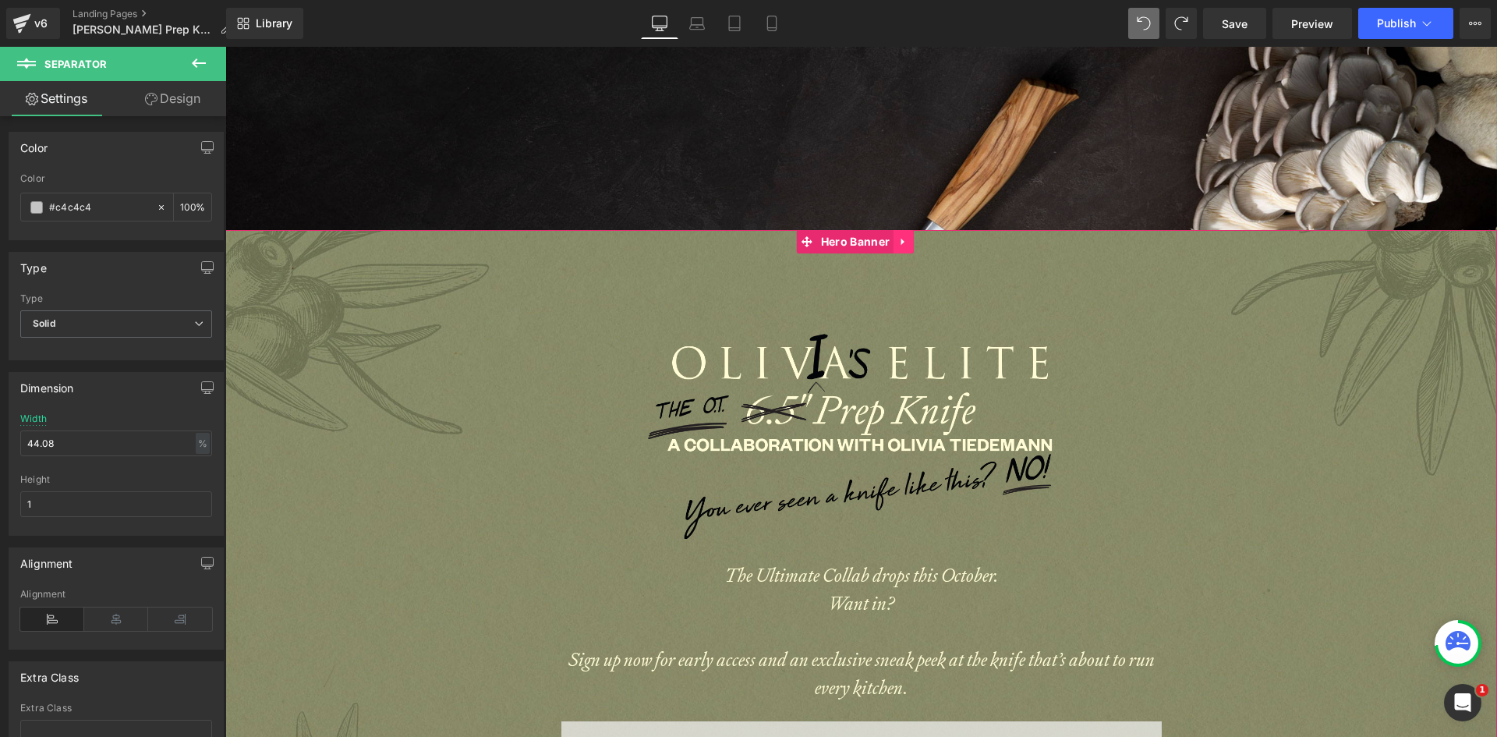
click at [900, 235] on icon at bounding box center [903, 241] width 11 height 12
click at [908, 236] on icon at bounding box center [913, 241] width 11 height 11
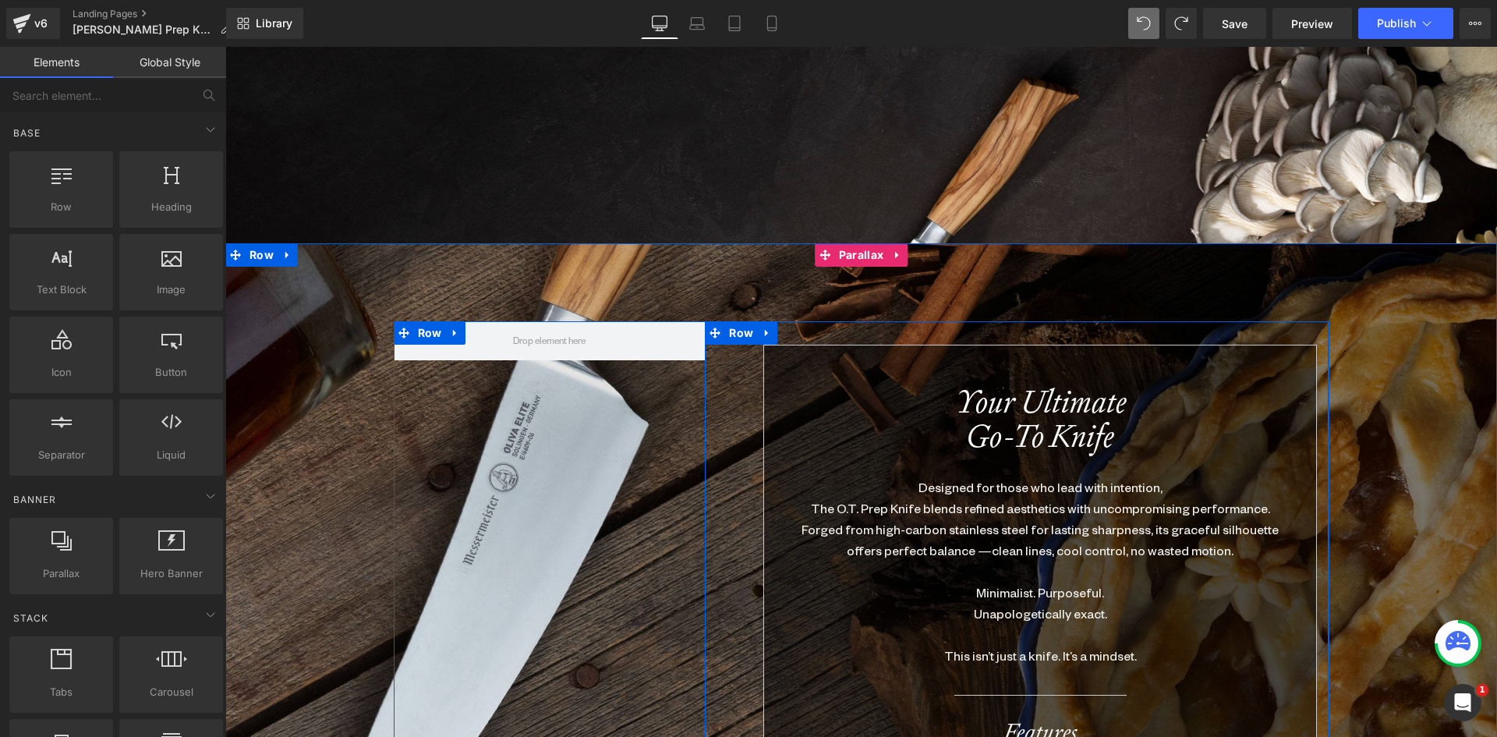
scroll to position [598, 0]
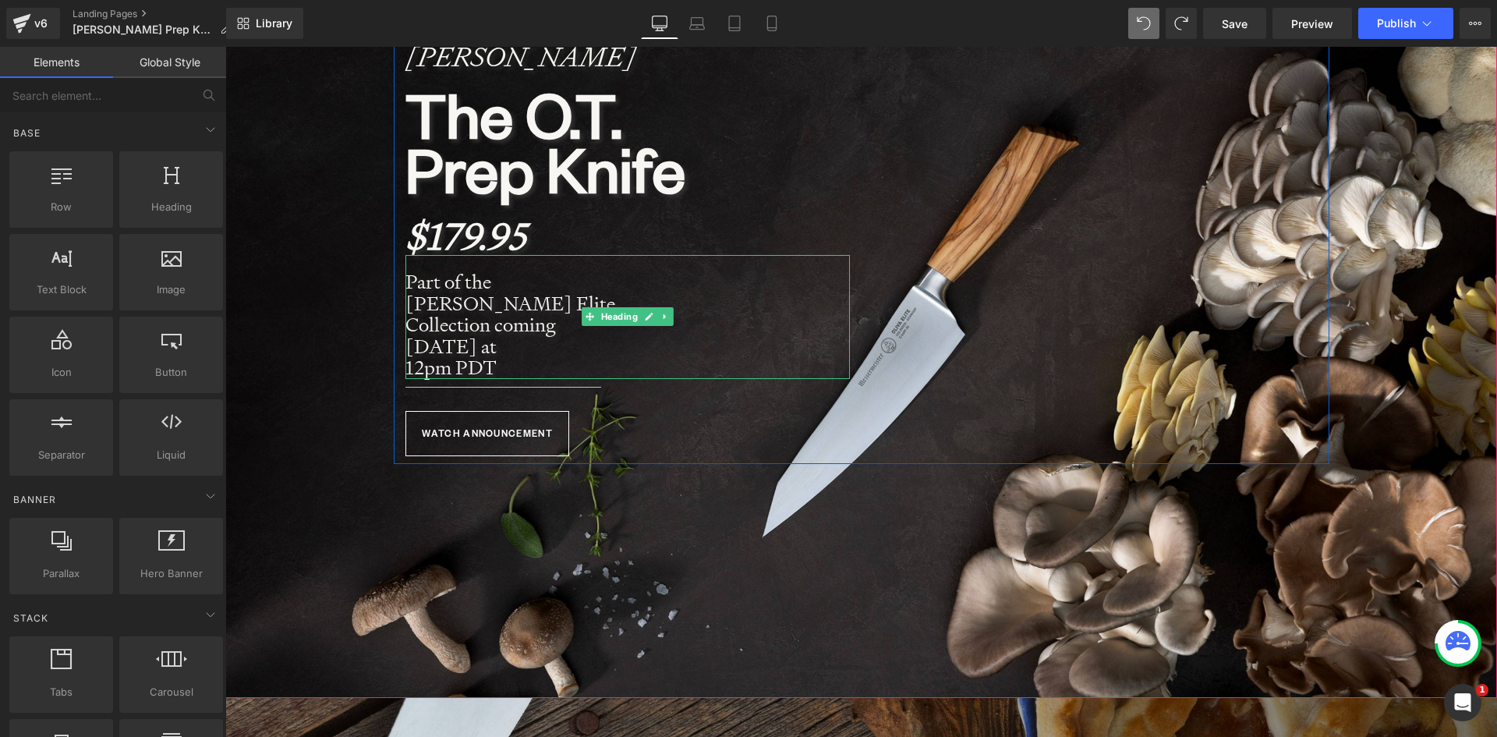
click at [443, 310] on strong "Part of the Oliva Elite Collection coming" at bounding box center [510, 303] width 210 height 68
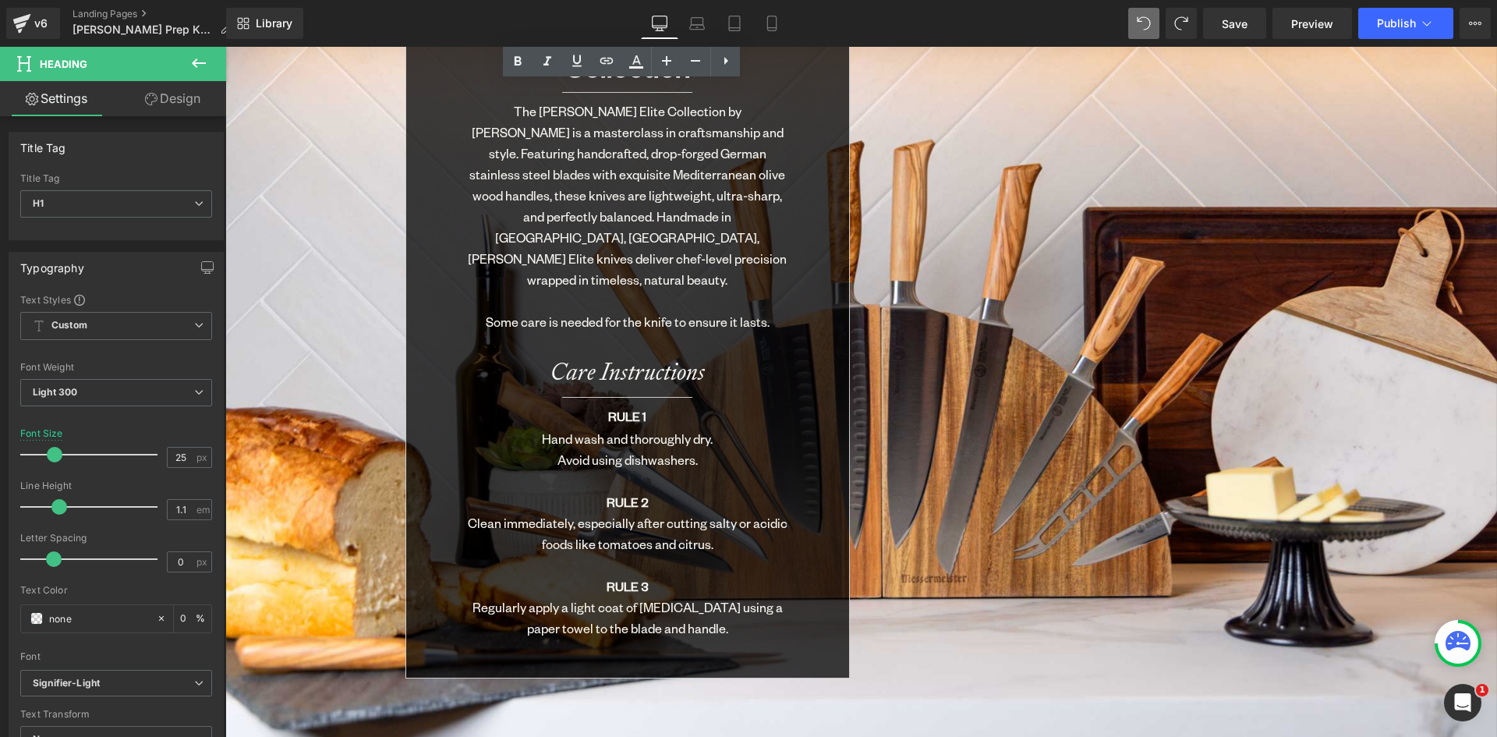
scroll to position [6054, 0]
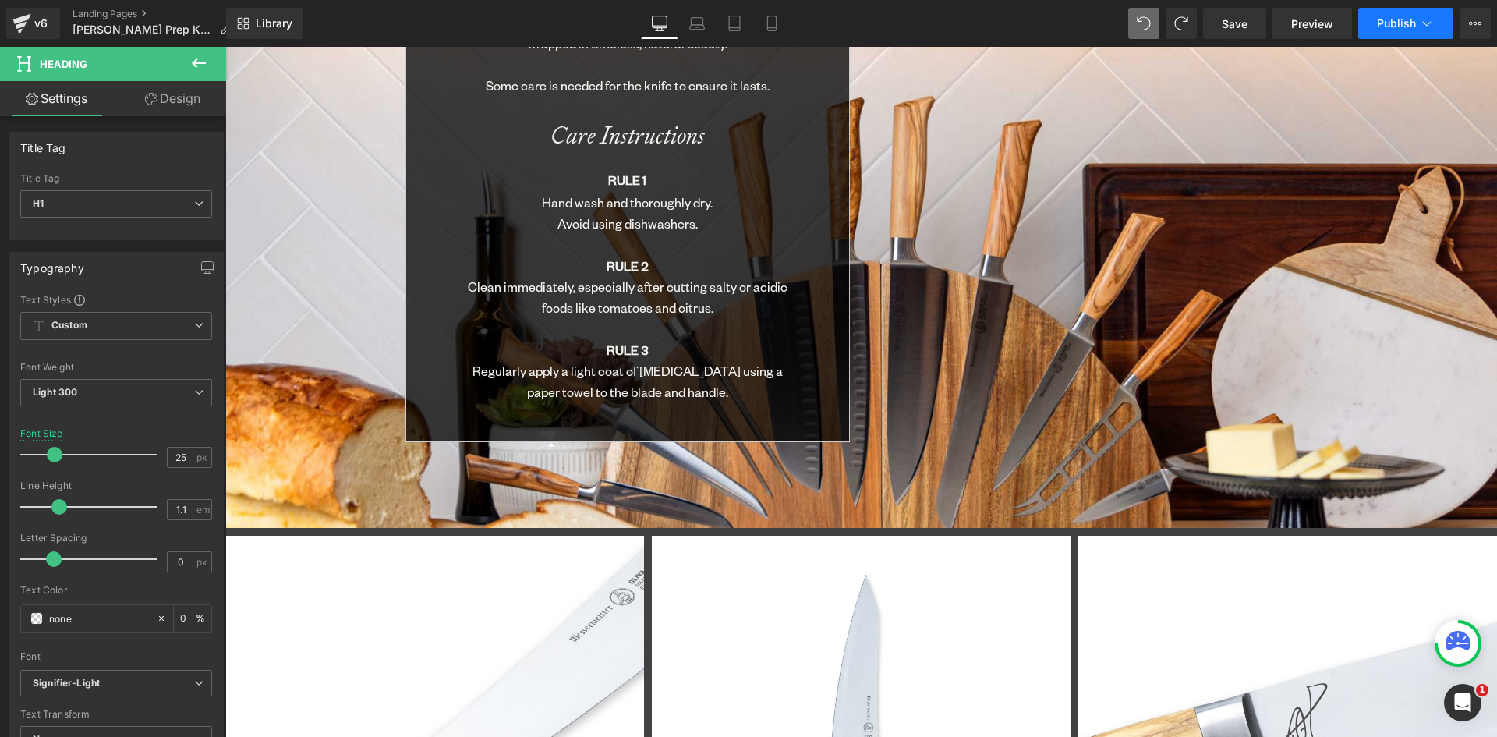
click at [1412, 23] on span "Publish" at bounding box center [1396, 23] width 39 height 12
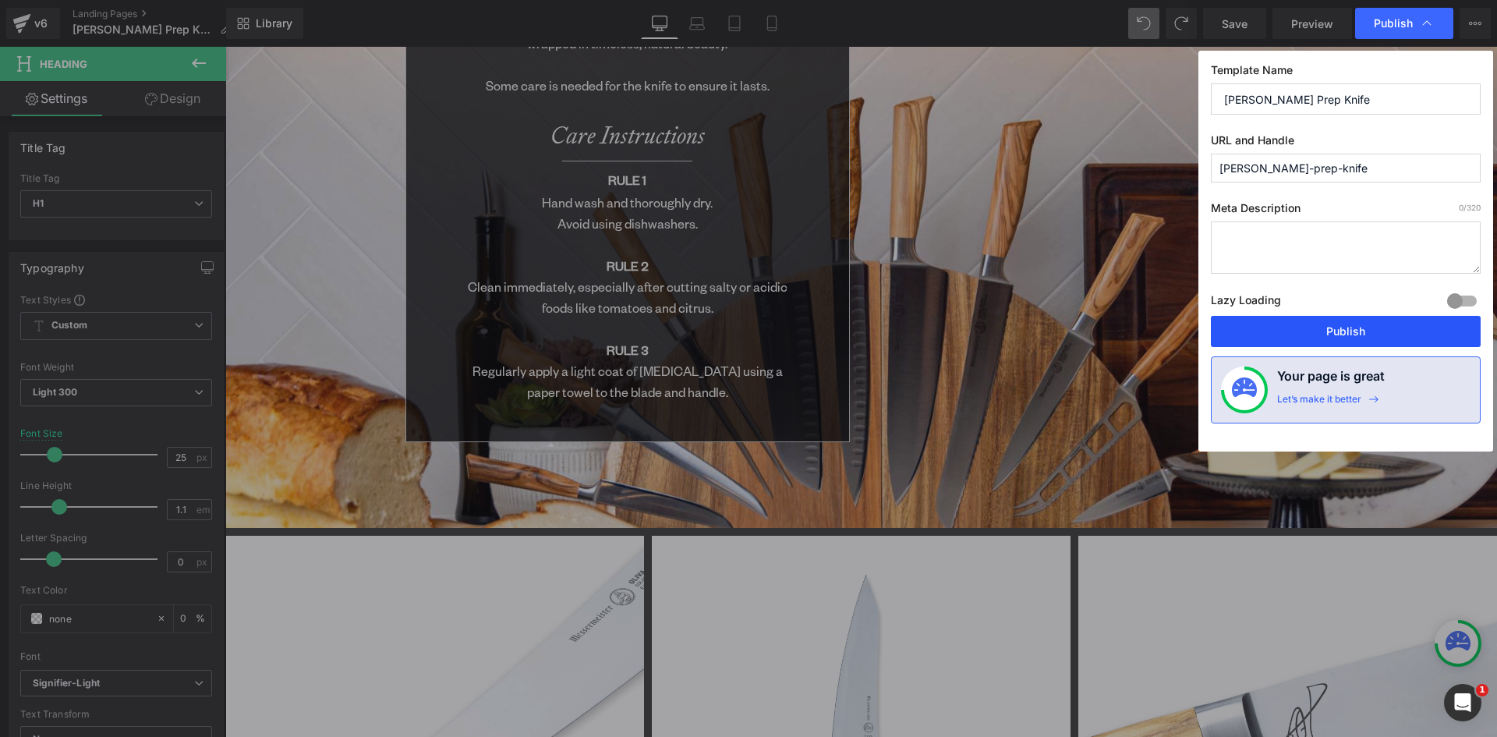
drag, startPoint x: 1349, startPoint y: 331, endPoint x: 519, endPoint y: 114, distance: 858.0
click at [1349, 331] on button "Publish" at bounding box center [1346, 331] width 270 height 31
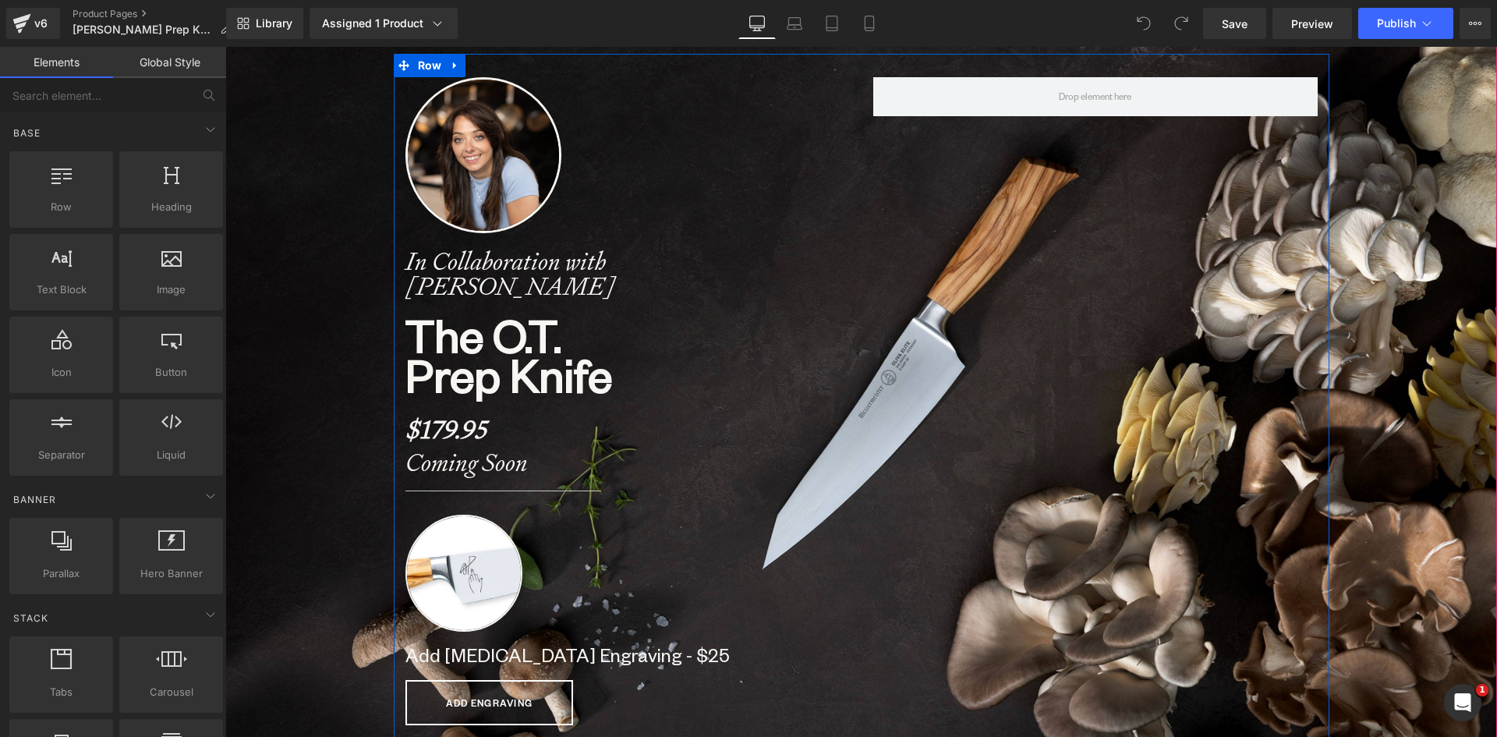
scroll to position [156, 0]
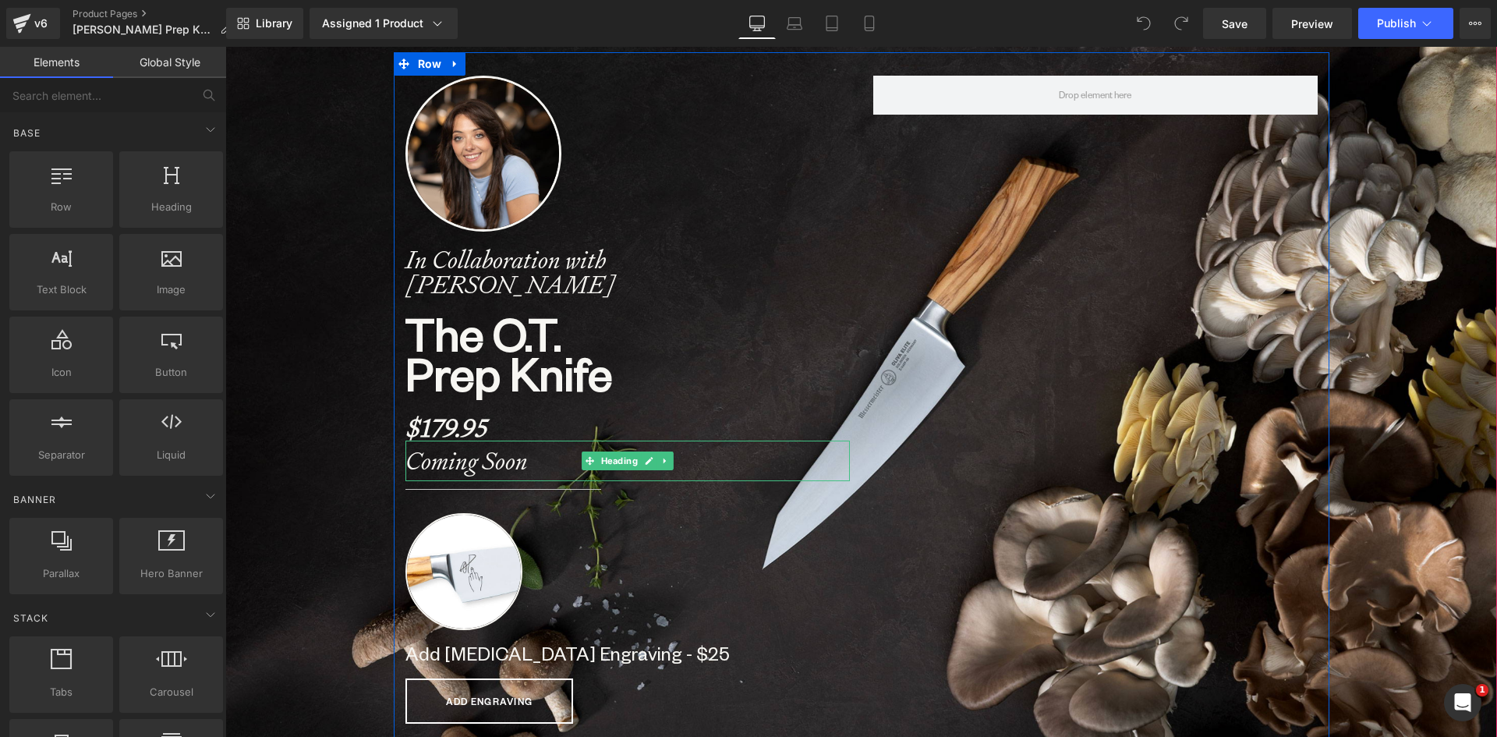
click at [478, 461] on strong "Coming Soon" at bounding box center [466, 460] width 122 height 33
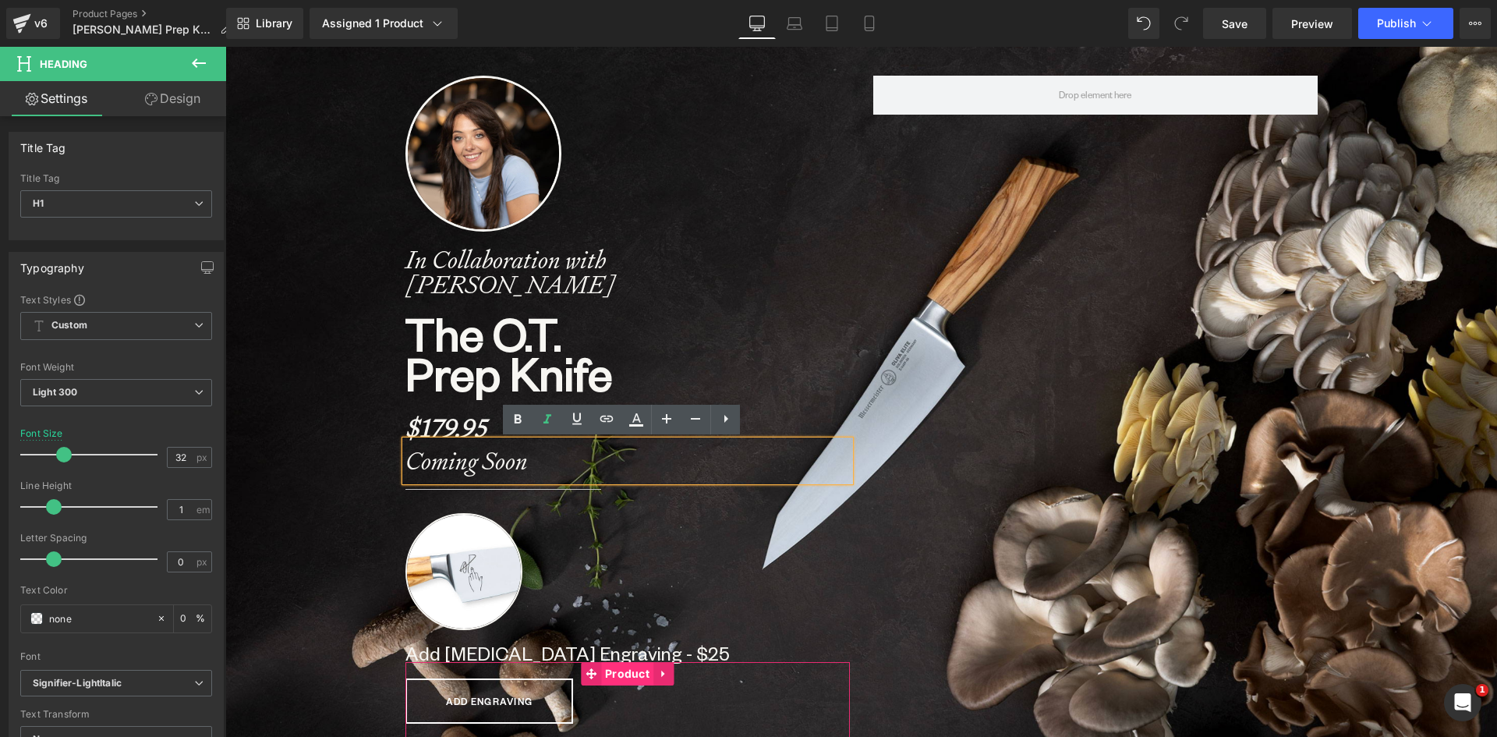
click at [604, 674] on span "Product" at bounding box center [627, 673] width 52 height 23
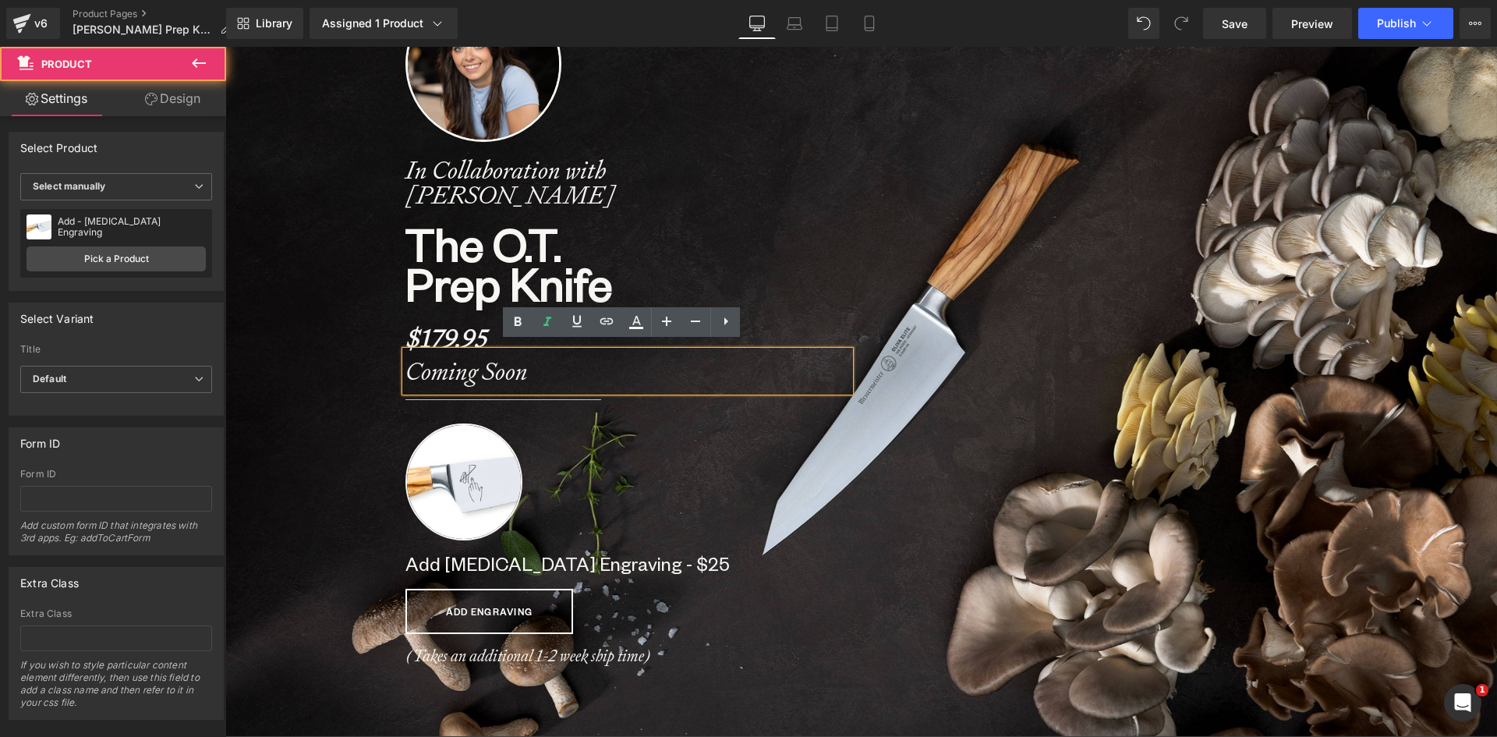
scroll to position [312, 0]
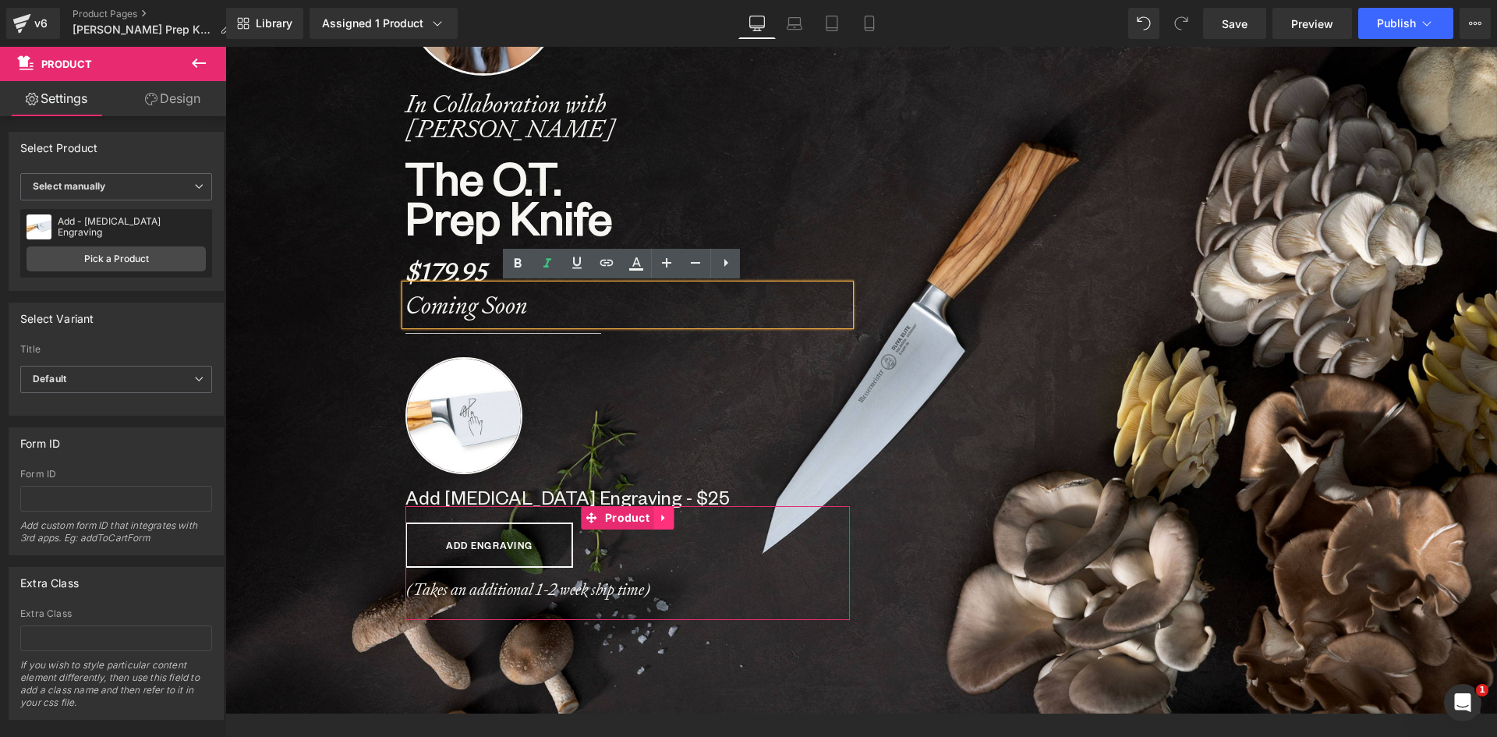
click at [658, 520] on icon at bounding box center [663, 518] width 11 height 12
click at [648, 521] on icon at bounding box center [653, 518] width 11 height 12
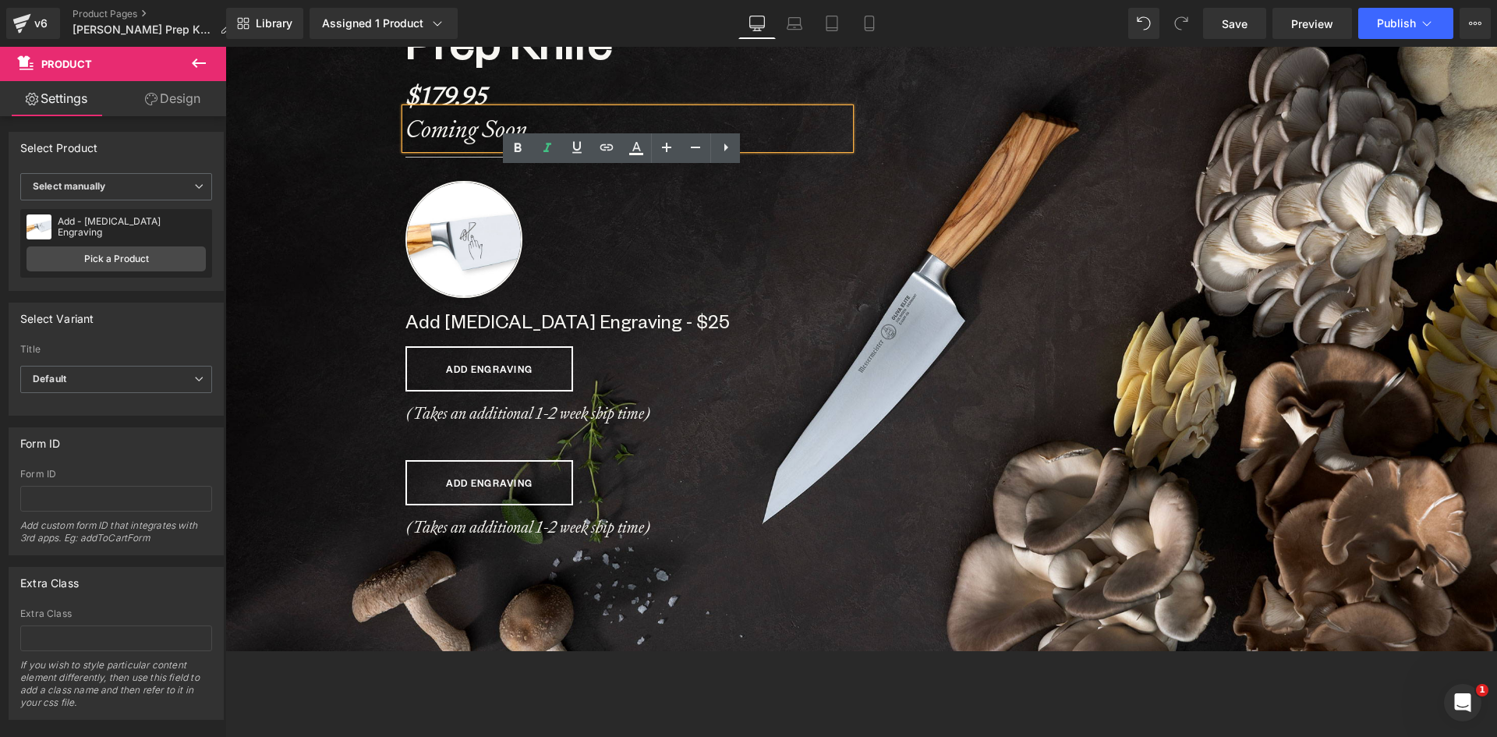
scroll to position [422, 0]
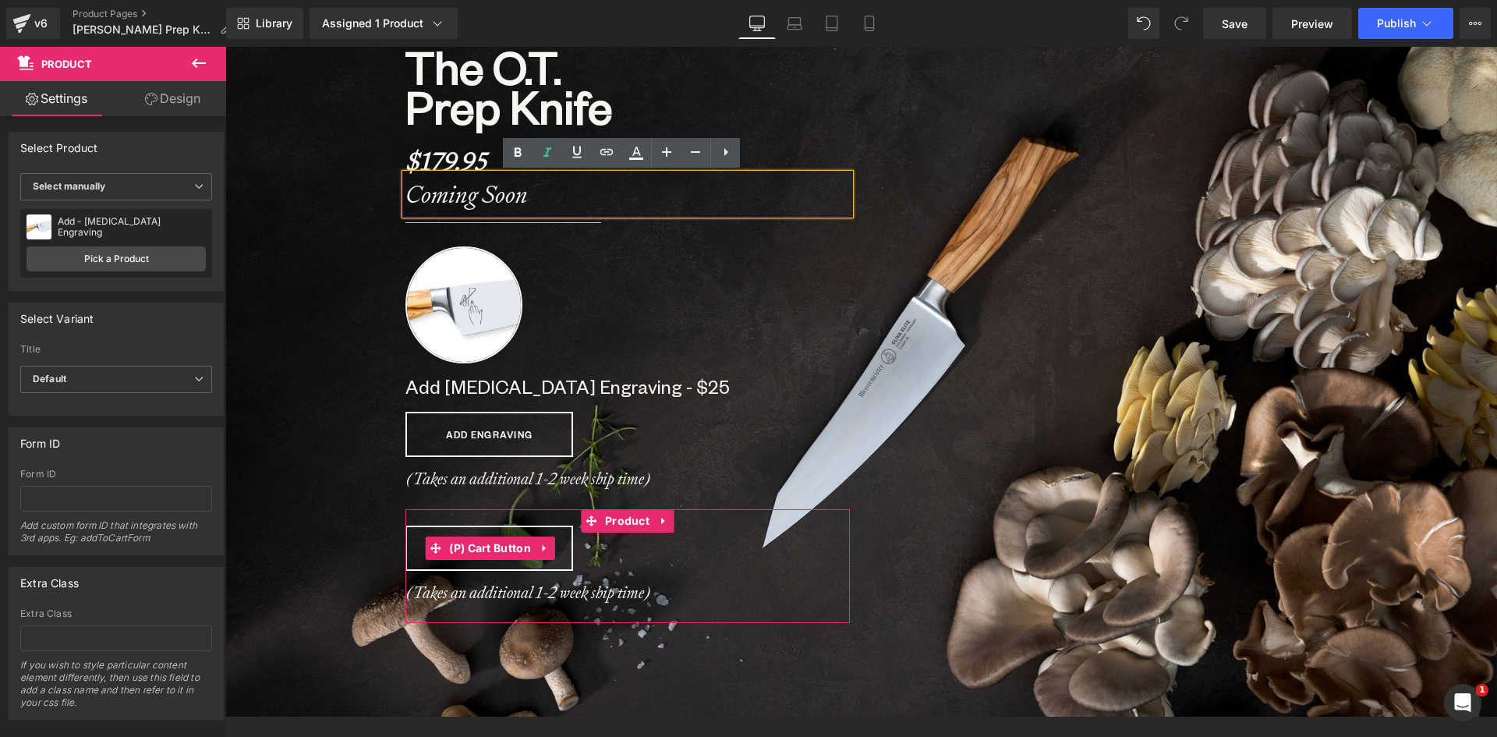
click at [560, 553] on button "ADD ENGRAVING" at bounding box center [489, 547] width 168 height 45
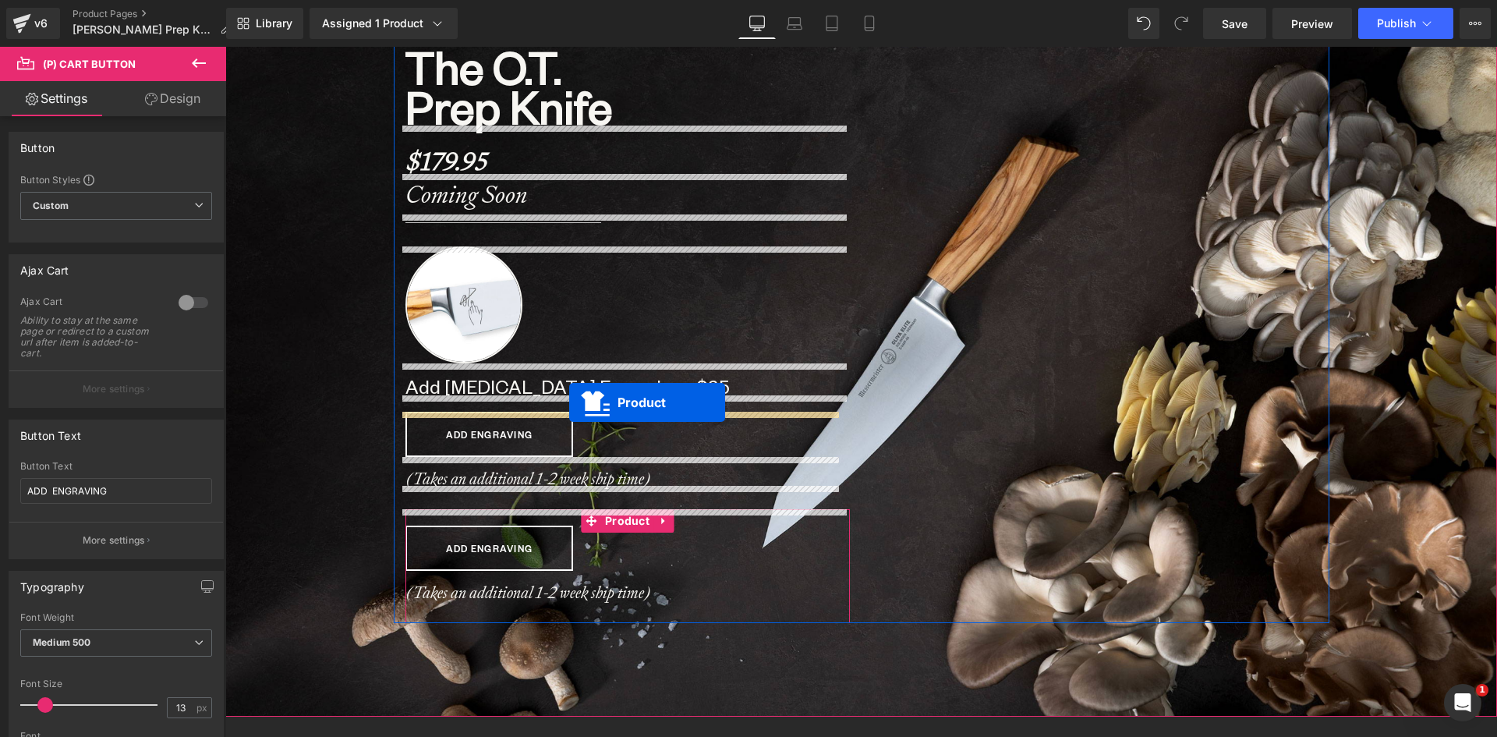
scroll to position [7992, 1260]
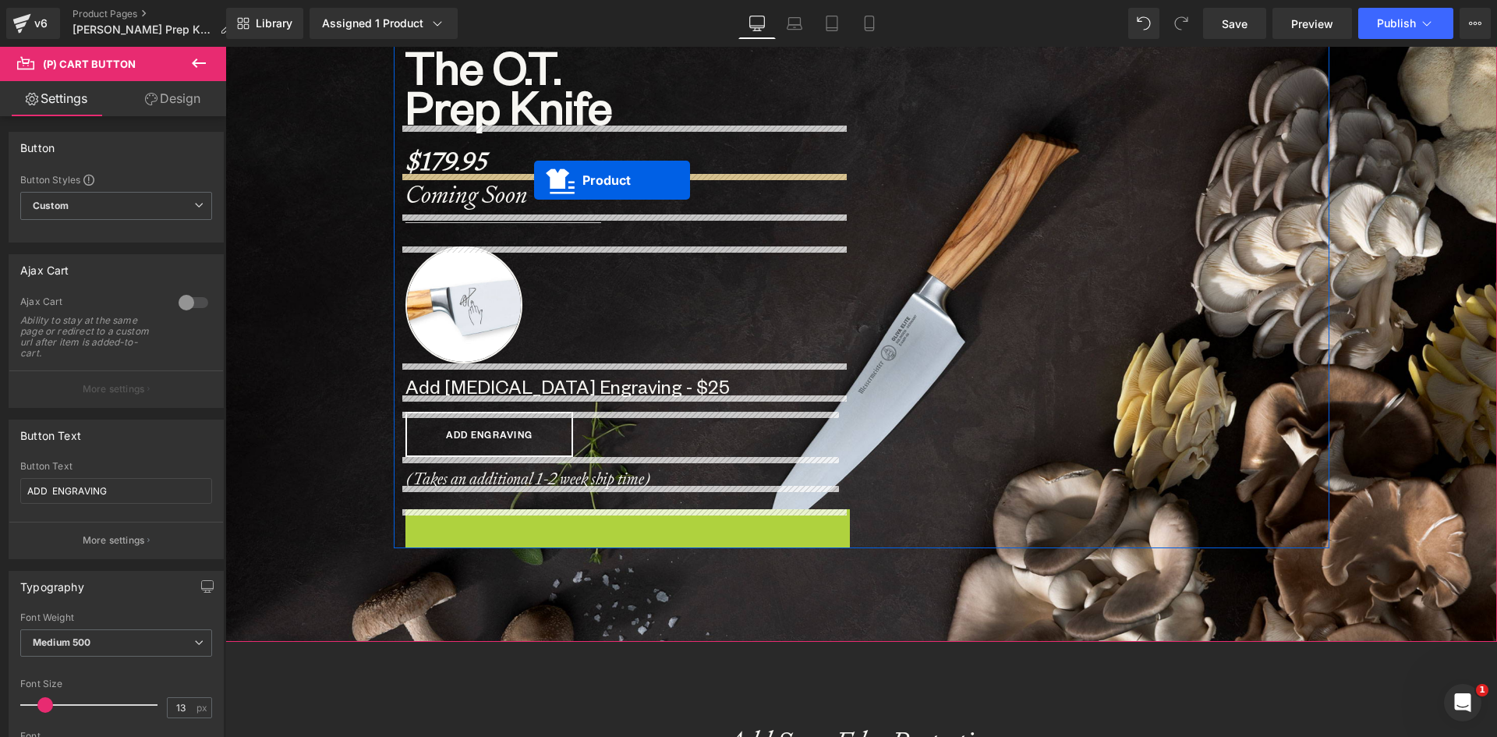
drag, startPoint x: 585, startPoint y: 518, endPoint x: 534, endPoint y: 180, distance: 341.3
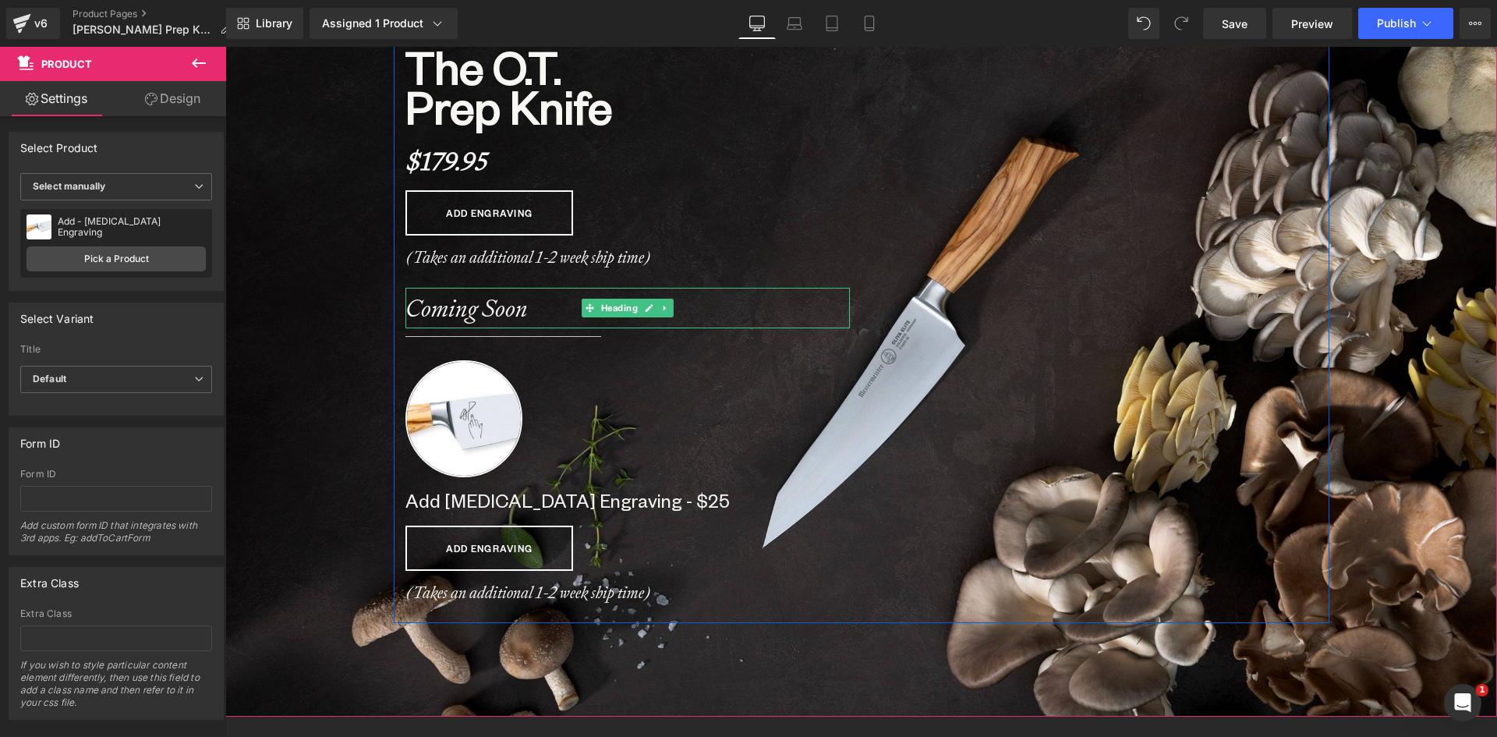
click at [660, 309] on icon at bounding box center [664, 307] width 9 height 9
click at [669, 307] on icon at bounding box center [673, 308] width 9 height 9
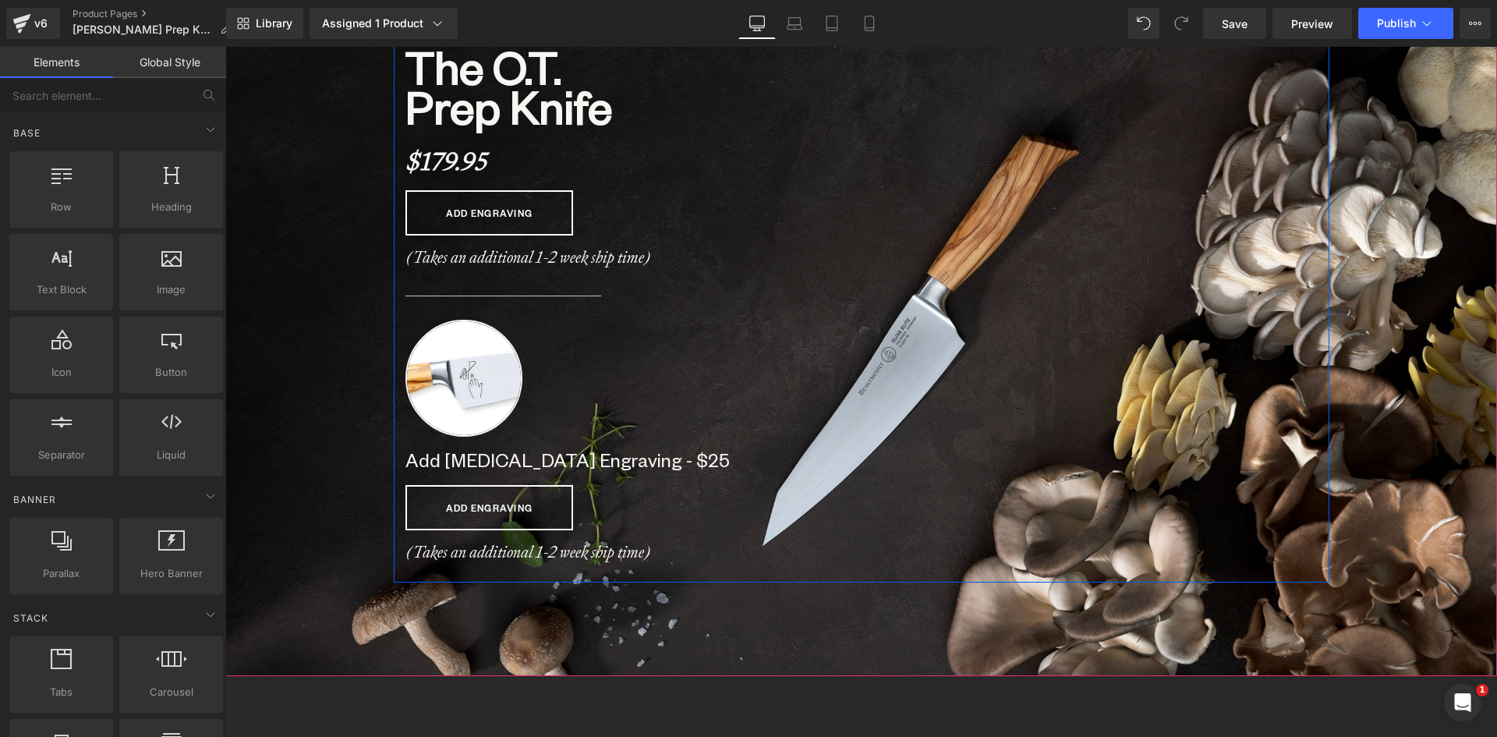
scroll to position [8027, 1260]
click at [455, 252] on b "(Takes an additional 1-2 week ship time)" at bounding box center [528, 256] width 246 height 21
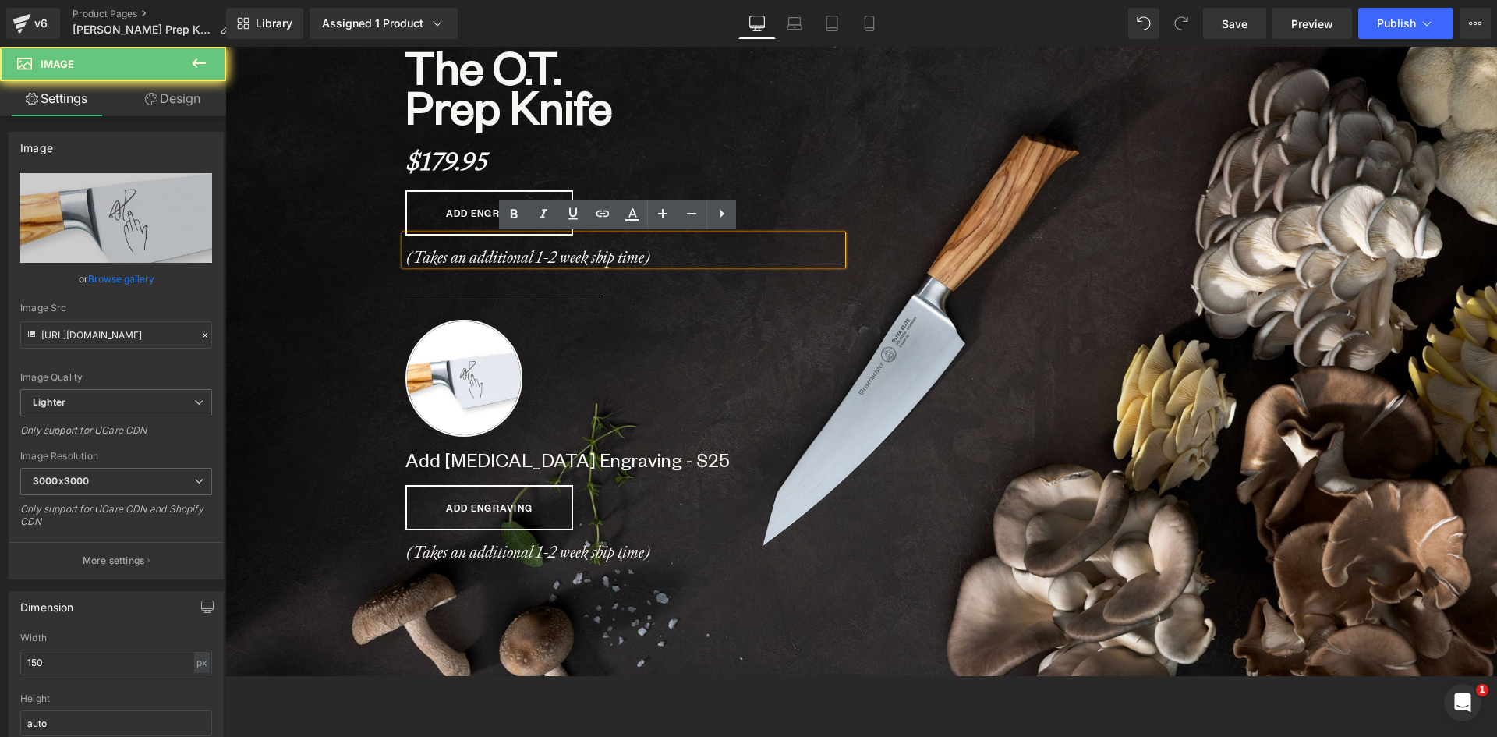
click at [673, 341] on div at bounding box center [627, 378] width 444 height 117
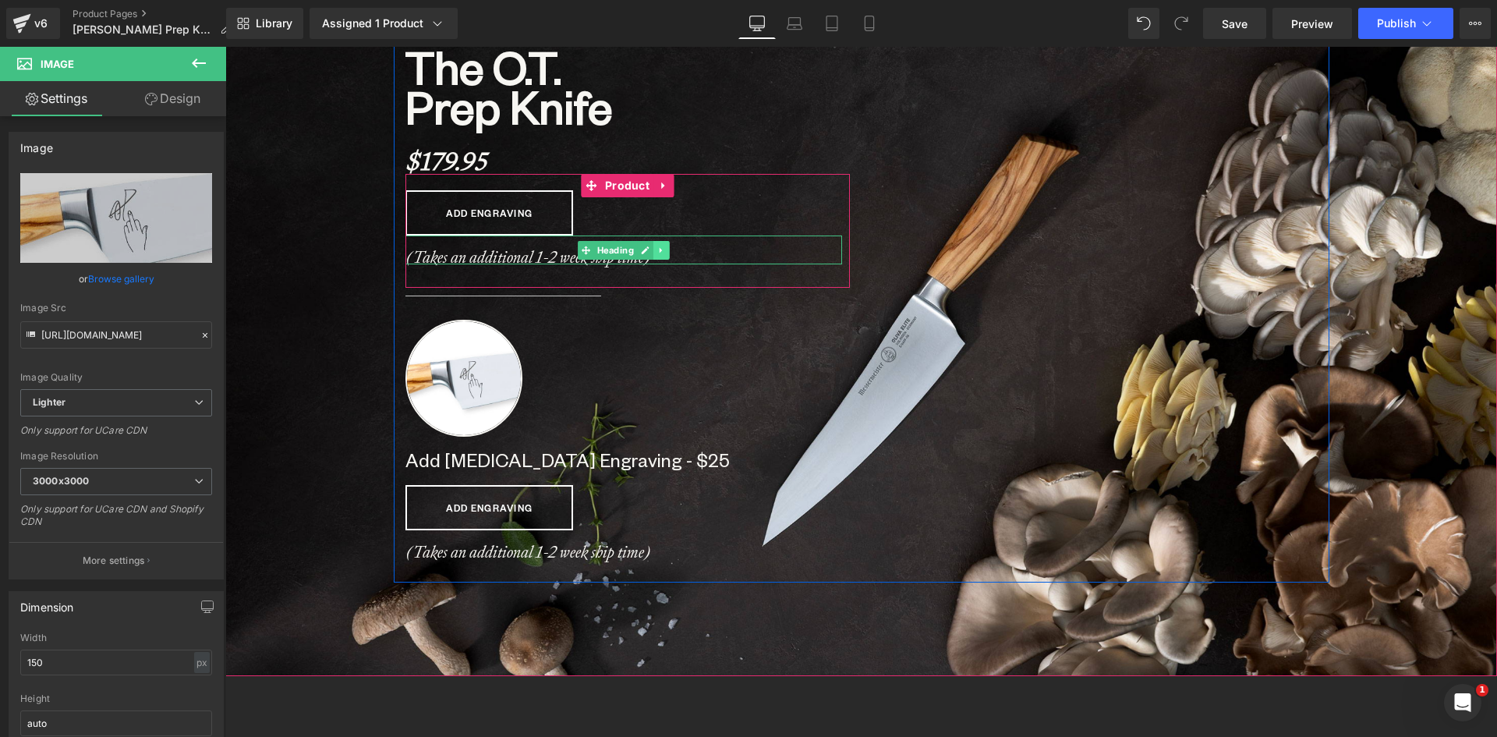
click at [659, 250] on icon at bounding box center [660, 249] width 2 height 5
click at [665, 250] on icon at bounding box center [669, 250] width 9 height 9
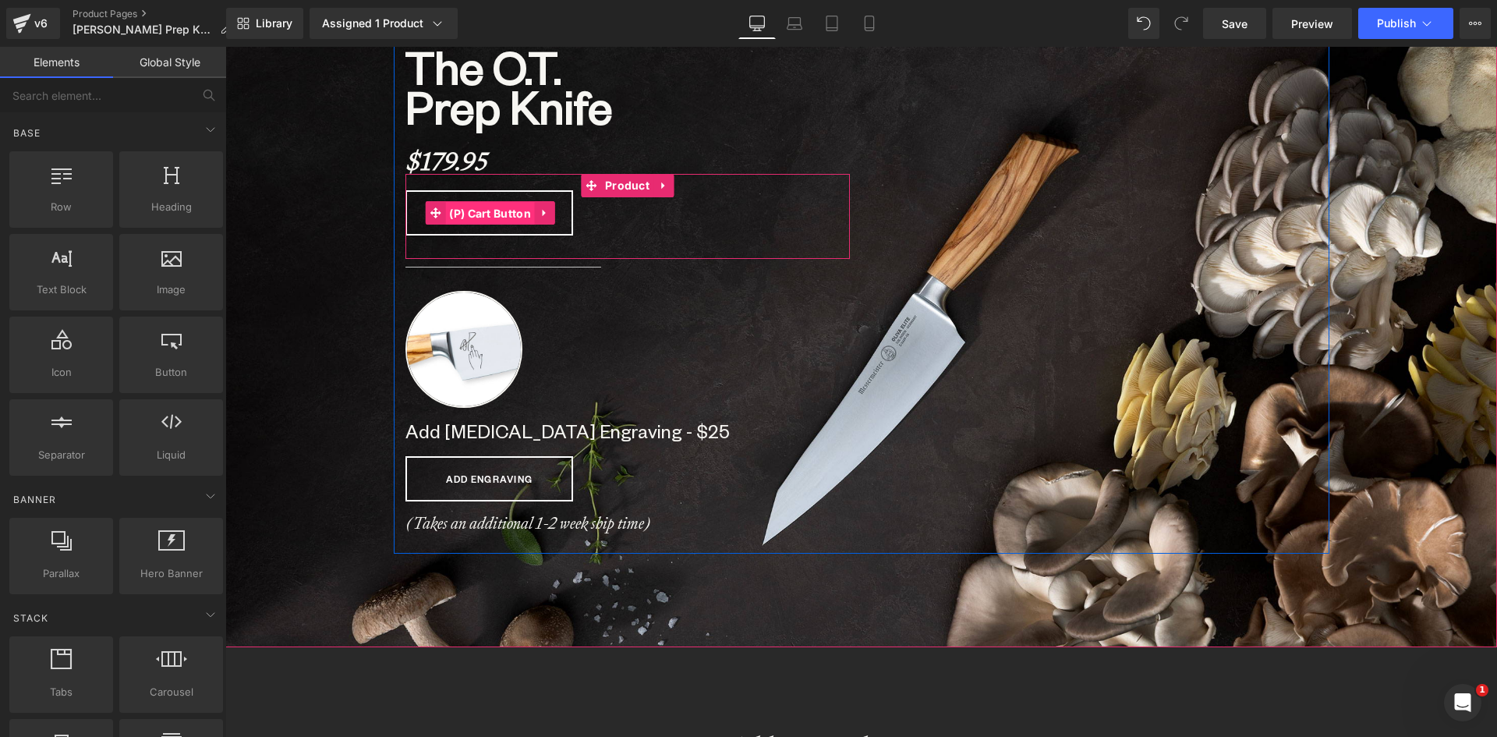
click at [490, 213] on span "(P) Cart Button" at bounding box center [490, 213] width 90 height 23
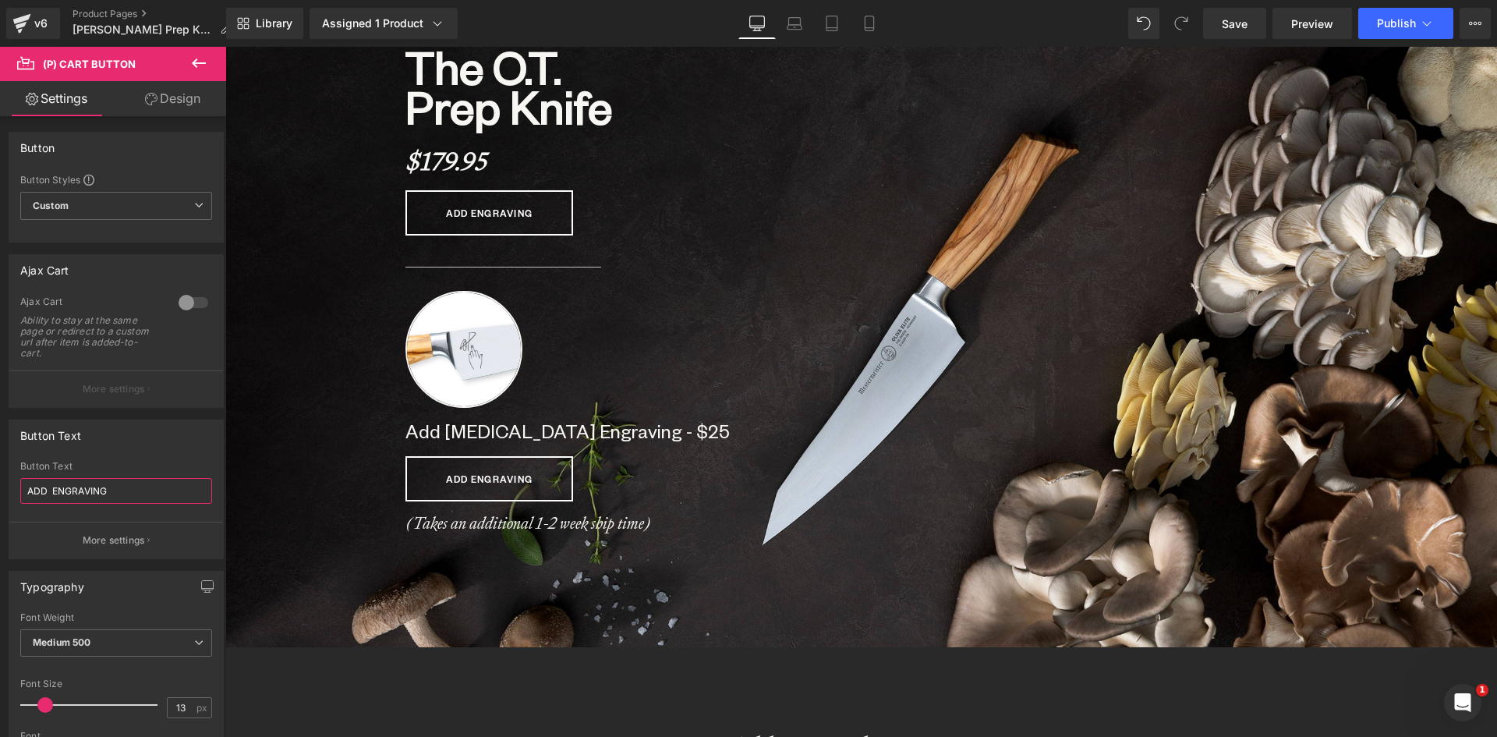
drag, startPoint x: 119, startPoint y: 483, endPoint x: -5, endPoint y: 479, distance: 124.0
click at [0, 479] on html "(P) Cart Button You are previewing how the will restyle your page. You can not …" at bounding box center [748, 368] width 1497 height 737
type input "O"
type input "ORDER NOW"
click at [620, 188] on span "Product" at bounding box center [627, 186] width 52 height 23
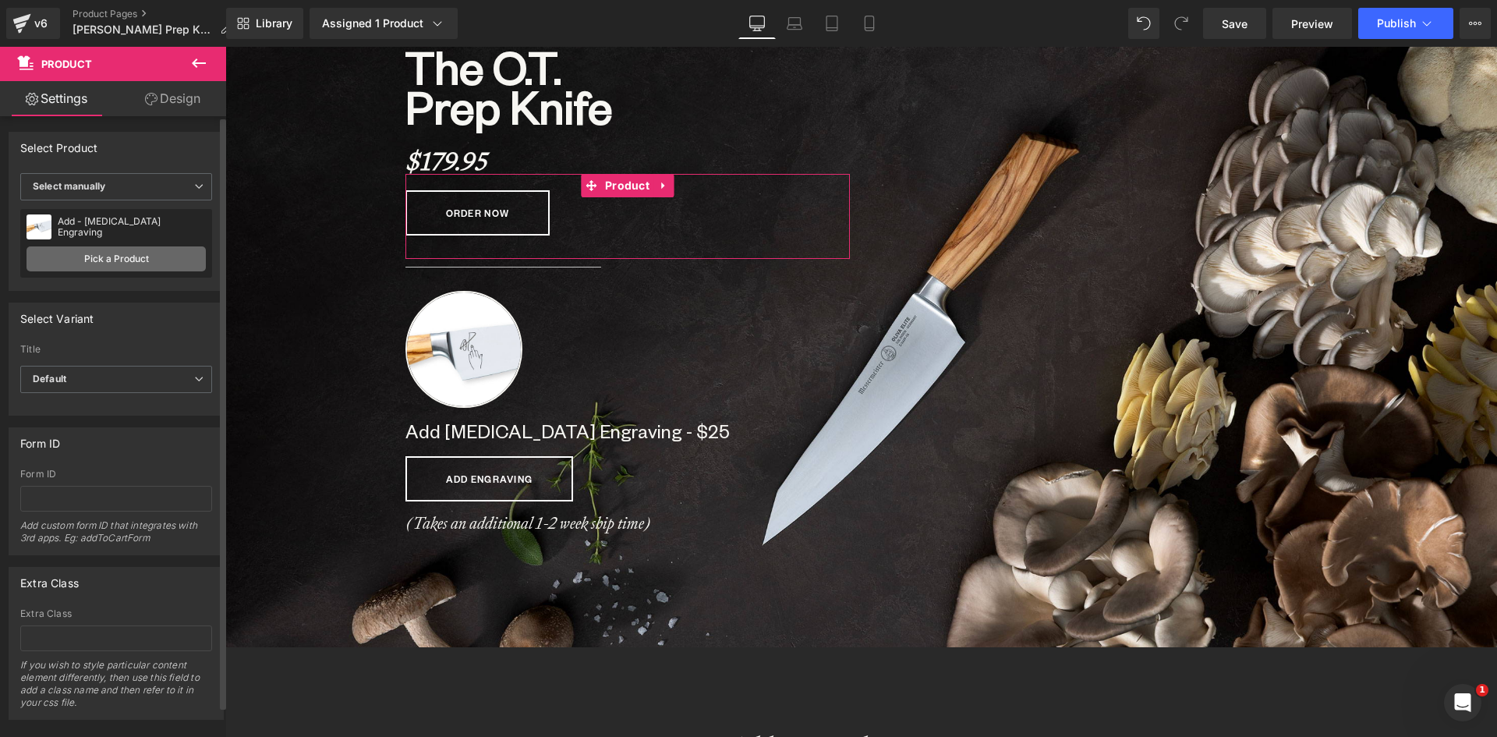
click at [115, 253] on link "Pick a Product" at bounding box center [116, 258] width 179 height 25
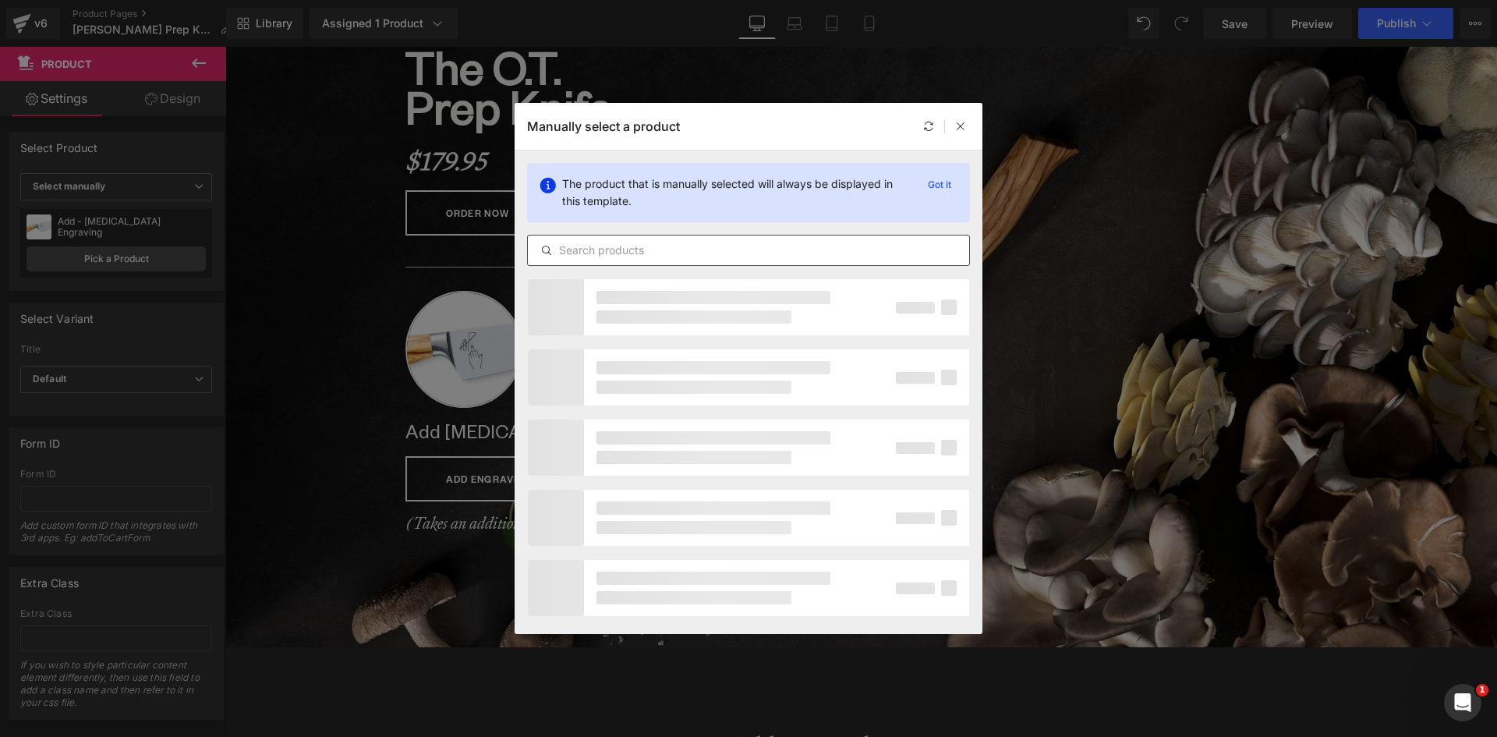
click at [602, 247] on input "text" at bounding box center [748, 250] width 441 height 19
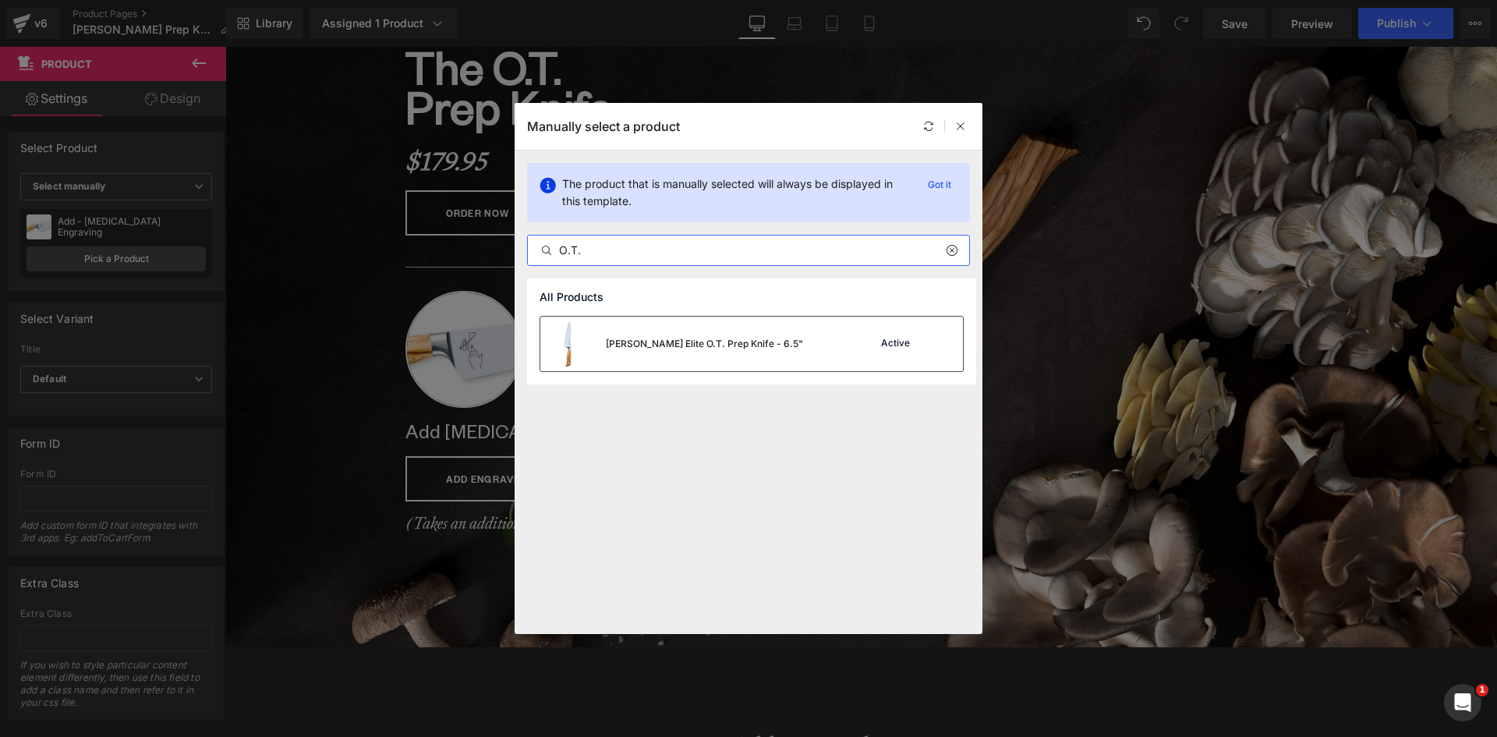
type input "O.T."
click at [675, 338] on div "[PERSON_NAME] Elite O.T. Prep Knife - 6.5"" at bounding box center [704, 344] width 197 height 14
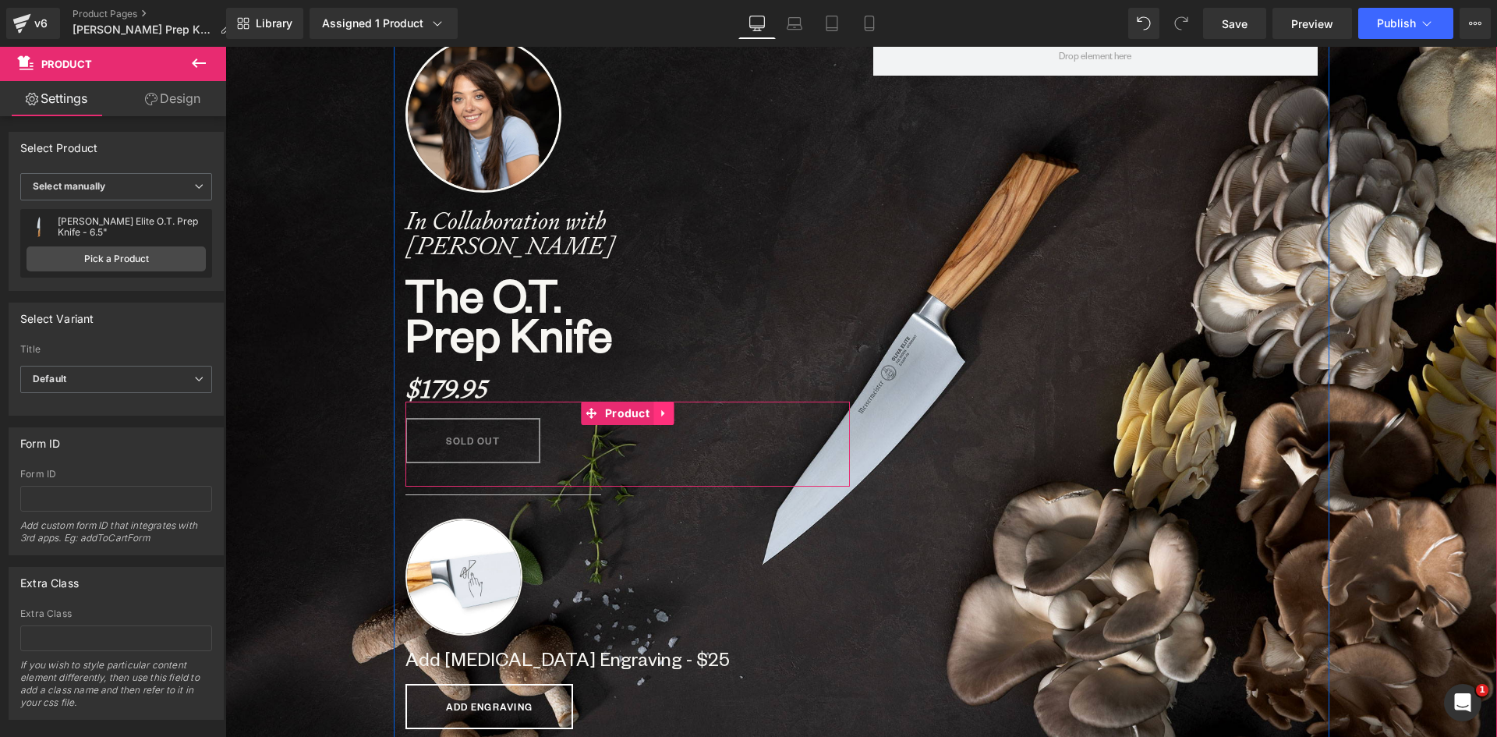
scroll to position [189, 0]
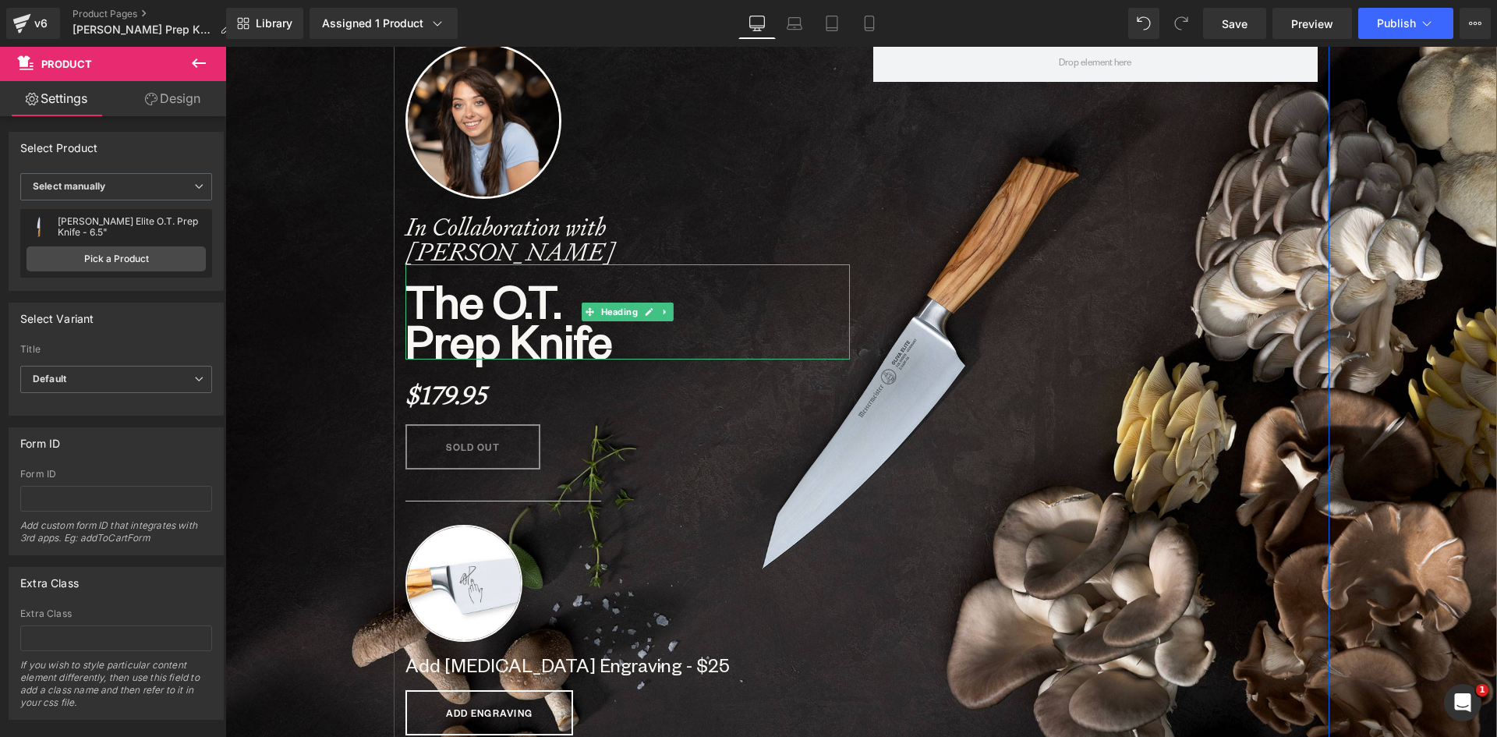
click at [764, 341] on h1 "Prep Knife" at bounding box center [627, 340] width 444 height 40
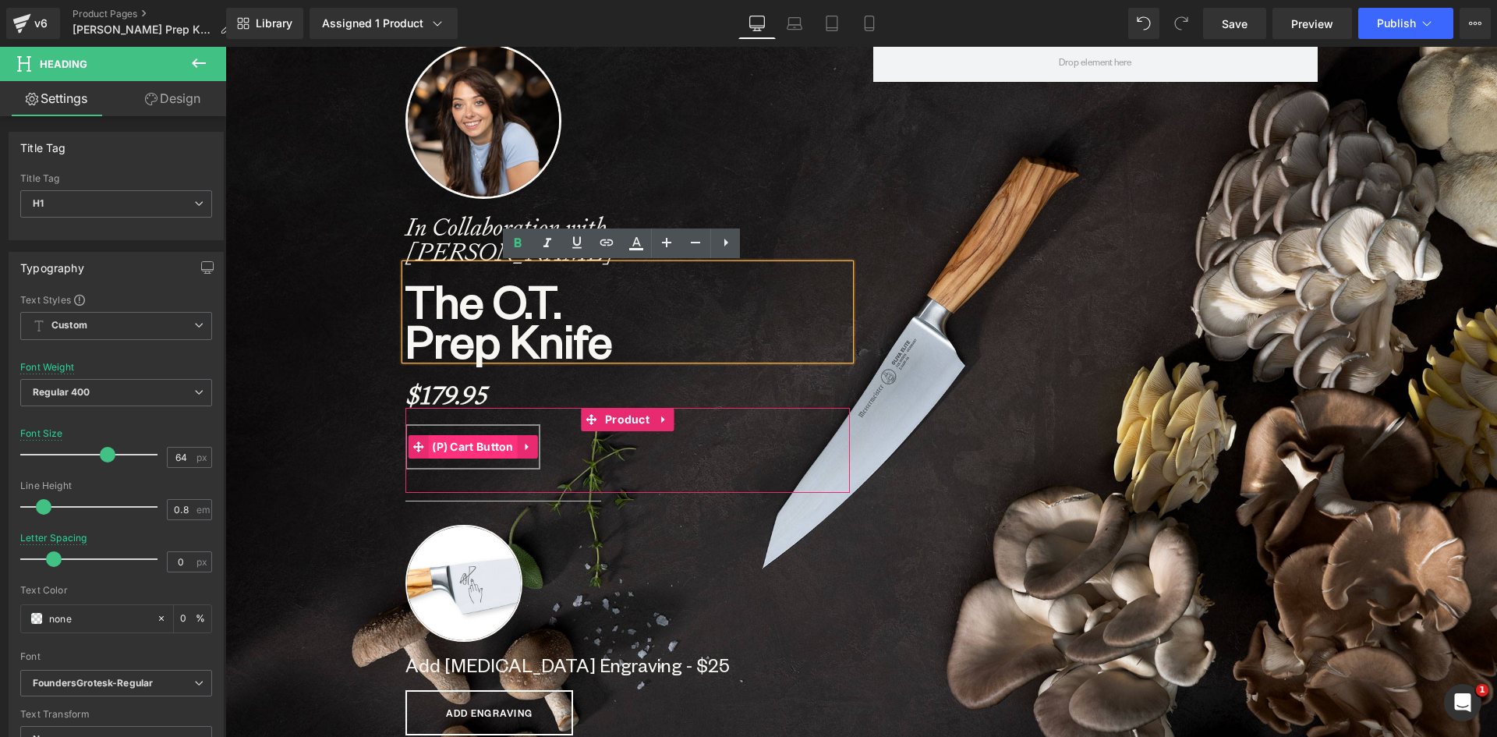
click at [472, 450] on span "(P) Cart Button" at bounding box center [473, 446] width 90 height 23
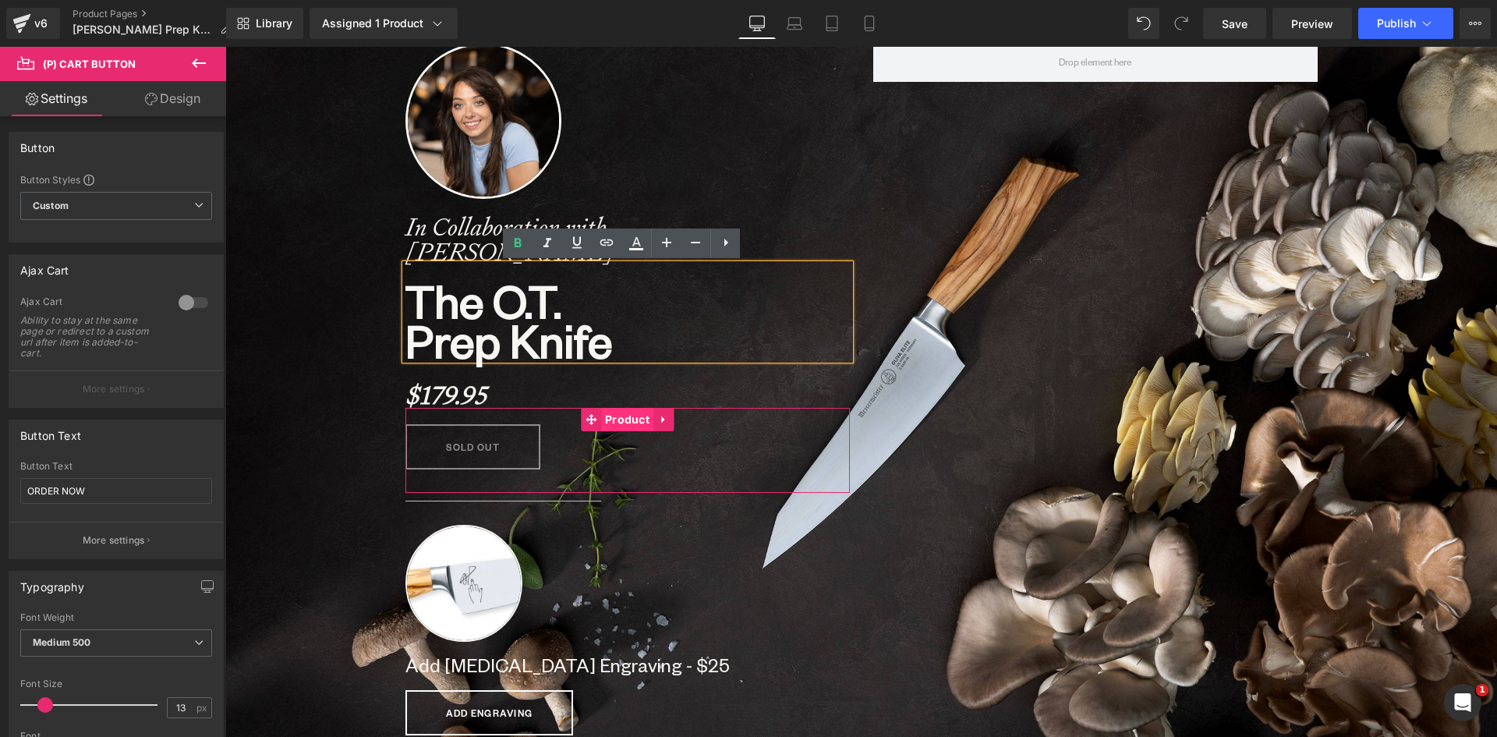
click at [623, 421] on span "Product" at bounding box center [627, 419] width 52 height 23
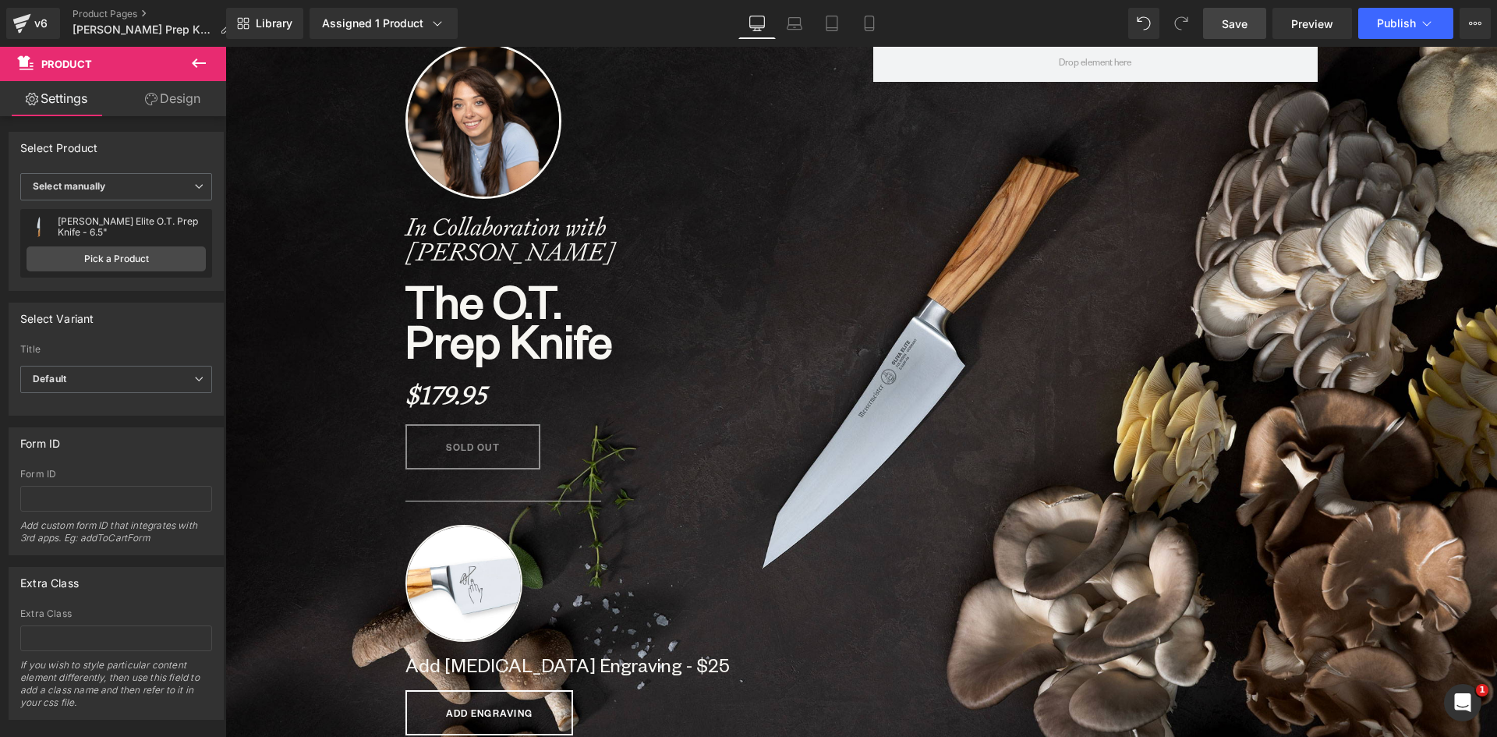
click at [1231, 22] on span "Save" at bounding box center [1234, 24] width 26 height 16
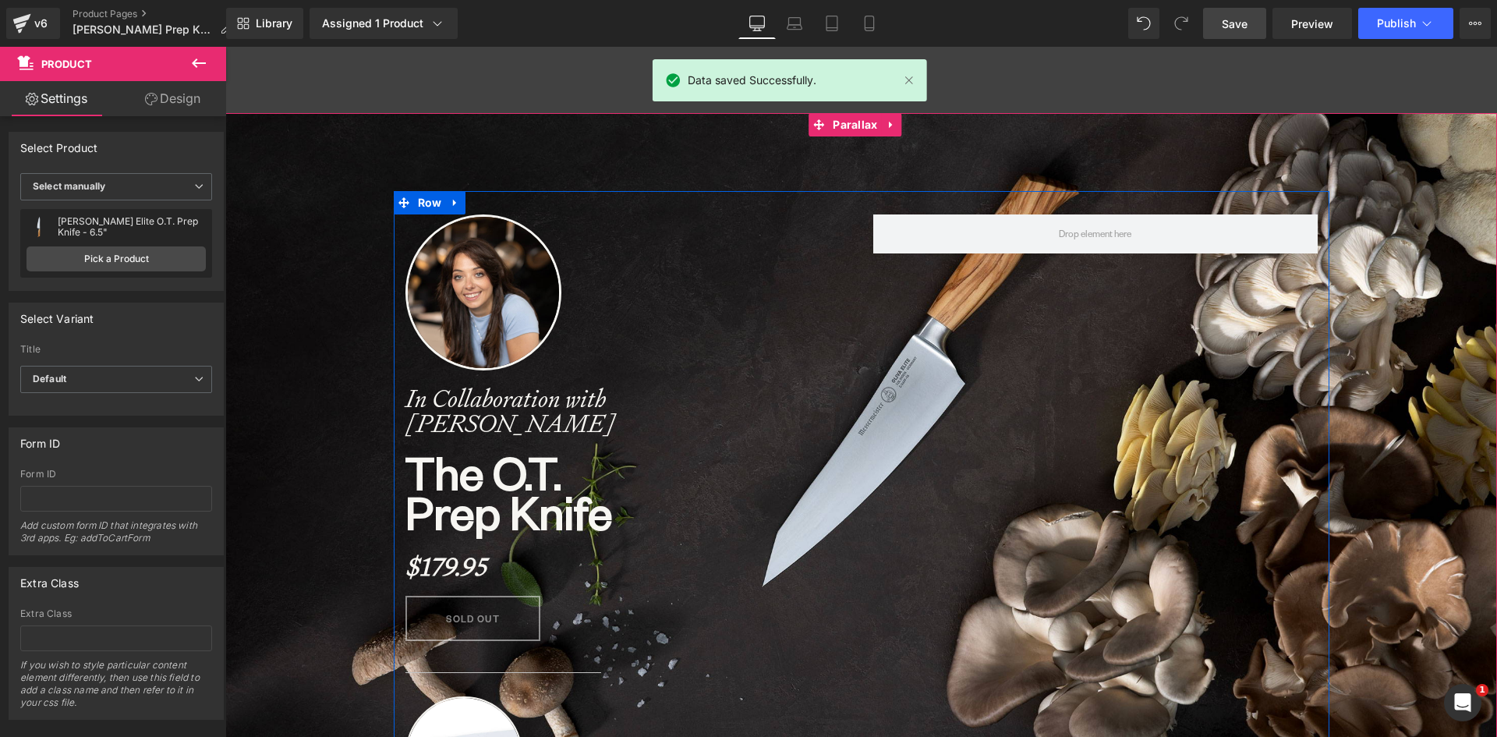
scroll to position [0, 0]
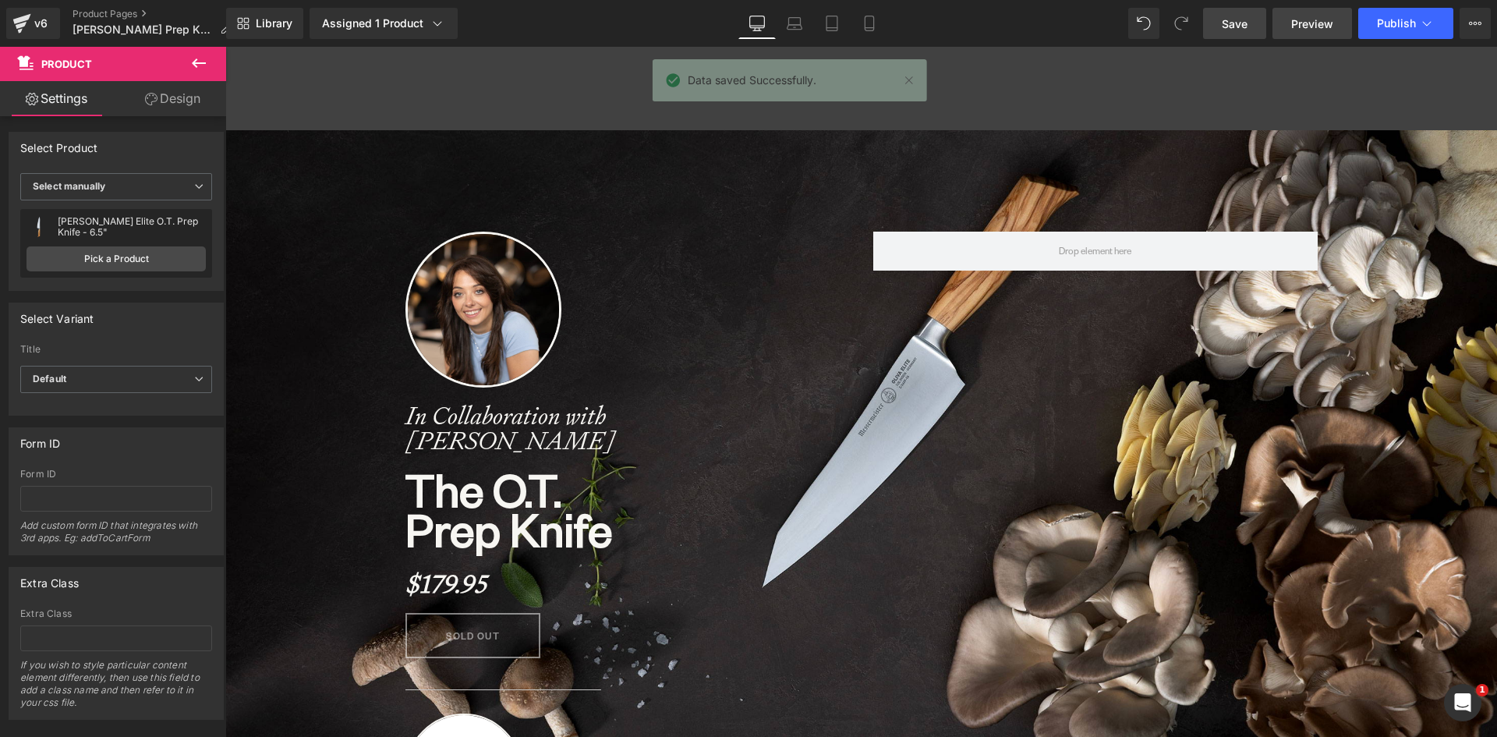
click at [1304, 18] on span "Preview" at bounding box center [1312, 24] width 42 height 16
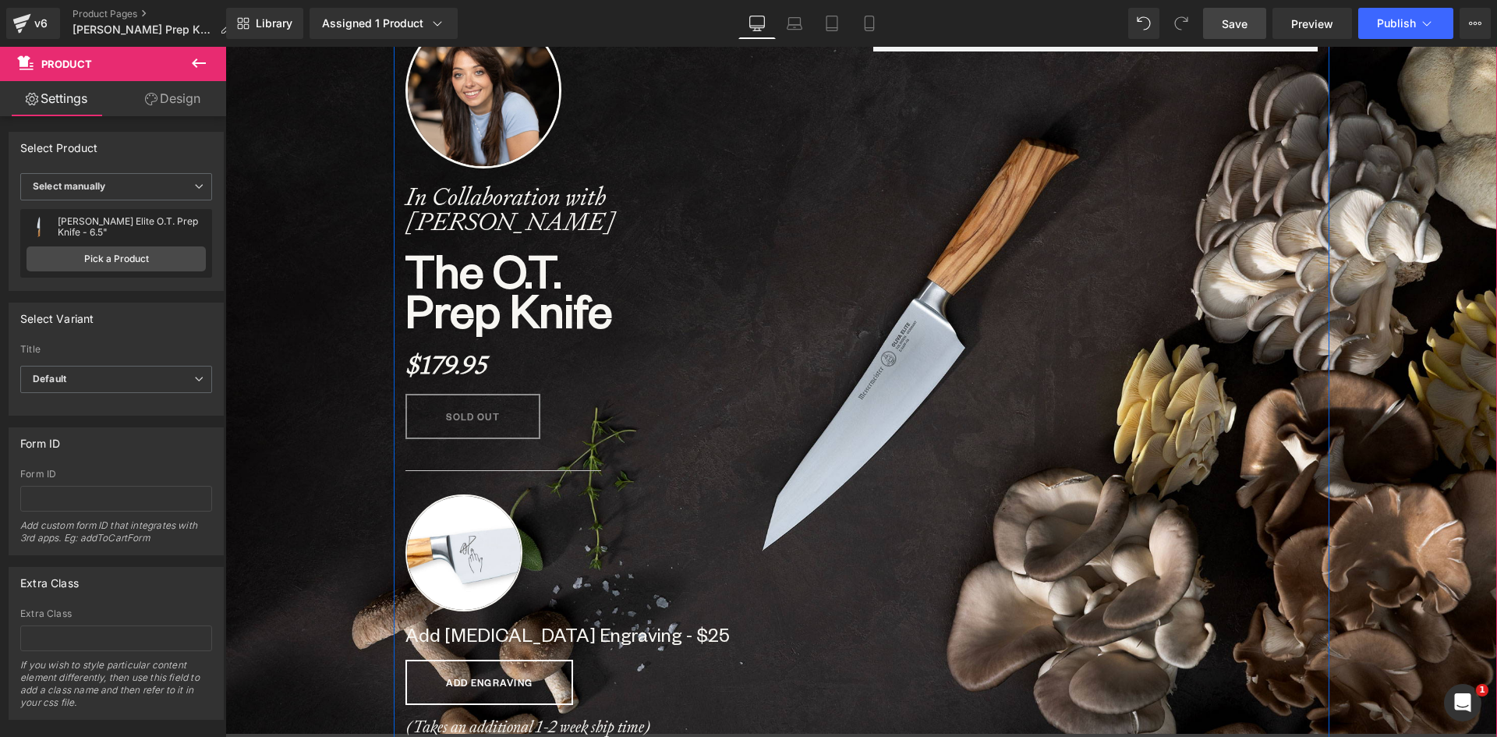
scroll to position [390, 0]
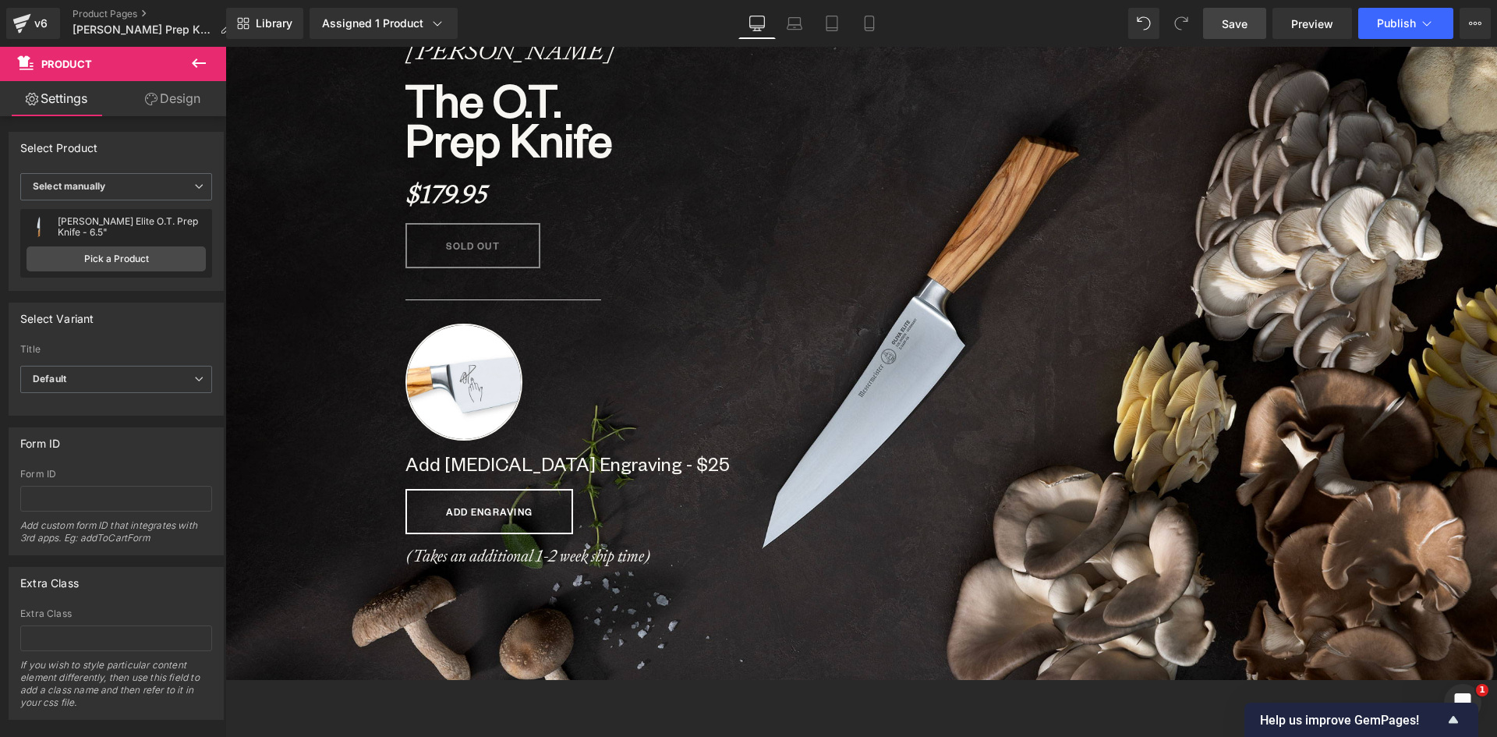
click at [1227, 23] on span "Save" at bounding box center [1234, 24] width 26 height 16
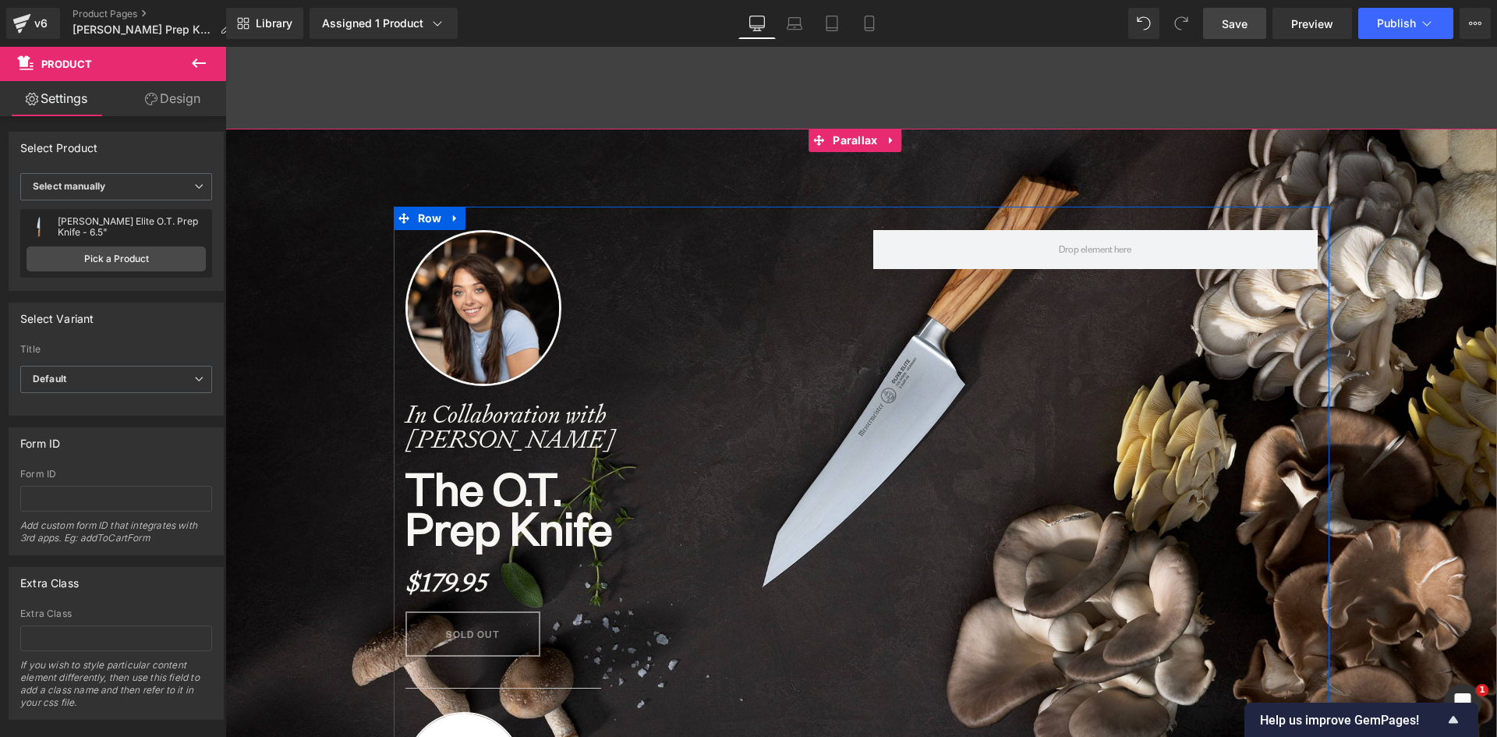
scroll to position [0, 0]
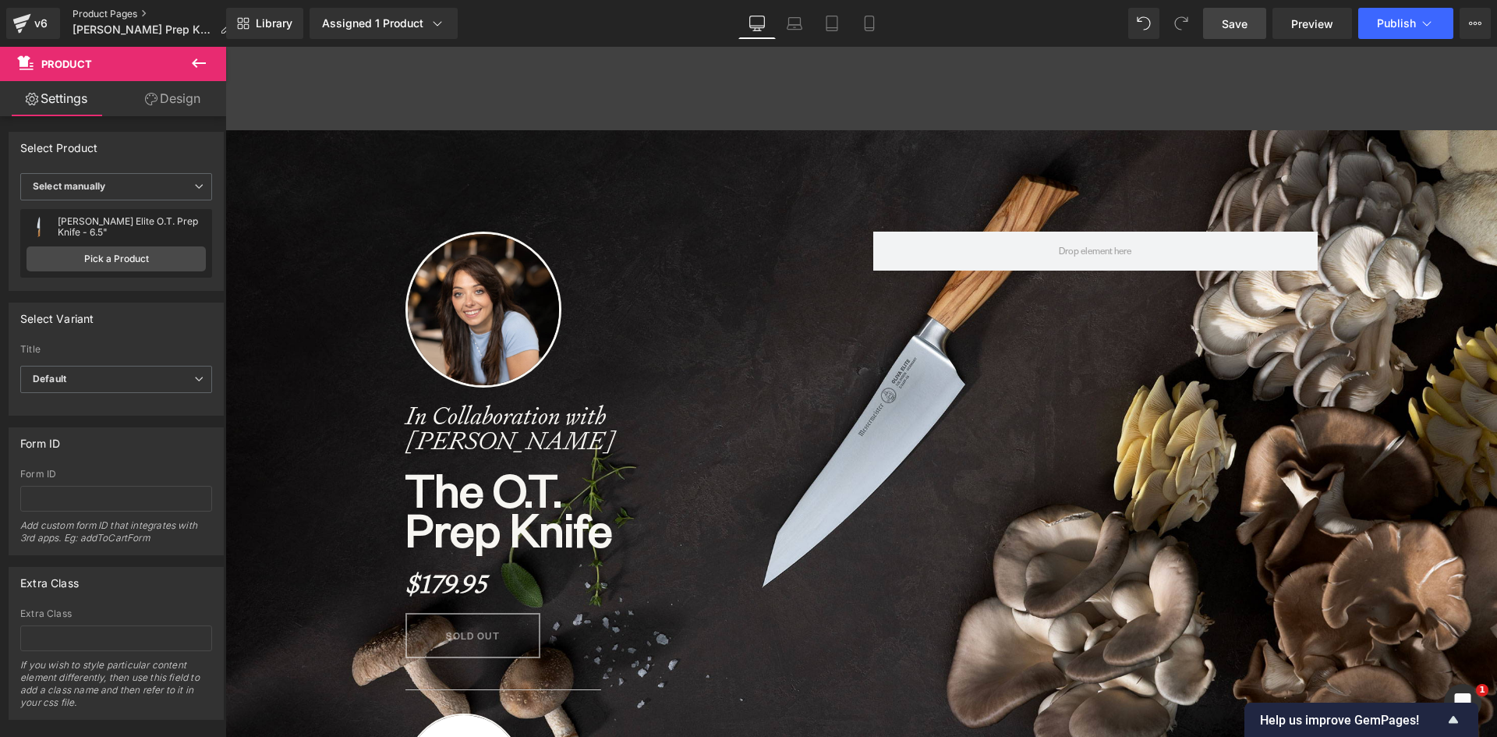
click at [108, 13] on link "Product Pages" at bounding box center [157, 14] width 171 height 12
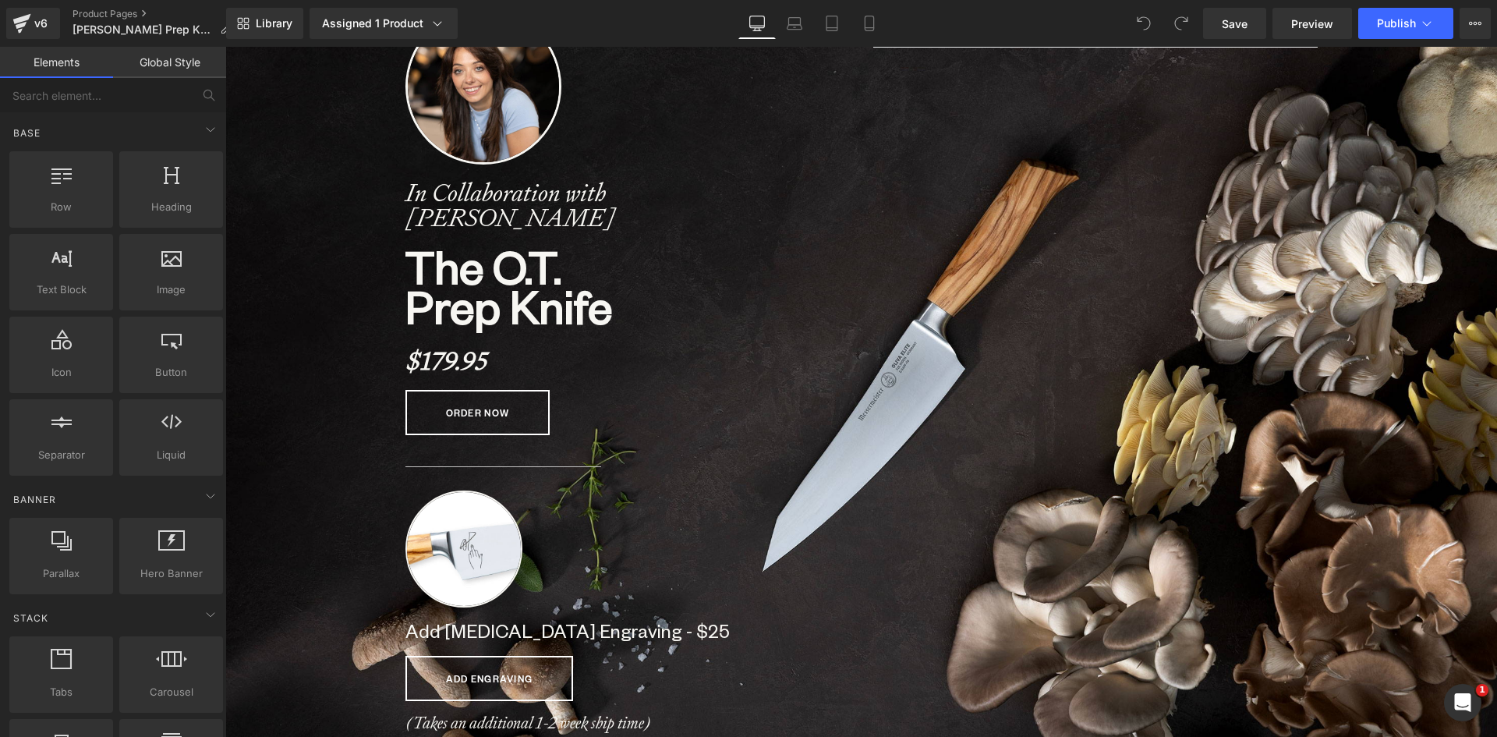
scroll to position [312, 0]
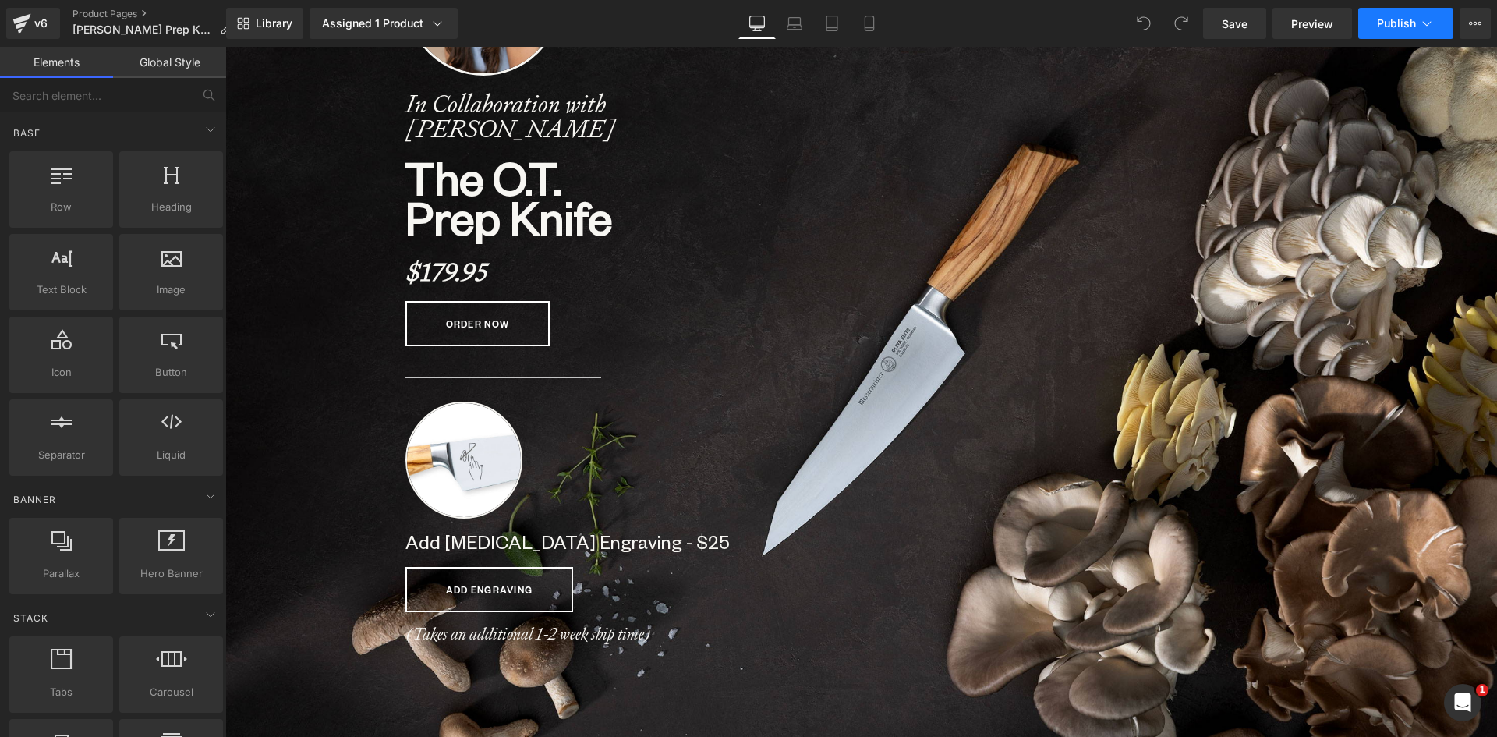
click at [1395, 22] on span "Publish" at bounding box center [1396, 23] width 39 height 12
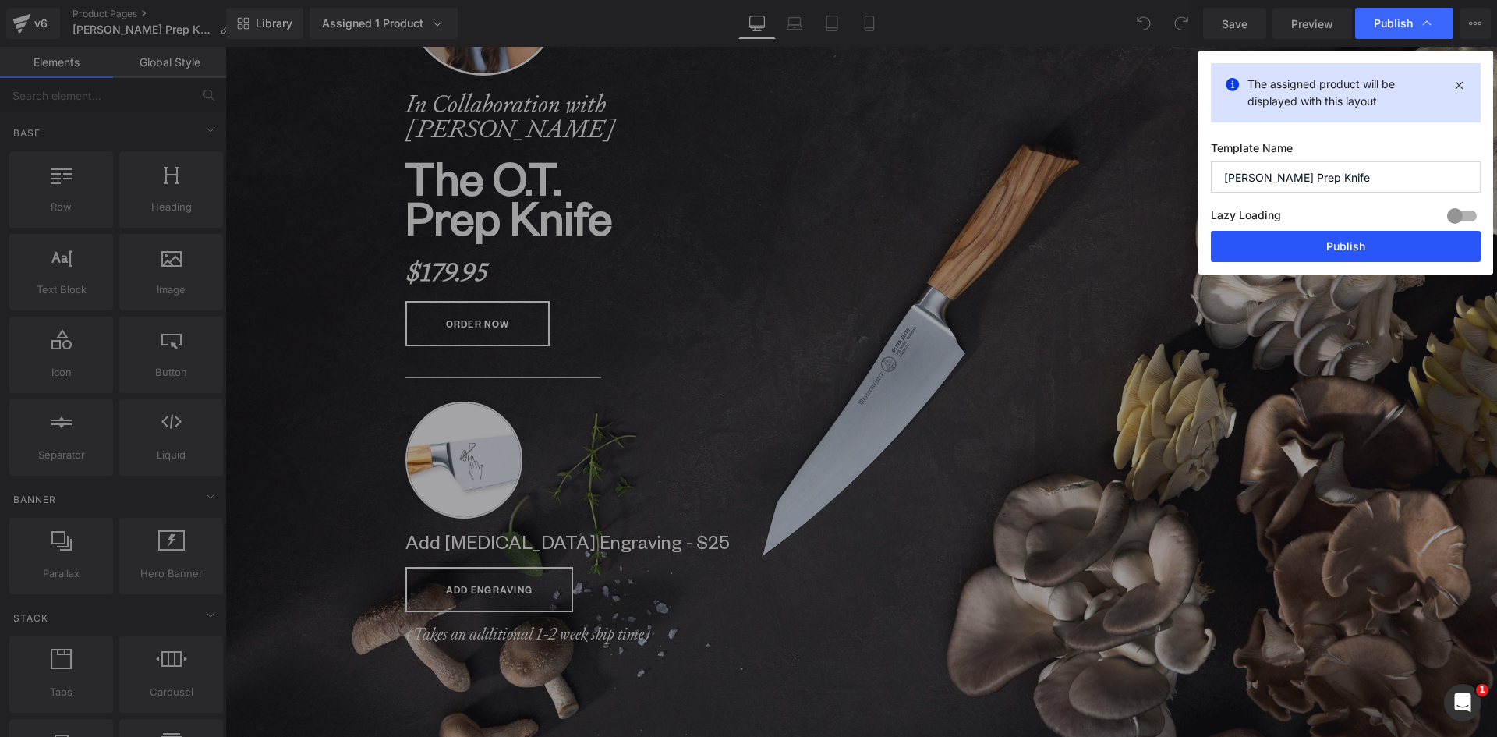
drag, startPoint x: 1342, startPoint y: 242, endPoint x: 263, endPoint y: 55, distance: 1094.8
click at [1342, 242] on button "Publish" at bounding box center [1346, 246] width 270 height 31
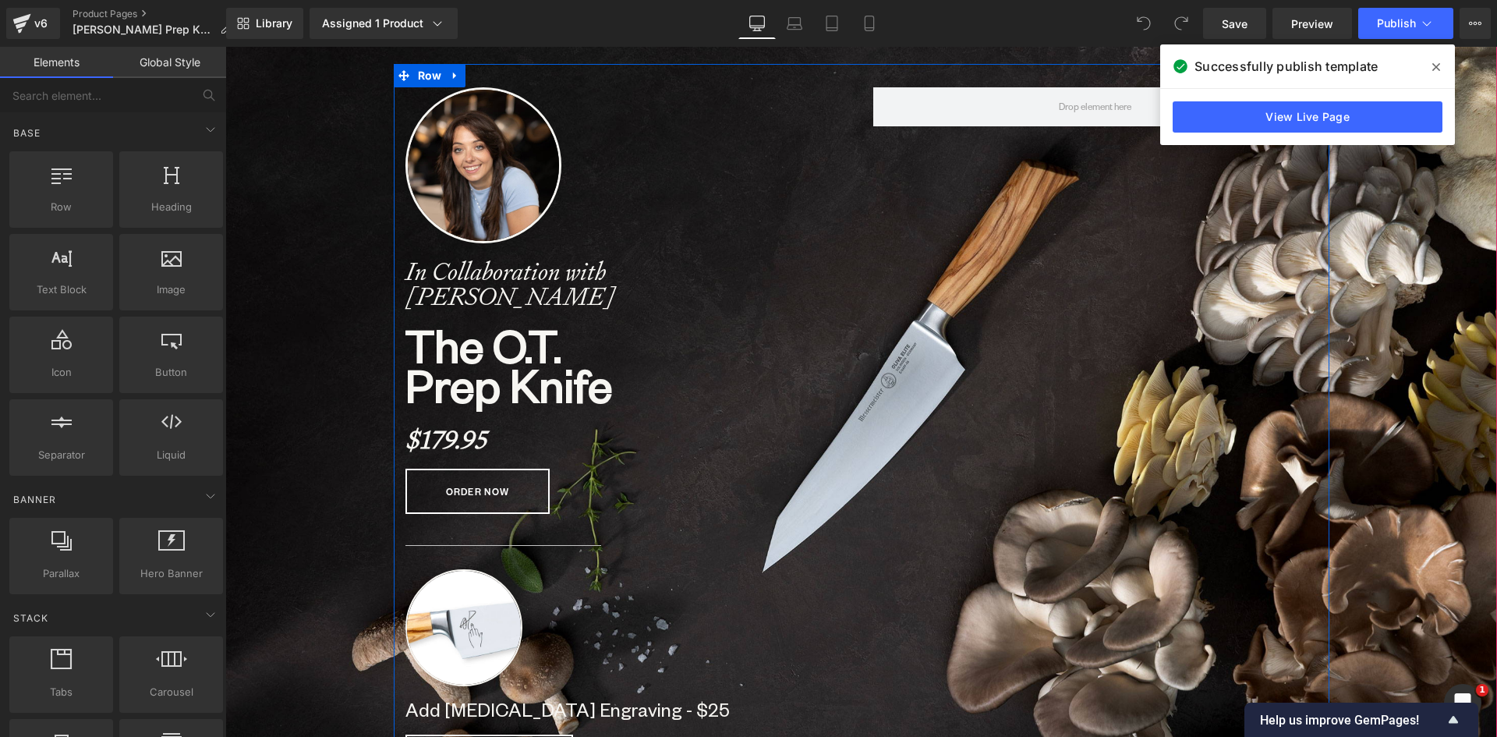
scroll to position [0, 0]
